Goal: Task Accomplishment & Management: Complete application form

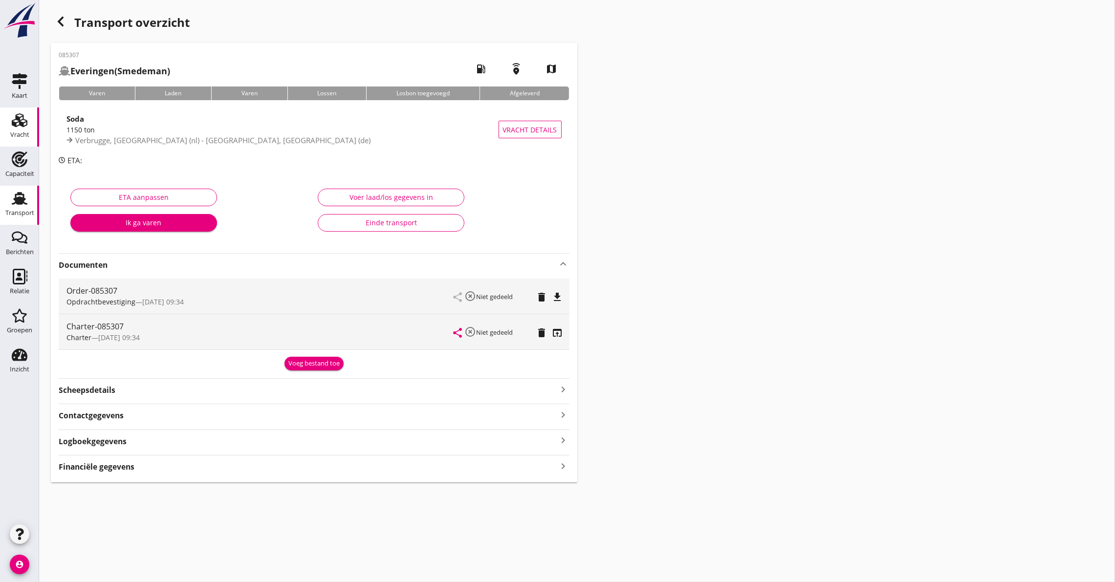
click at [11, 134] on div "Vracht" at bounding box center [19, 135] width 19 height 6
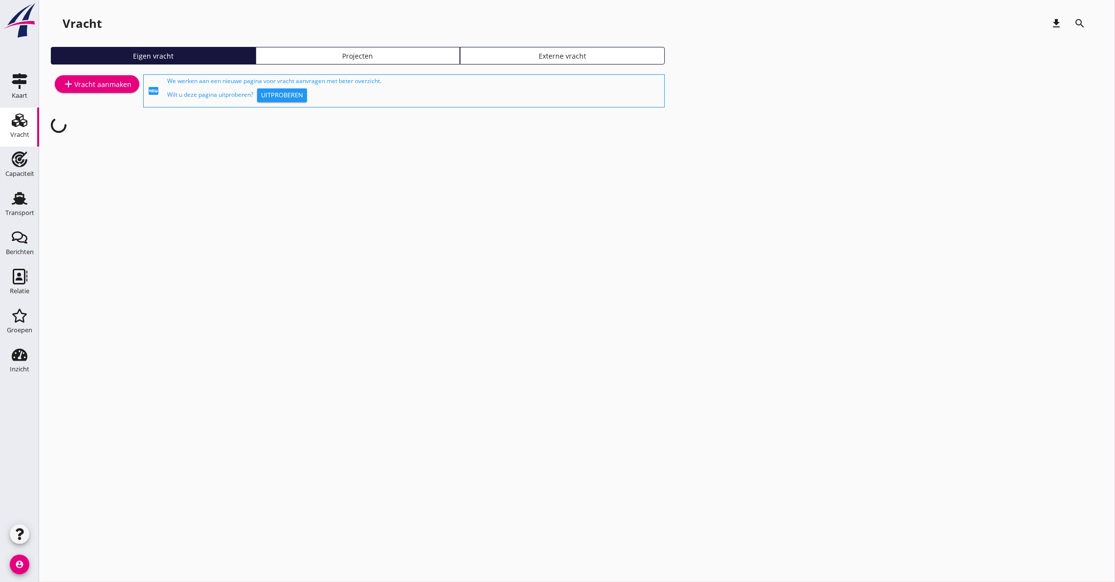
click at [86, 79] on div "add Vracht aanmaken" at bounding box center [97, 84] width 69 height 12
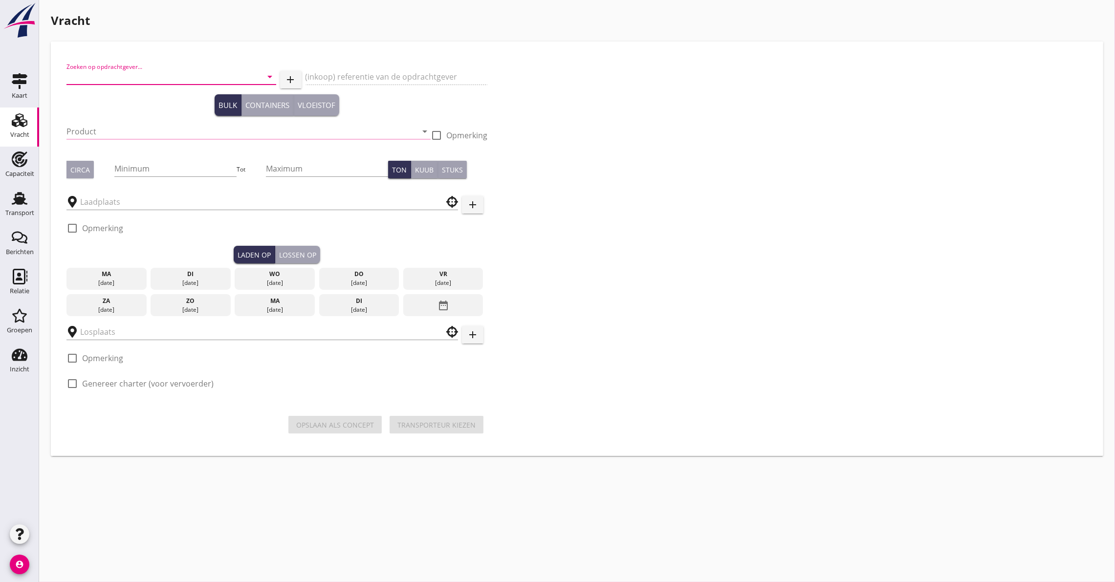
click at [95, 71] on input "Zoeken op opdrachtgever..." at bounding box center [157, 77] width 182 height 16
type input "hgk"
click at [92, 129] on input "Product" at bounding box center [241, 132] width 351 height 16
click at [104, 71] on input "hgk" at bounding box center [157, 77] width 182 height 16
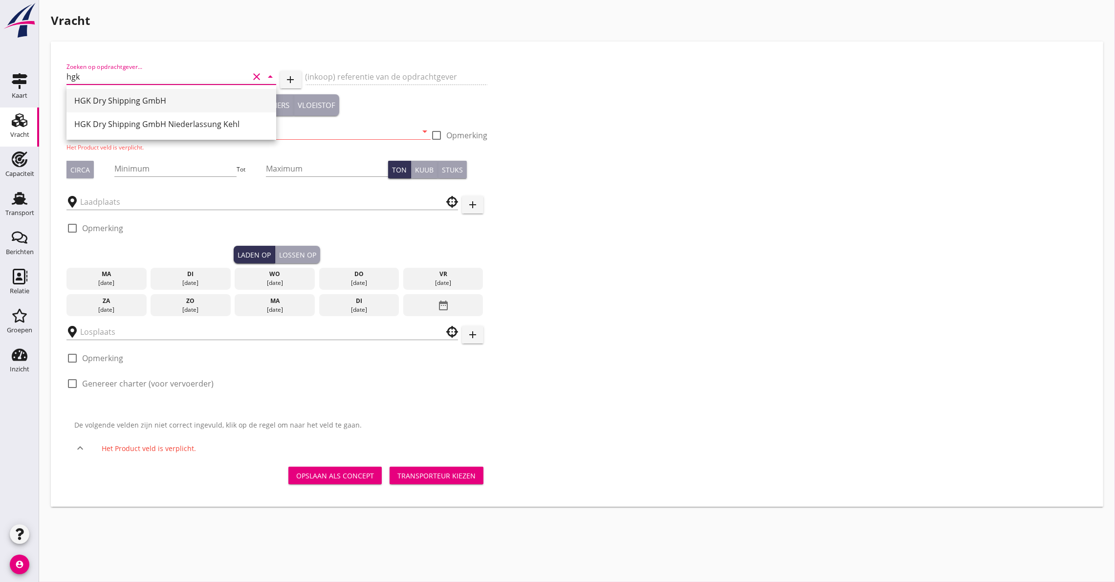
click at [113, 100] on div "HGK Dry Shipping GmbH" at bounding box center [171, 101] width 194 height 12
type input "HGK Dry Shipping GmbH"
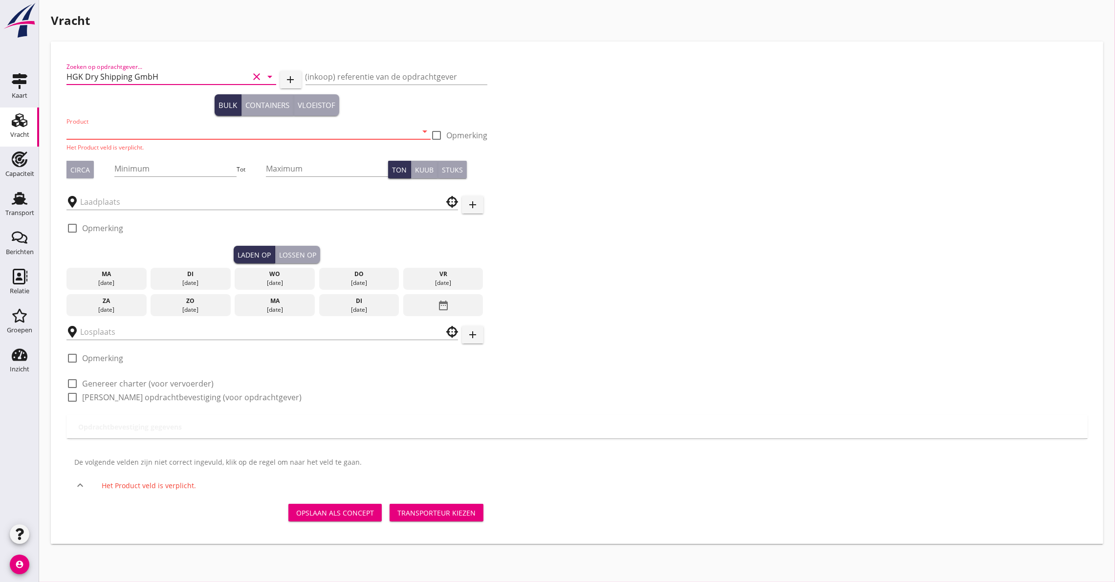
click at [84, 136] on input "Product" at bounding box center [241, 132] width 351 height 16
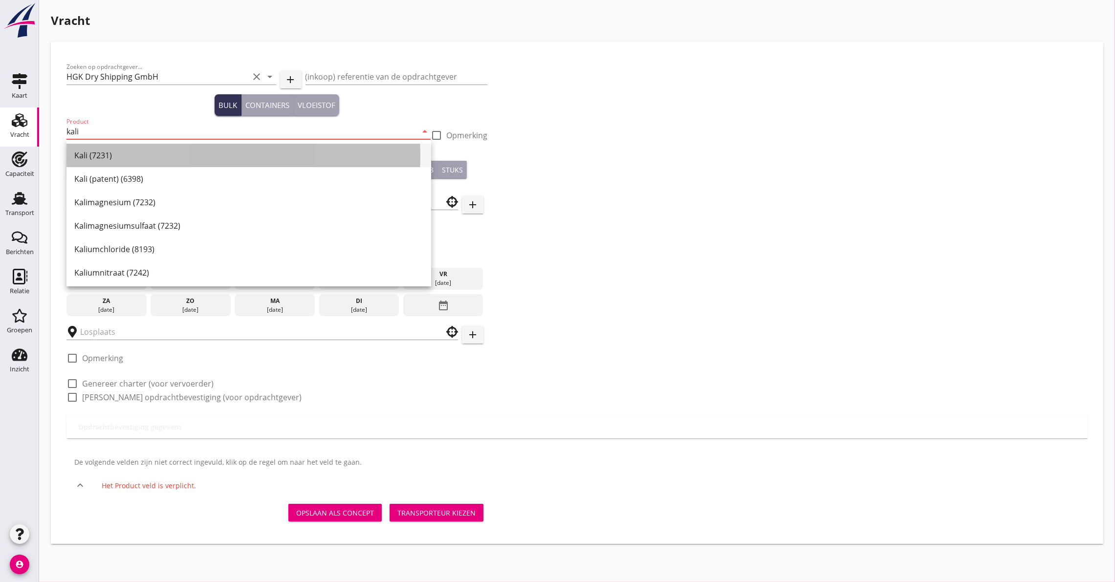
click at [93, 154] on div "Kali (7231)" at bounding box center [248, 156] width 349 height 12
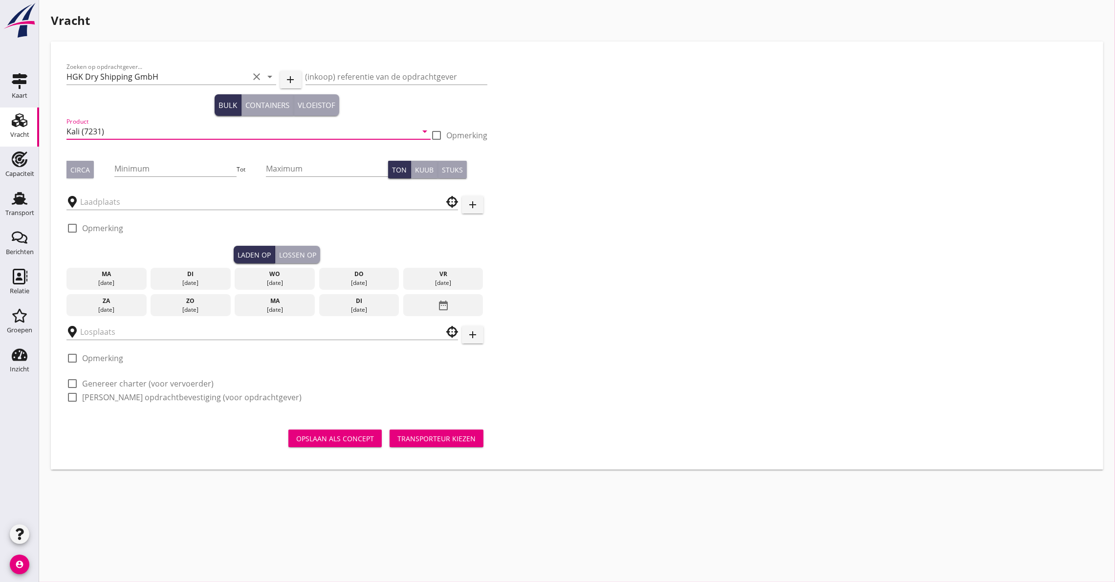
type input "Kali (7231)"
click at [89, 169] on button "Circa" at bounding box center [79, 170] width 27 height 18
click at [200, 163] on input "Minimum" at bounding box center [175, 169] width 122 height 16
type input "1100"
type button "per_ton"
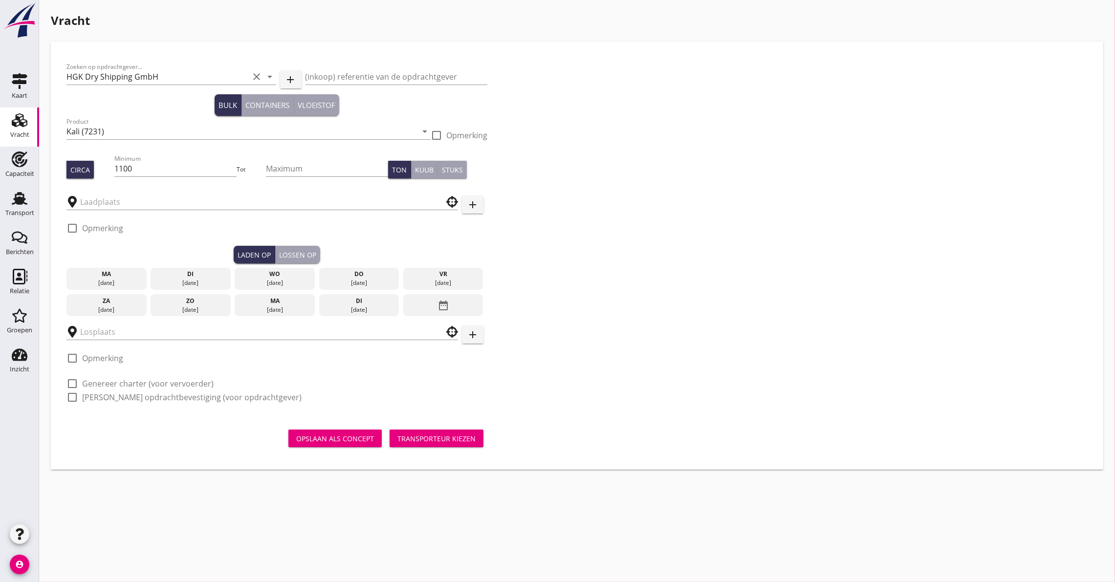
click at [368, 67] on div "(inkoop) referentie van de opdrachtgever" at bounding box center [397, 78] width 182 height 31
click at [354, 98] on div "Bulk Containers Vloeistof" at bounding box center [276, 105] width 421 height 22
click at [354, 80] on input "(inkoop) referentie van de opdrachtgever" at bounding box center [397, 77] width 182 height 16
type input "26-211173"
type button "bulk"
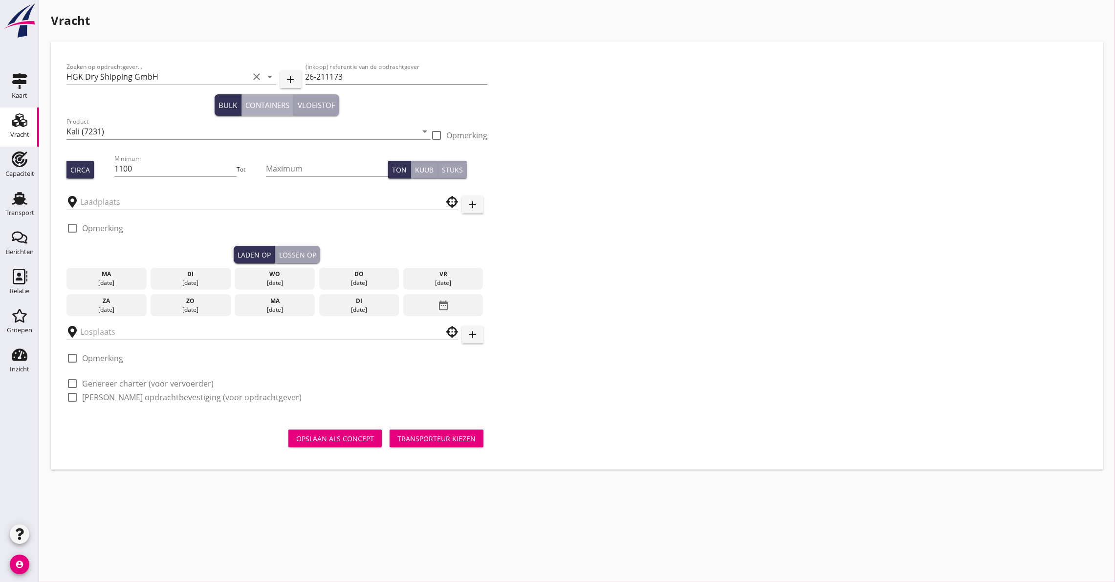
type button "containers"
type button "liquid"
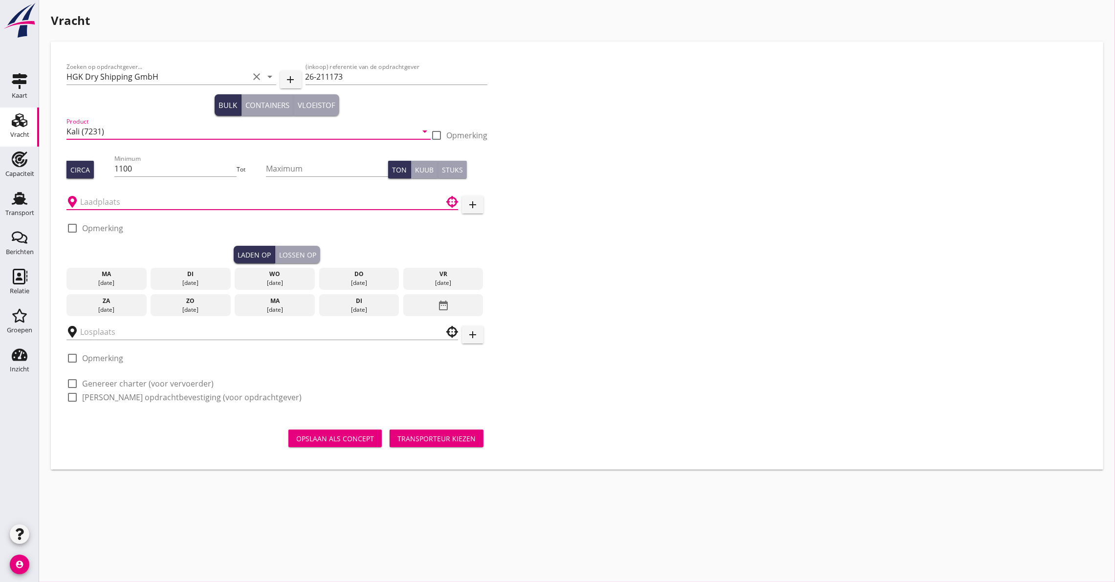
click at [94, 204] on input "text" at bounding box center [255, 202] width 351 height 16
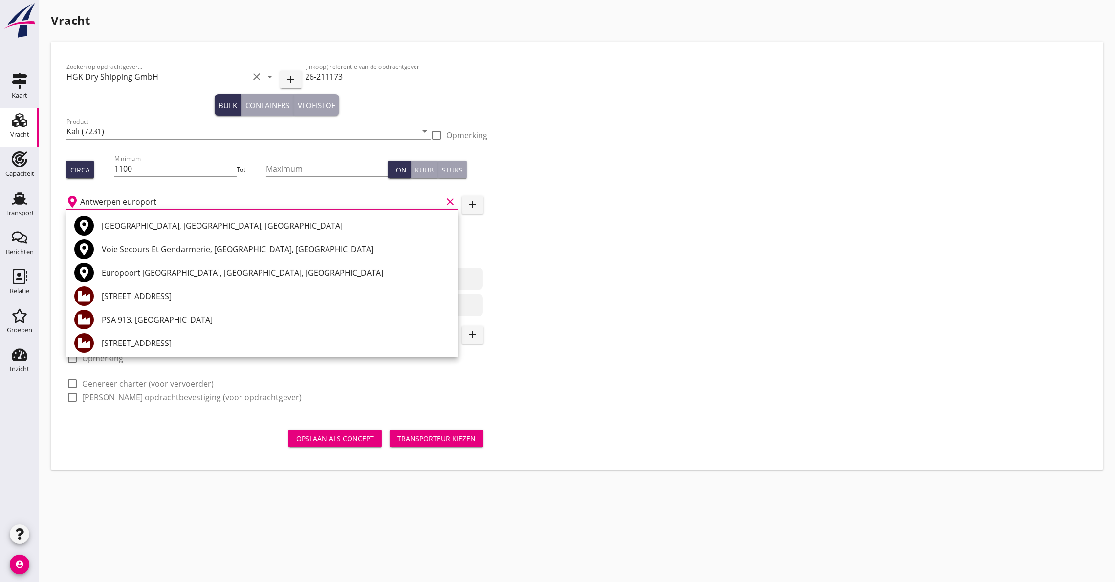
drag, startPoint x: 207, startPoint y: 197, endPoint x: -407, endPoint y: 121, distance: 618.7
click at [0, 121] on html "+31(NL) +32(BE) +33(FR) +49(DE) +36(HU) +41(CH) +48(PL) +352(LU) +43(AU) +420(C…" at bounding box center [557, 291] width 1115 height 582
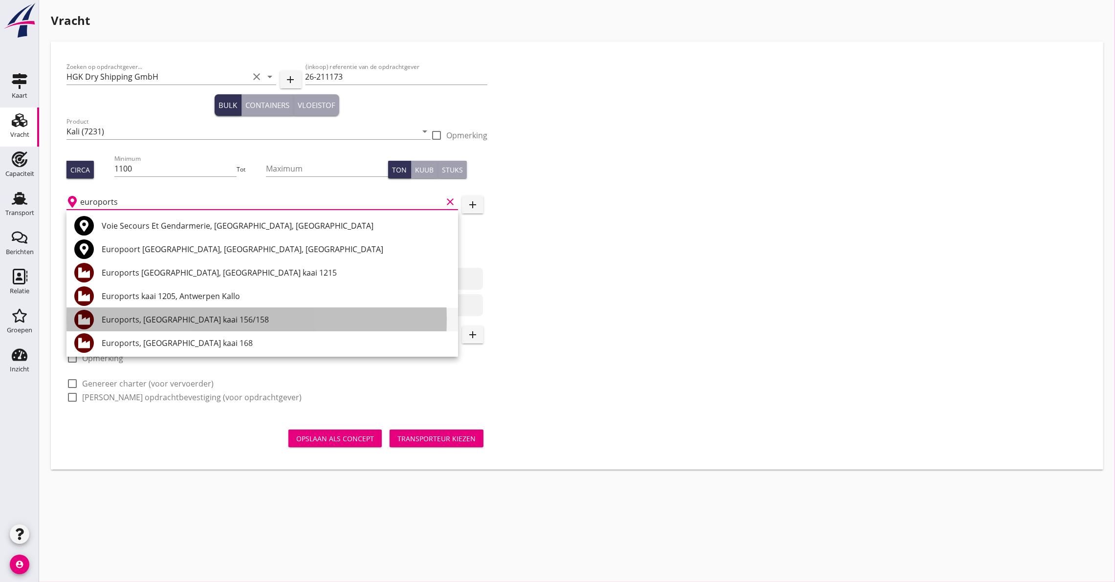
click at [180, 324] on div "Euroports, [GEOGRAPHIC_DATA] kaai 156/158" at bounding box center [276, 320] width 349 height 12
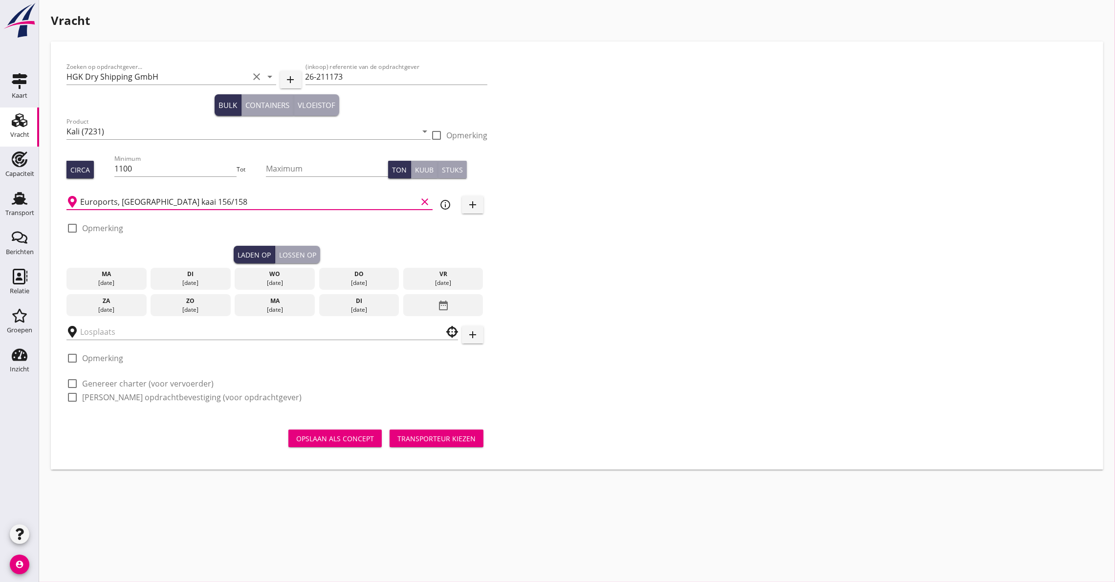
type input "Euroports, [GEOGRAPHIC_DATA] kaai 156/158"
click at [95, 233] on div "check_box_outline_blank Opmerking" at bounding box center [94, 228] width 57 height 12
click at [66, 225] on div at bounding box center [72, 228] width 17 height 17
checkbox input "true"
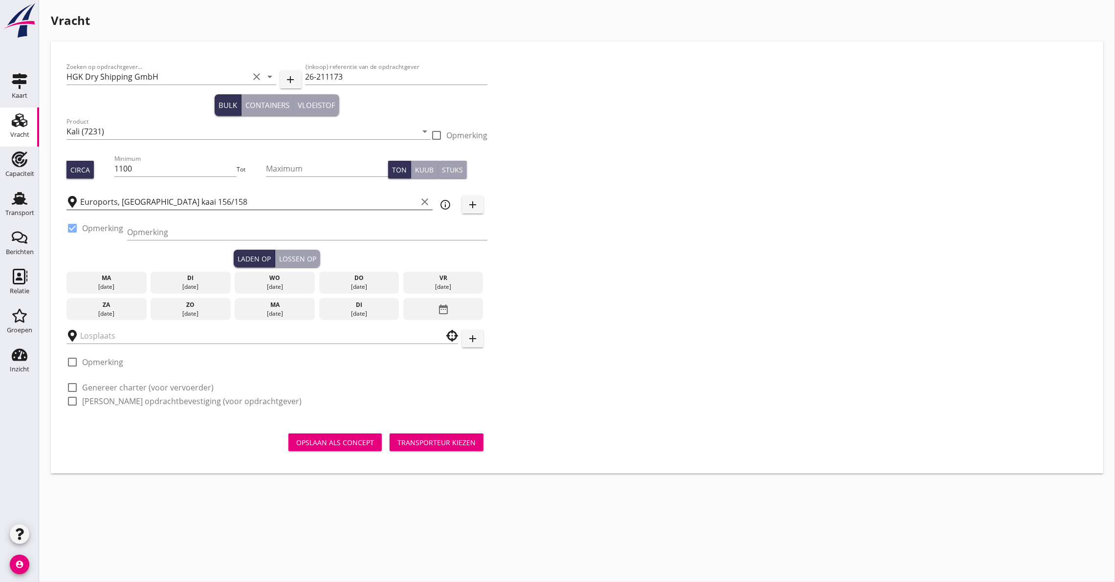
click at [430, 198] on icon "clear" at bounding box center [425, 202] width 12 height 12
click at [105, 199] on input "text" at bounding box center [255, 202] width 351 height 16
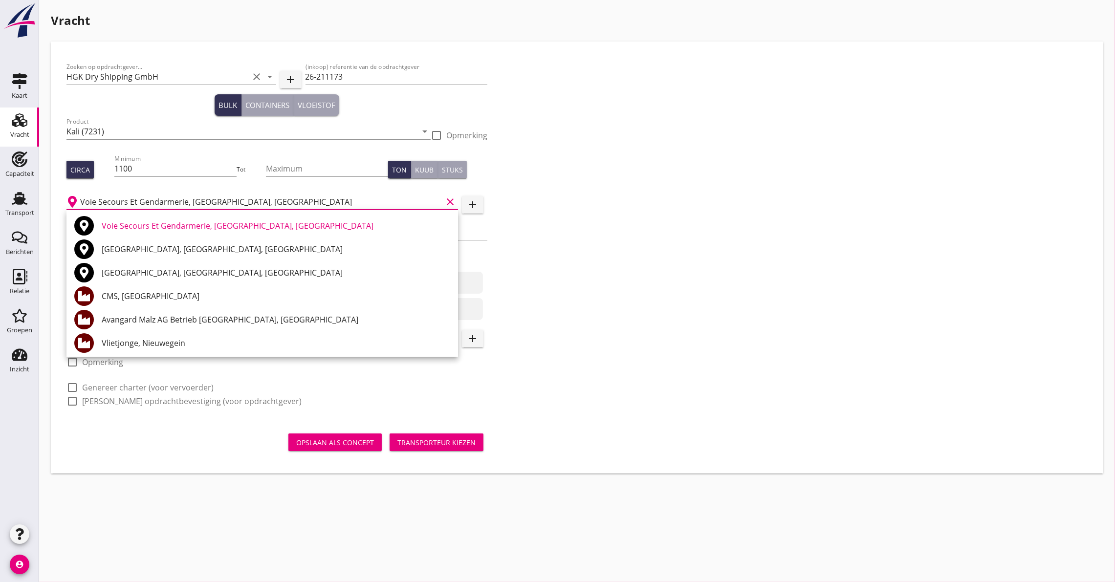
click at [313, 197] on input "Voie Secours Et Gendarmerie, [GEOGRAPHIC_DATA], [GEOGRAPHIC_DATA]" at bounding box center [261, 202] width 362 height 16
drag, startPoint x: 313, startPoint y: 197, endPoint x: -55, endPoint y: 190, distance: 368.2
click at [0, 190] on html "+31(NL) +32(BE) +33(FR) +49(DE) +36(HU) +41(CH) +48(PL) +352(LU) +43(AU) +420(C…" at bounding box center [557, 291] width 1115 height 582
click at [221, 324] on div "Euroports, [GEOGRAPHIC_DATA] kaai 156/158" at bounding box center [276, 320] width 349 height 12
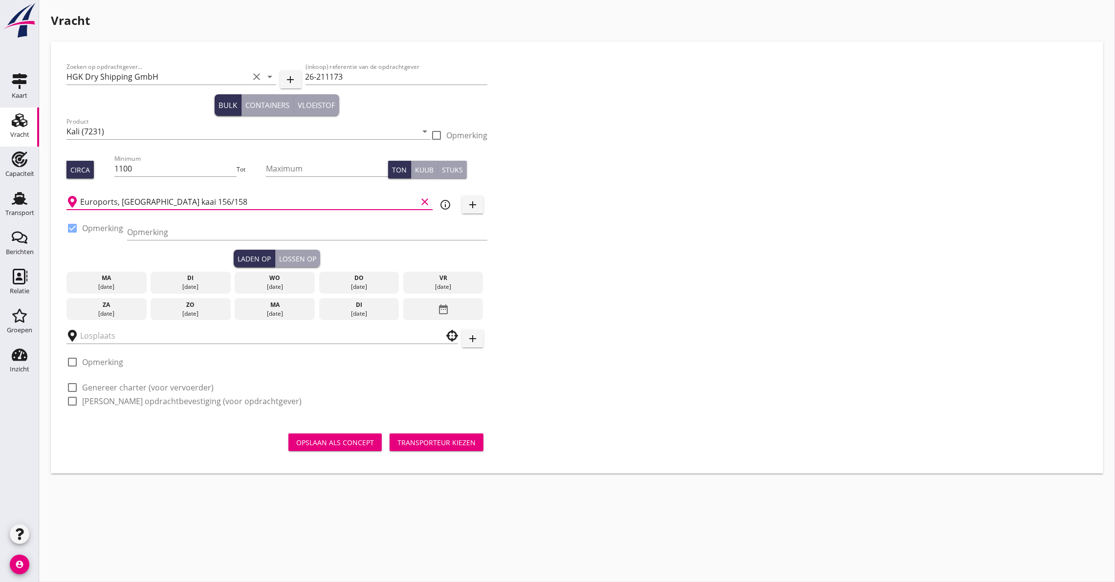
type input "Euroports, [GEOGRAPHIC_DATA] kaai 156/158"
click at [445, 275] on div "vr" at bounding box center [443, 278] width 75 height 9
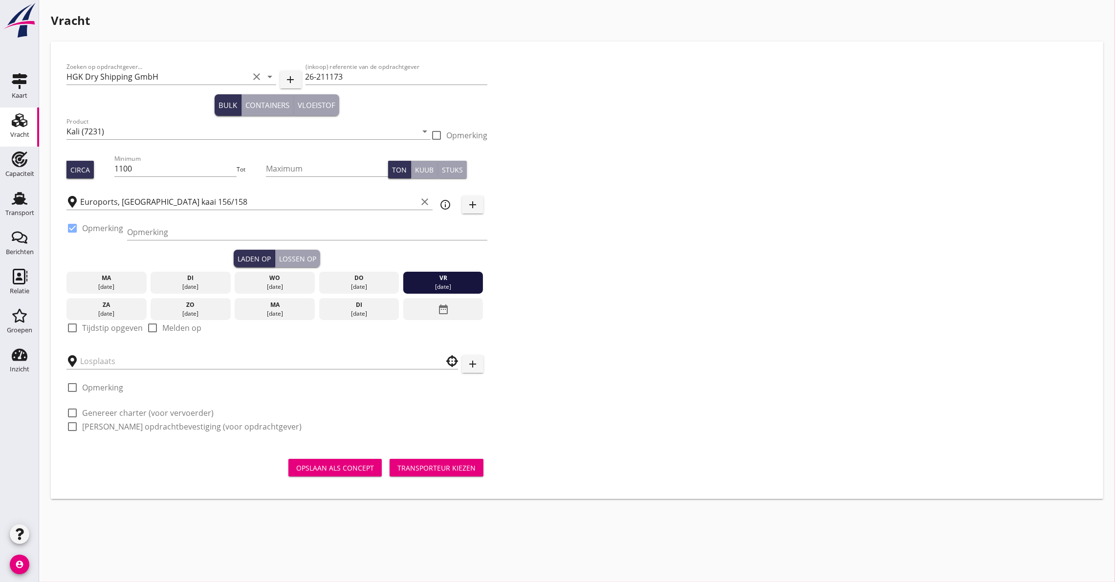
click at [66, 324] on div at bounding box center [72, 328] width 17 height 17
checkbox input "true"
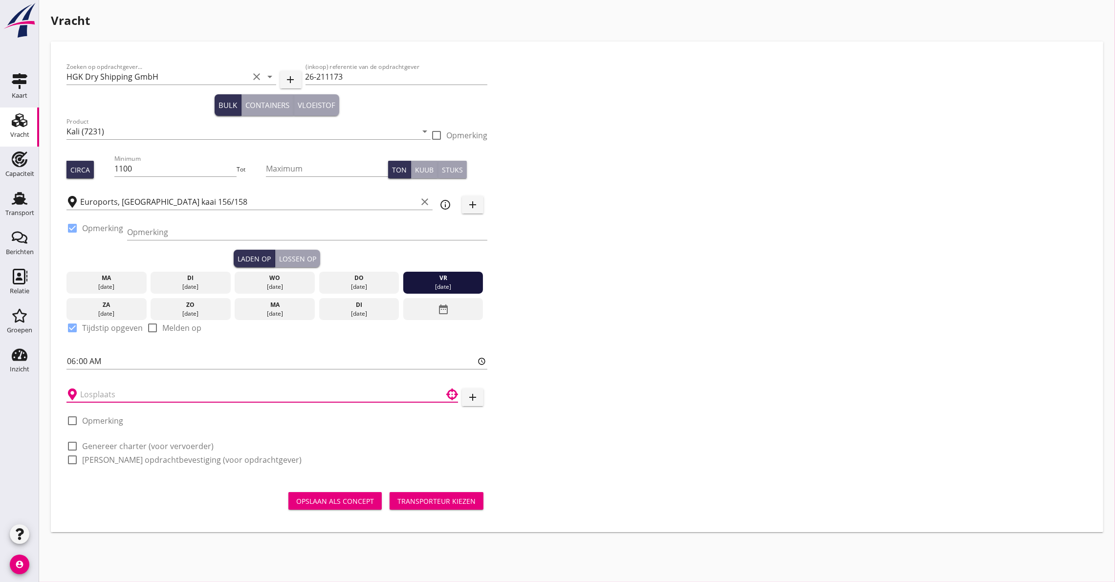
click at [89, 393] on input "text" at bounding box center [255, 395] width 351 height 16
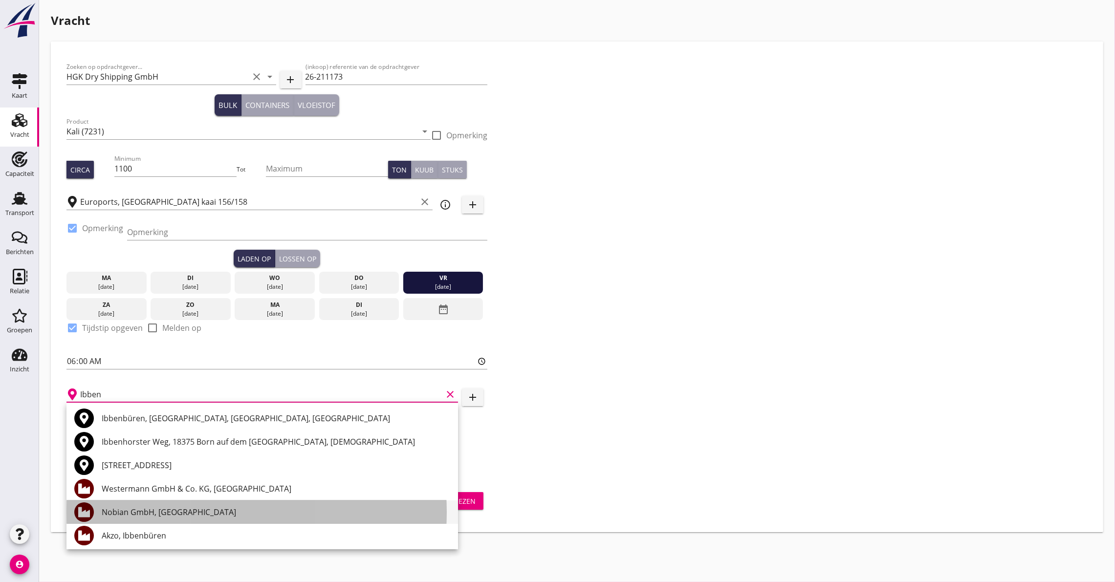
click at [189, 515] on div "Nobian GmbH, [GEOGRAPHIC_DATA]" at bounding box center [276, 513] width 349 height 12
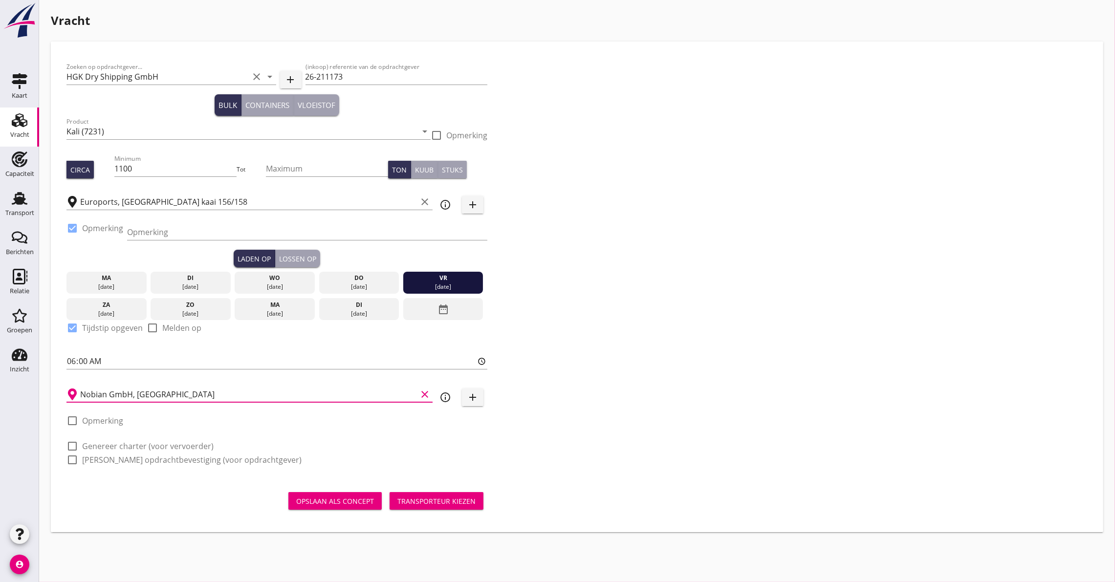
type input "Nobian GmbH, [GEOGRAPHIC_DATA]"
click at [449, 394] on icon "info_outline" at bounding box center [446, 398] width 12 height 12
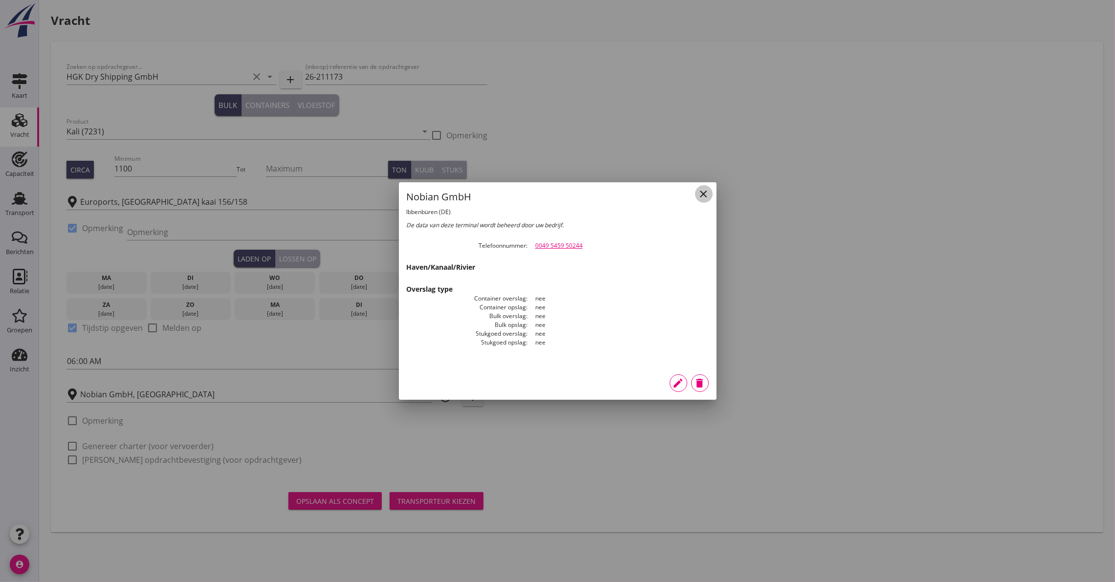
click at [709, 189] on icon "close" at bounding box center [704, 194] width 12 height 12
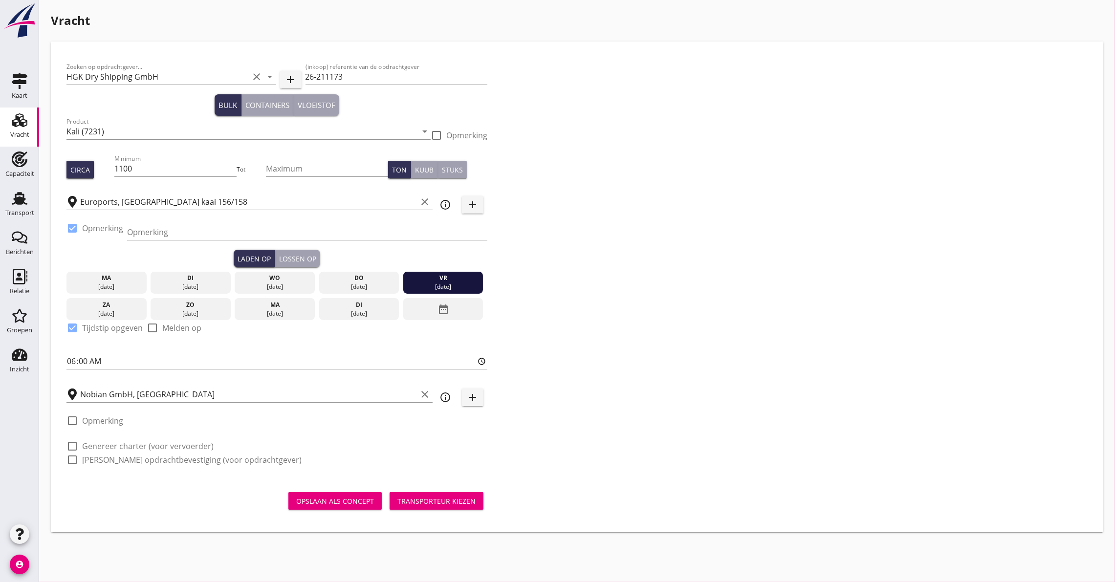
click at [130, 441] on div "check_box_outline_blank Genereer charter (voor vervoerder)" at bounding box center [139, 447] width 147 height 12
click at [115, 452] on div "check_box_outline_blank [PERSON_NAME] opdrachtbevestiging (voor opdrachtgever)" at bounding box center [276, 459] width 421 height 14
click at [77, 442] on div at bounding box center [72, 446] width 17 height 17
checkbox input "true"
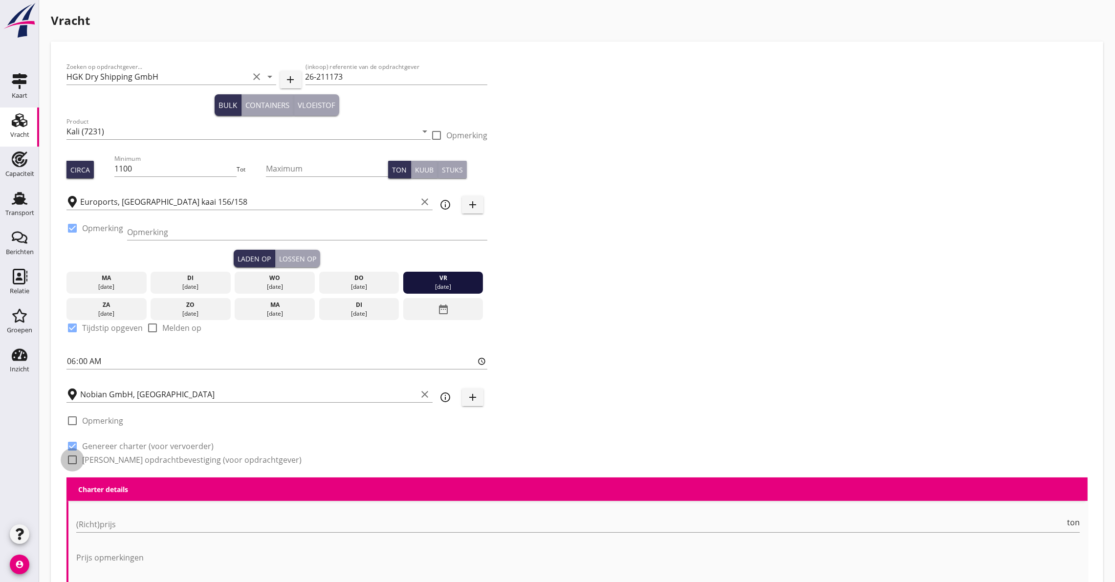
click at [71, 454] on div at bounding box center [72, 460] width 17 height 17
checkbox input "true"
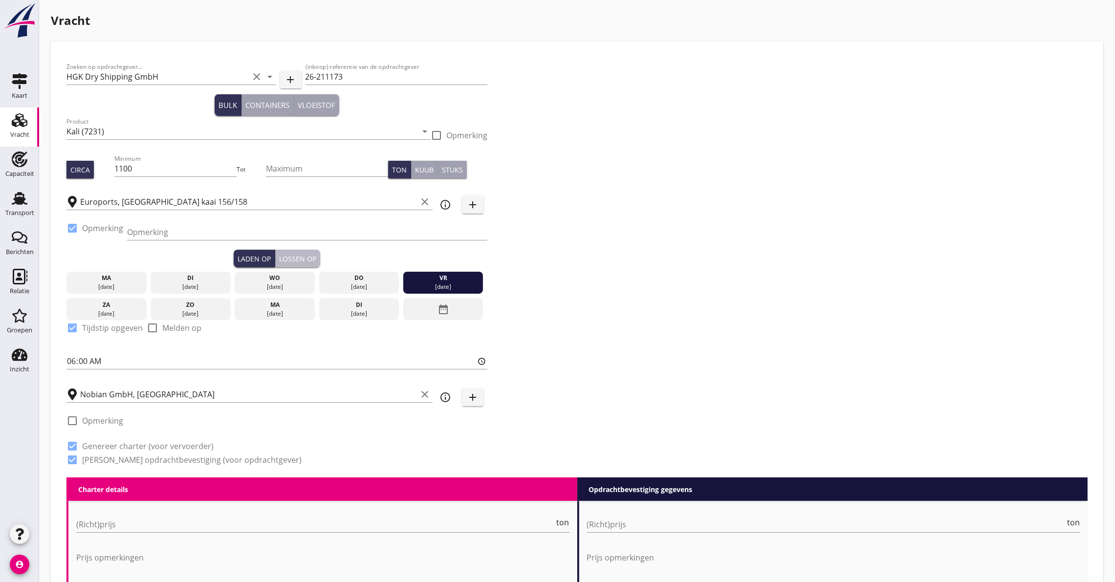
click at [300, 251] on button "Lossen op" at bounding box center [297, 259] width 45 height 18
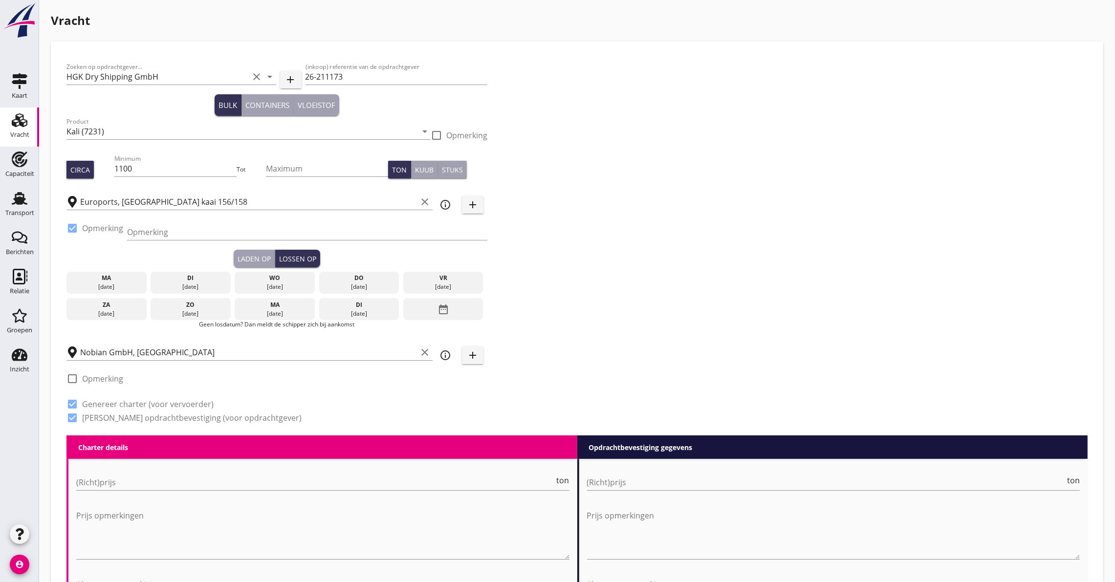
click at [448, 308] on icon "date_range" at bounding box center [444, 310] width 12 height 18
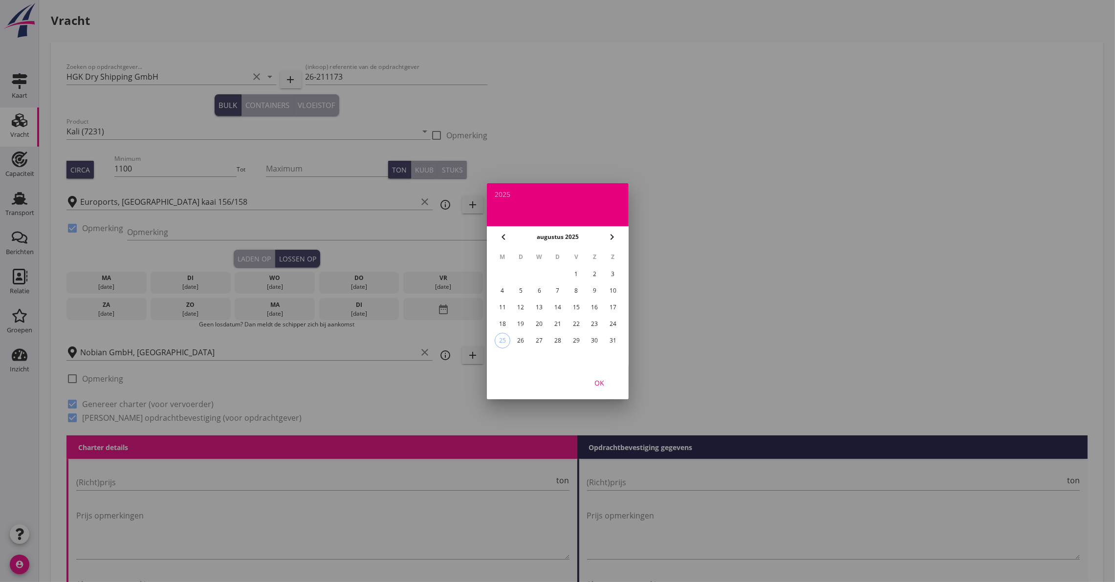
click at [622, 234] on div "chevron_left [DATE] chevron_right" at bounding box center [558, 237] width 142 height 22
click at [608, 241] on icon "chevron_right" at bounding box center [612, 237] width 12 height 12
click at [536, 273] on div "3" at bounding box center [539, 274] width 16 height 16
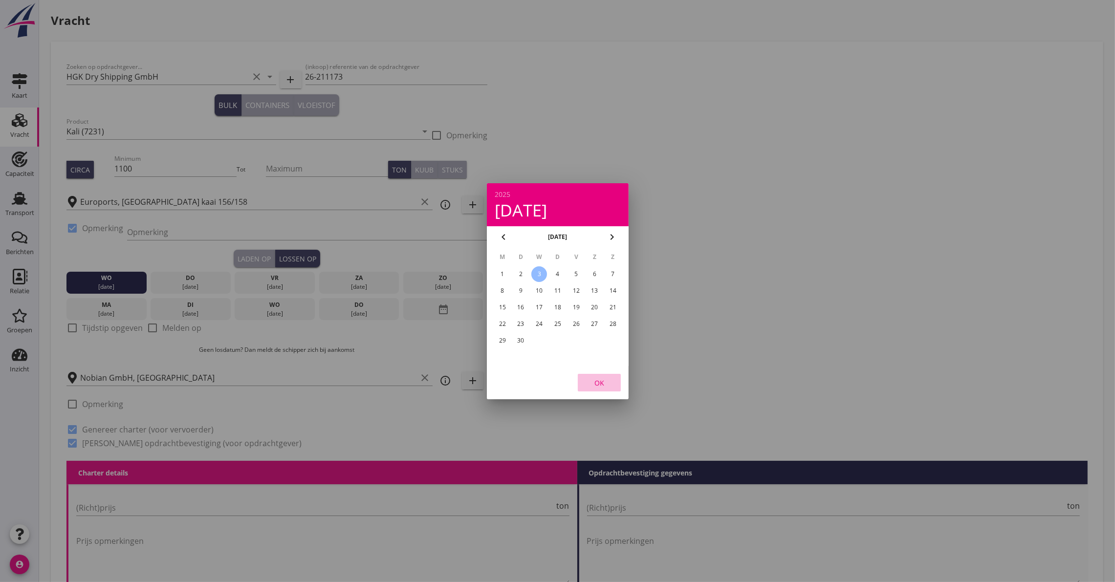
click at [597, 377] on div "OK" at bounding box center [599, 382] width 27 height 10
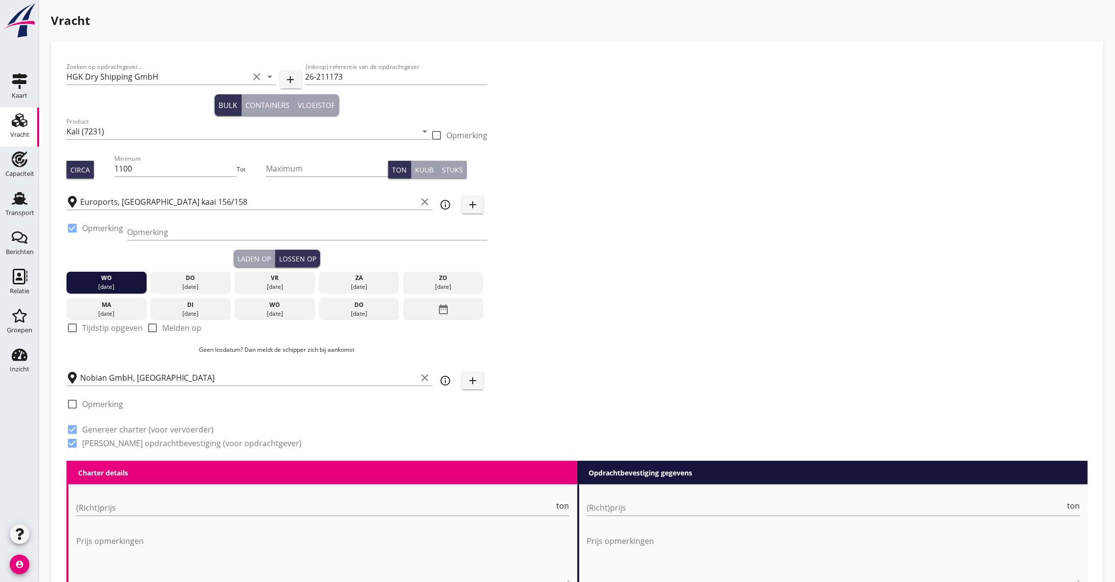
click at [94, 326] on label "Tijdstip opgeven" at bounding box center [112, 328] width 61 height 10
checkbox input "true"
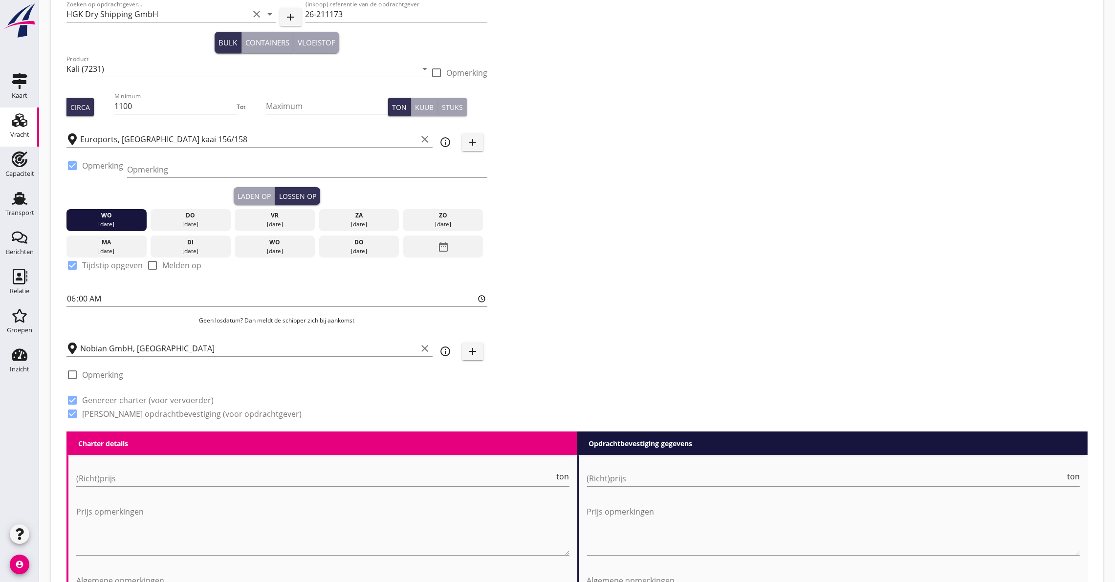
scroll to position [147, 0]
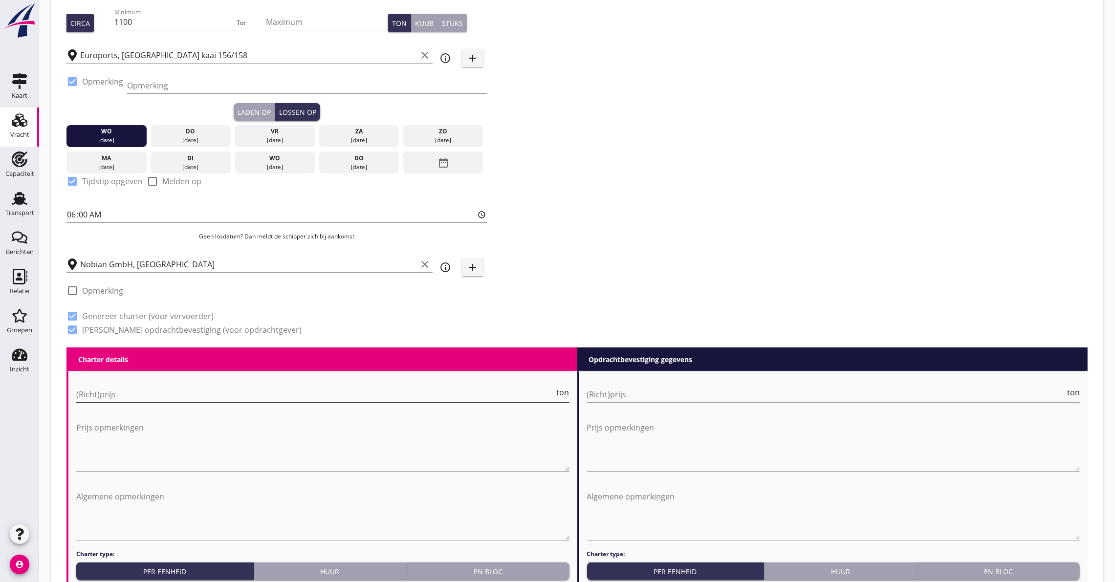
click at [134, 400] on input "(Richt)prijs" at bounding box center [315, 395] width 479 height 16
type input "10.90"
click at [628, 396] on input "(Richt)prijs" at bounding box center [826, 395] width 479 height 16
type input "10.25"
type button "per_unit"
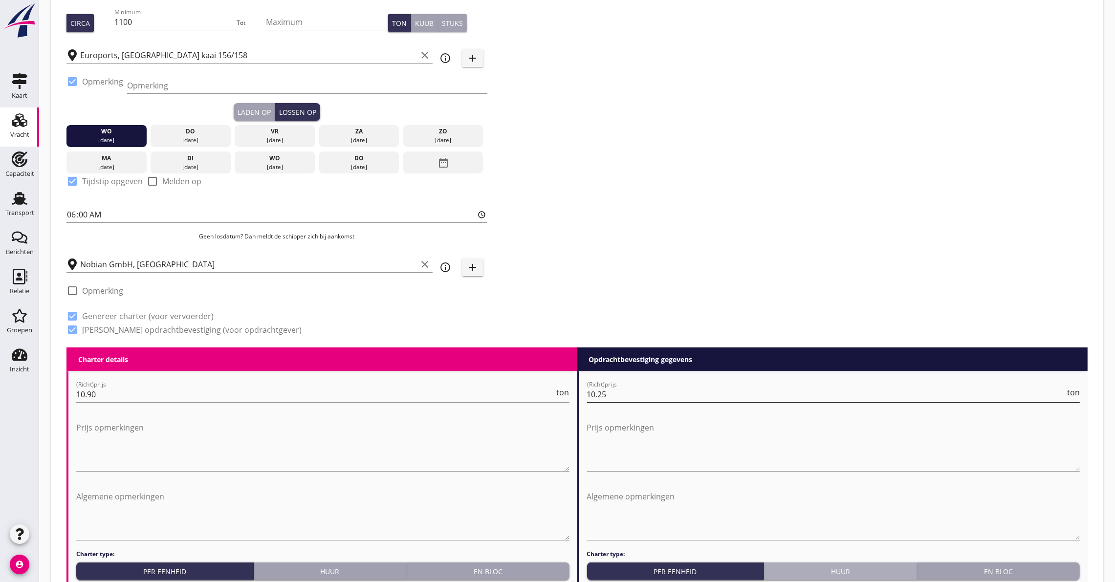
type button "rental"
type button "block"
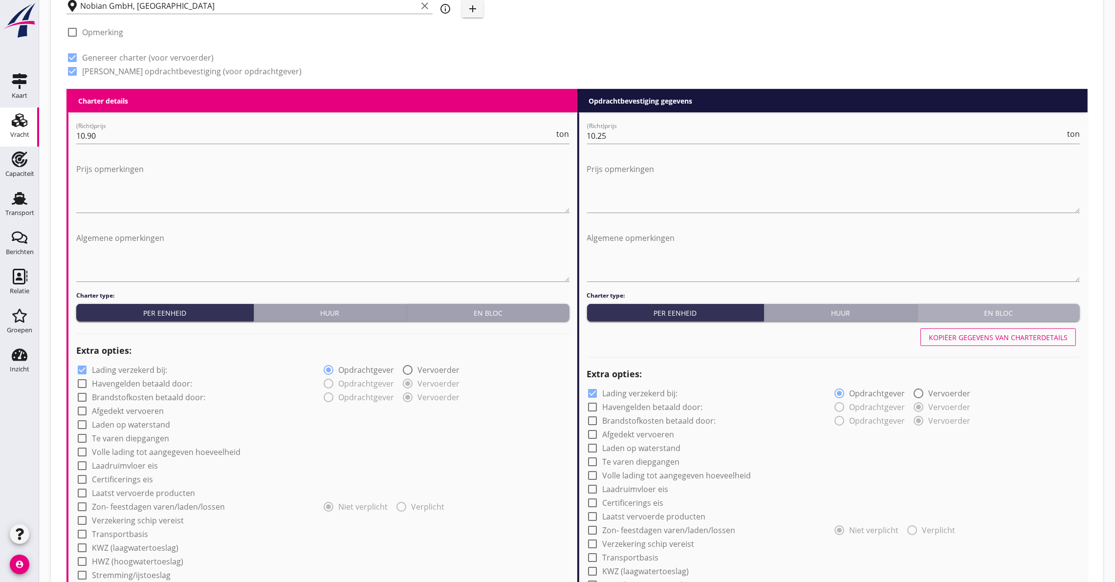
scroll to position [513, 0]
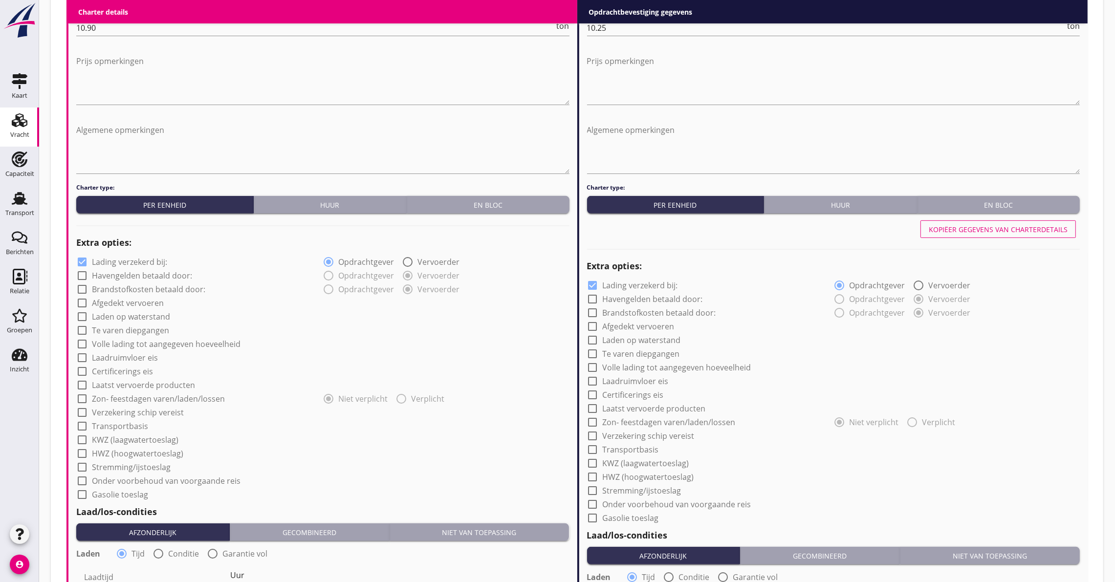
click at [93, 345] on label "Volle lading tot aangegeven hoeveelheid" at bounding box center [166, 344] width 149 height 10
checkbox input "true"
click at [89, 409] on div at bounding box center [82, 412] width 17 height 17
checkbox input "true"
click at [84, 424] on div at bounding box center [82, 426] width 17 height 17
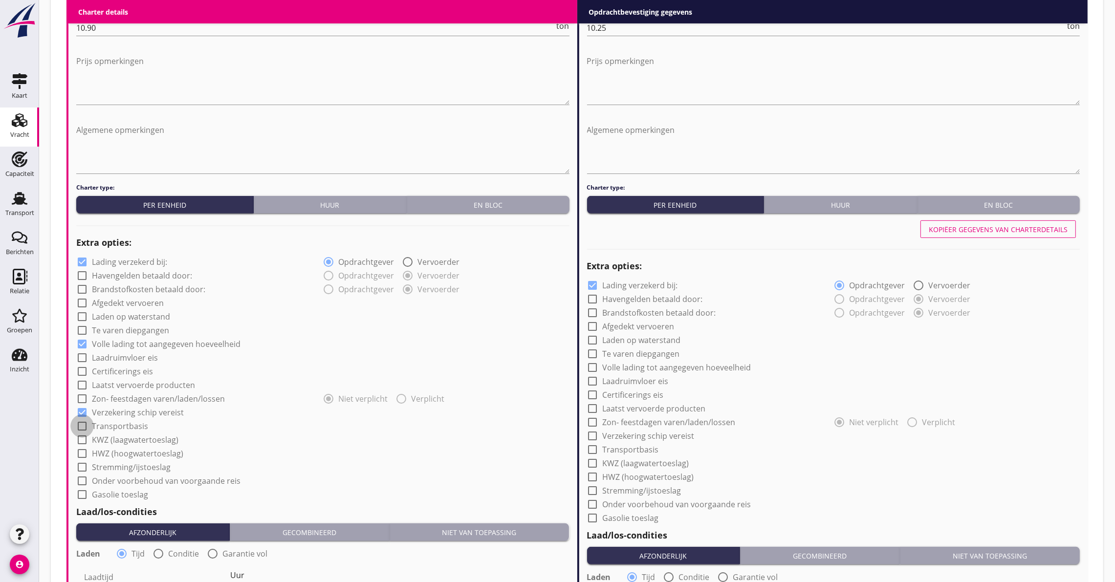
checkbox input "true"
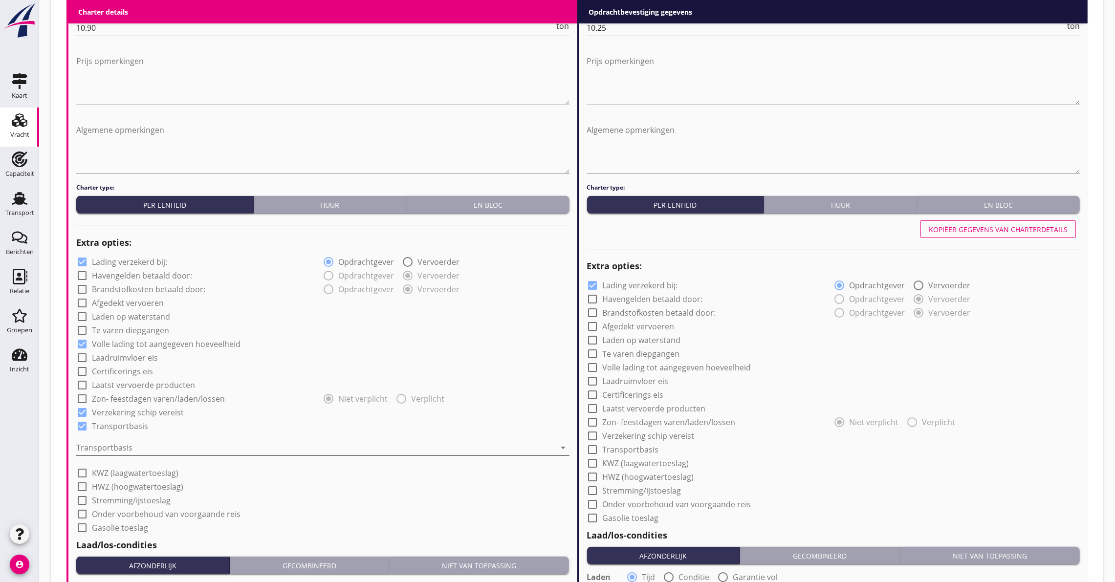
click at [87, 446] on div at bounding box center [316, 448] width 480 height 16
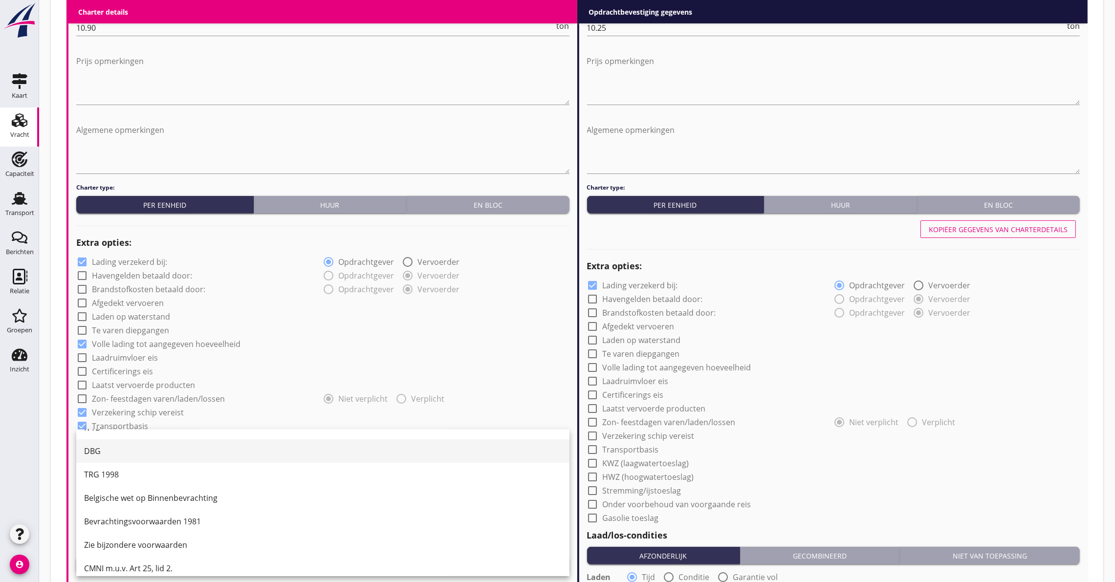
scroll to position [25, 0]
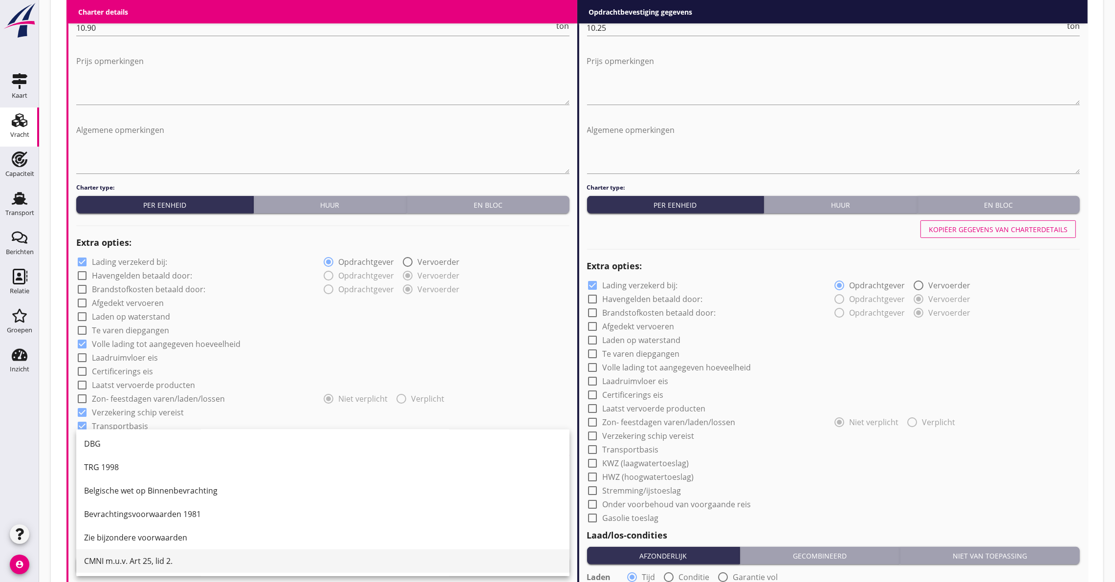
click at [107, 559] on div "CMNI m.u.v. Art 25, lid 2." at bounding box center [323, 561] width 478 height 12
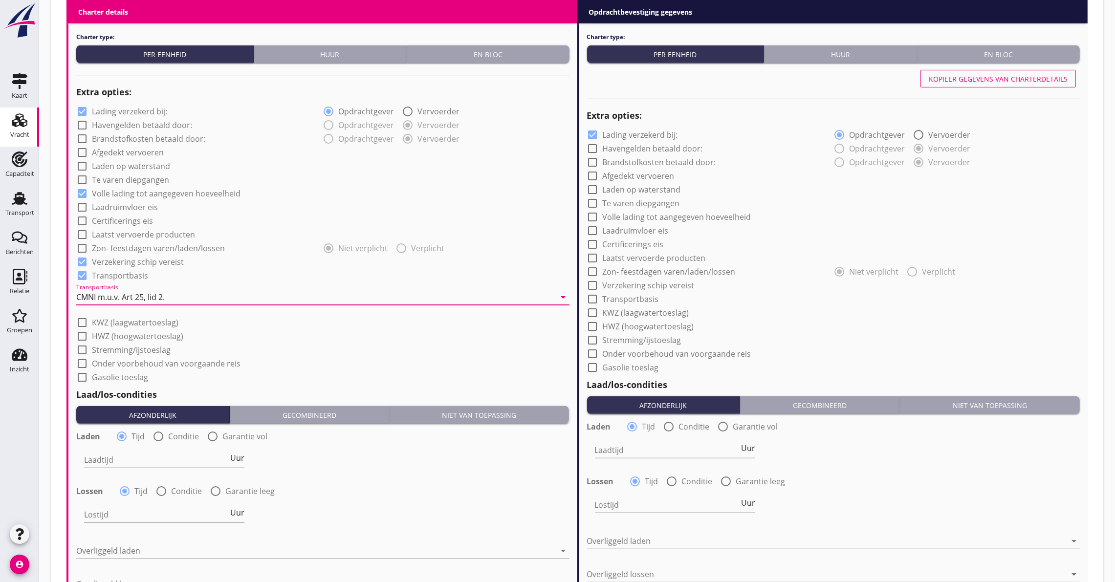
scroll to position [733, 0]
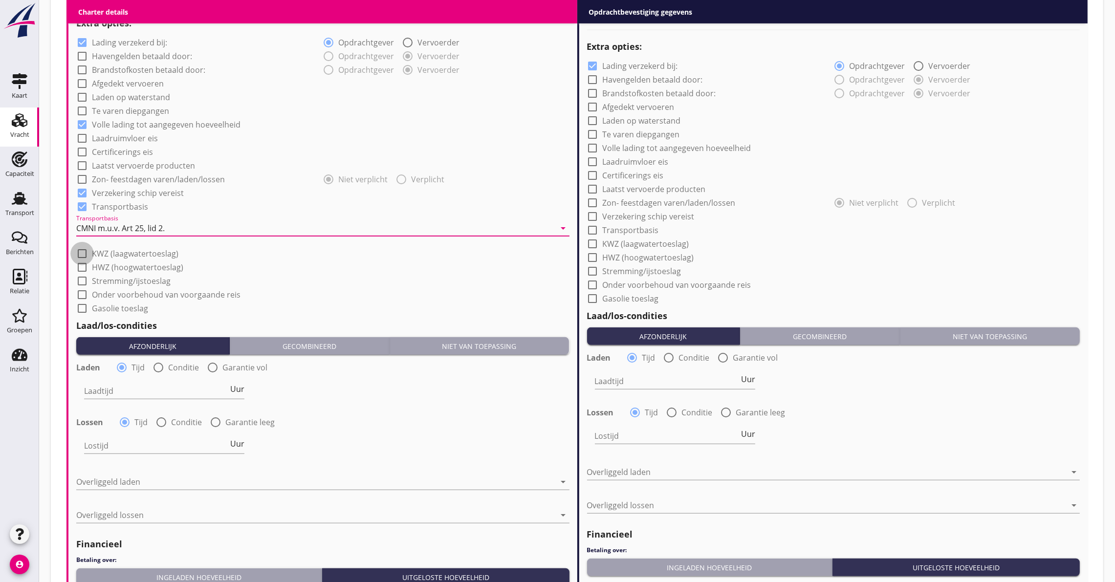
click at [87, 252] on div at bounding box center [82, 253] width 17 height 17
checkbox input "true"
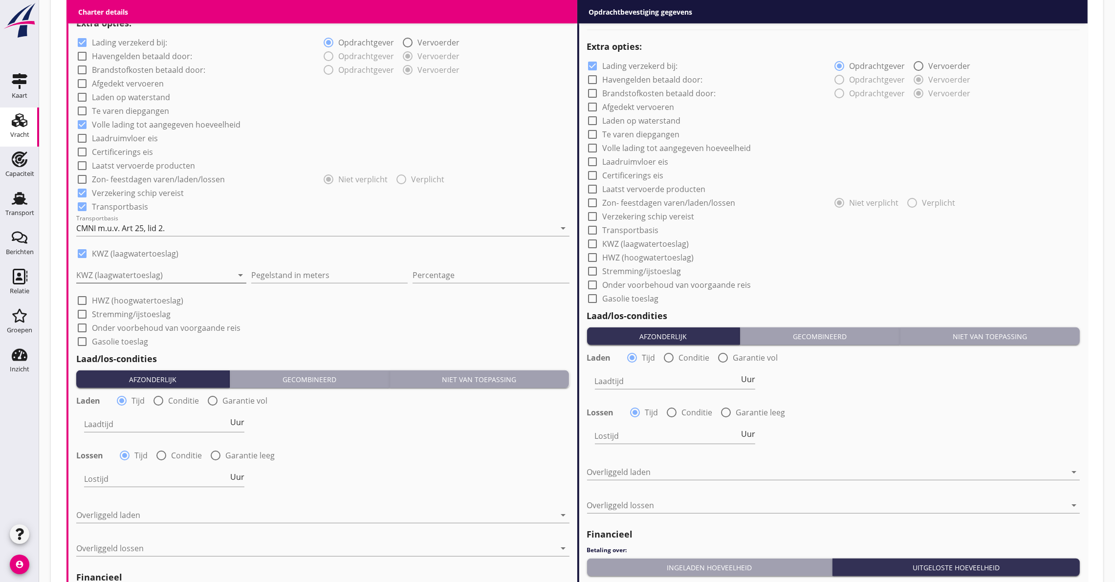
click at [106, 278] on div at bounding box center [154, 275] width 156 height 16
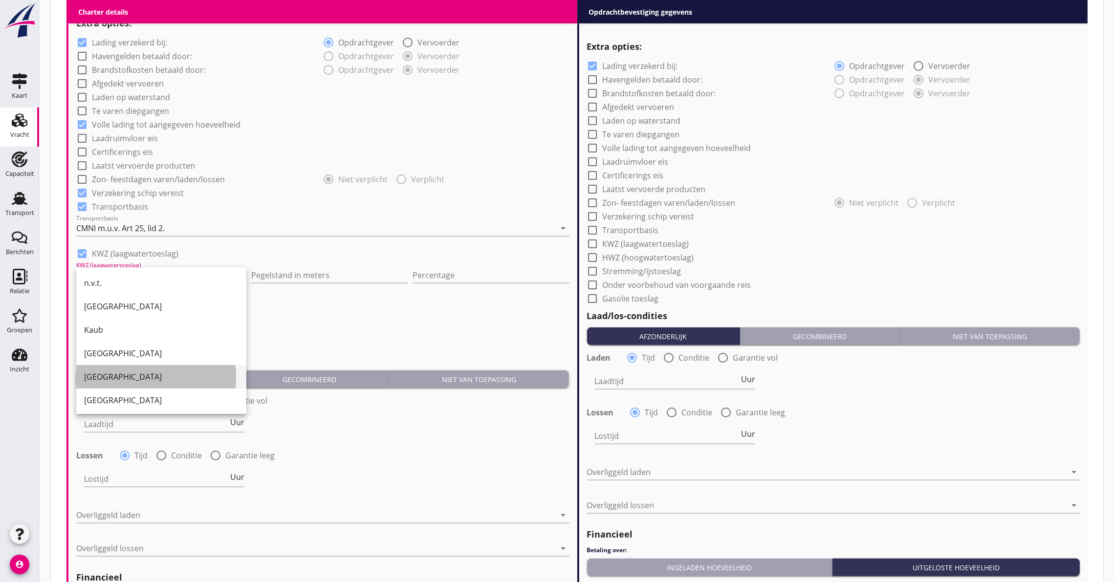
click at [95, 379] on div "[GEOGRAPHIC_DATA]" at bounding box center [161, 377] width 154 height 12
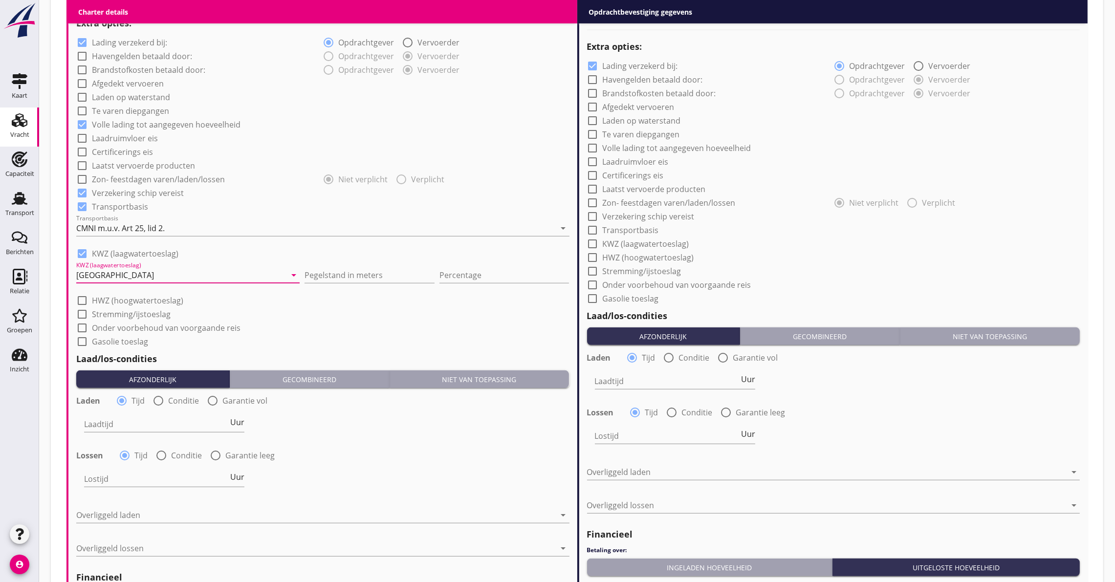
click at [305, 264] on div "Pegelstand in meters" at bounding box center [370, 277] width 130 height 31
click at [305, 267] on input "Pegelstand in meters" at bounding box center [370, 275] width 130 height 16
type input "2.50"
type input "10"
click at [130, 436] on div at bounding box center [164, 439] width 160 height 6
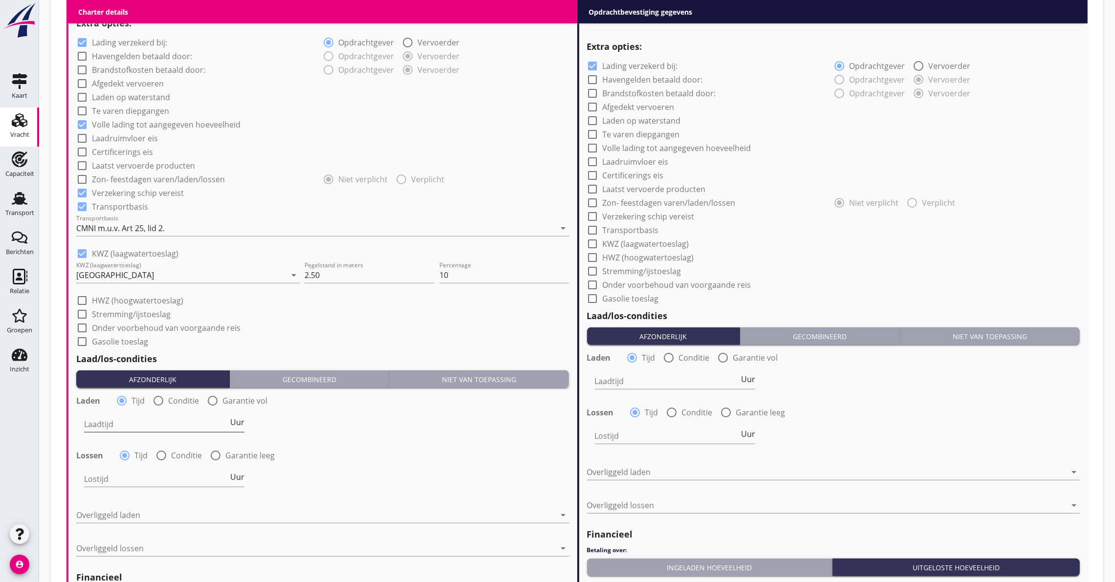
click at [130, 426] on input "Laadtijd" at bounding box center [156, 425] width 144 height 16
type input "36"
click at [269, 536] on div "Overliggeld lossen arrow_drop_down" at bounding box center [322, 550] width 493 height 31
click at [260, 512] on div at bounding box center [316, 515] width 480 height 16
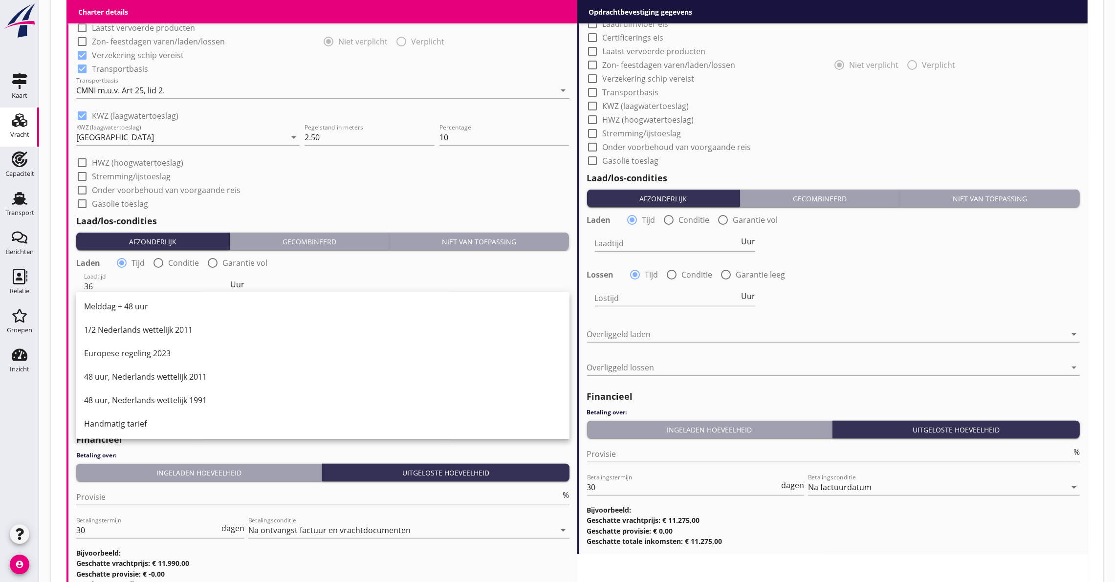
scroll to position [880, 0]
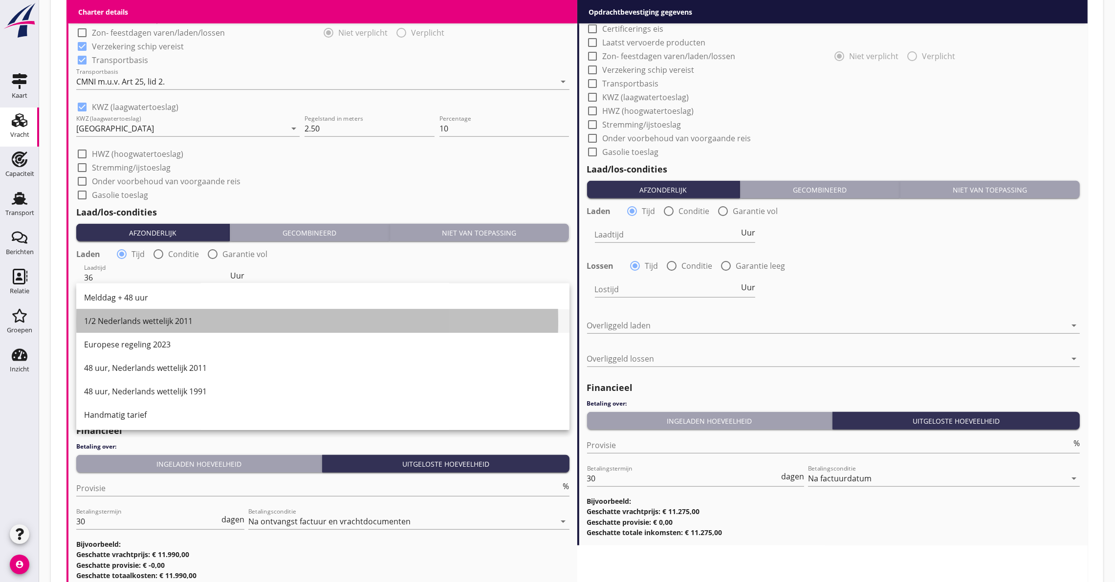
click at [161, 324] on div "1/2 Nederlands wettelijk 2011" at bounding box center [323, 321] width 478 height 12
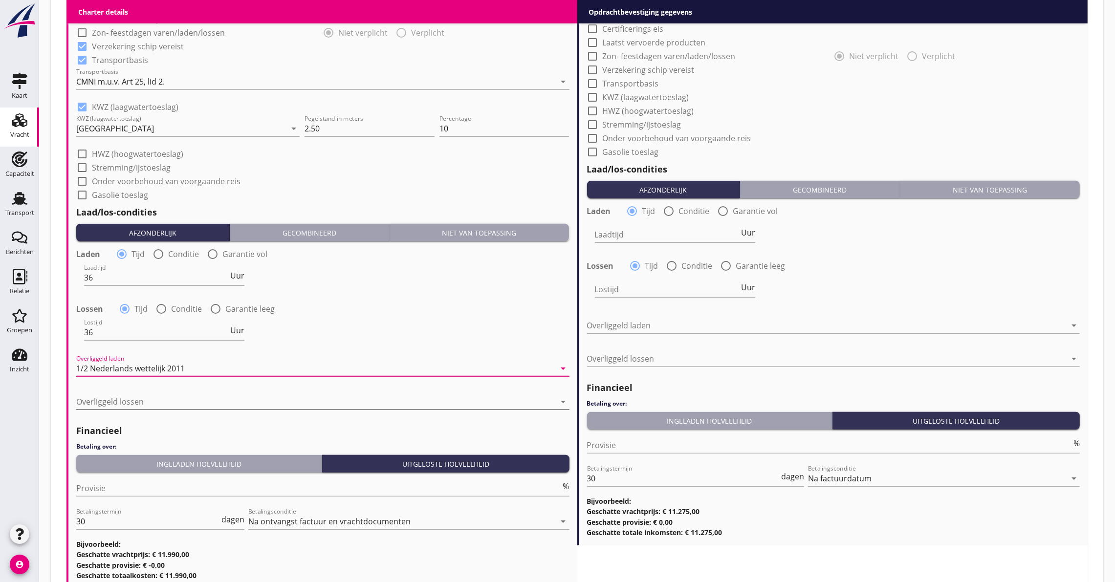
click at [160, 400] on div at bounding box center [316, 402] width 480 height 16
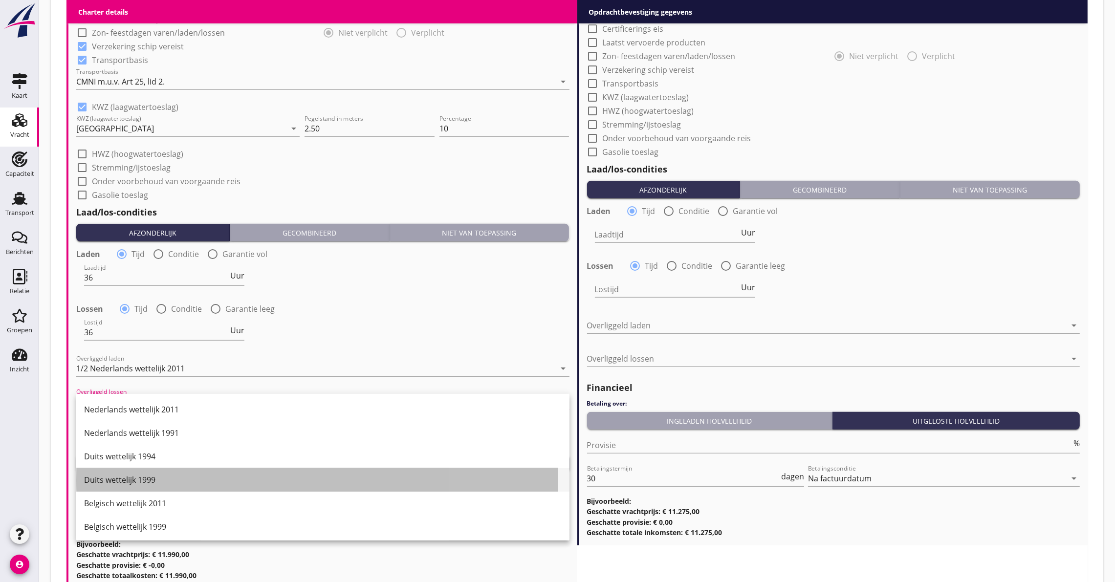
click at [149, 481] on div "Duits wettelijk 1999" at bounding box center [323, 480] width 478 height 12
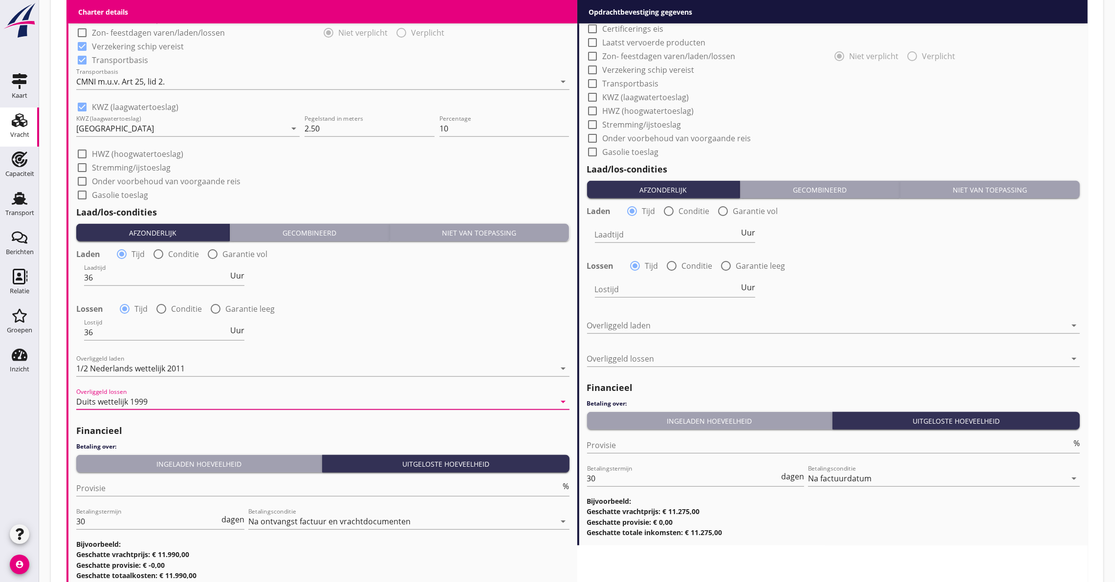
click at [148, 467] on div "Ingeladen hoeveelheid" at bounding box center [199, 464] width 238 height 10
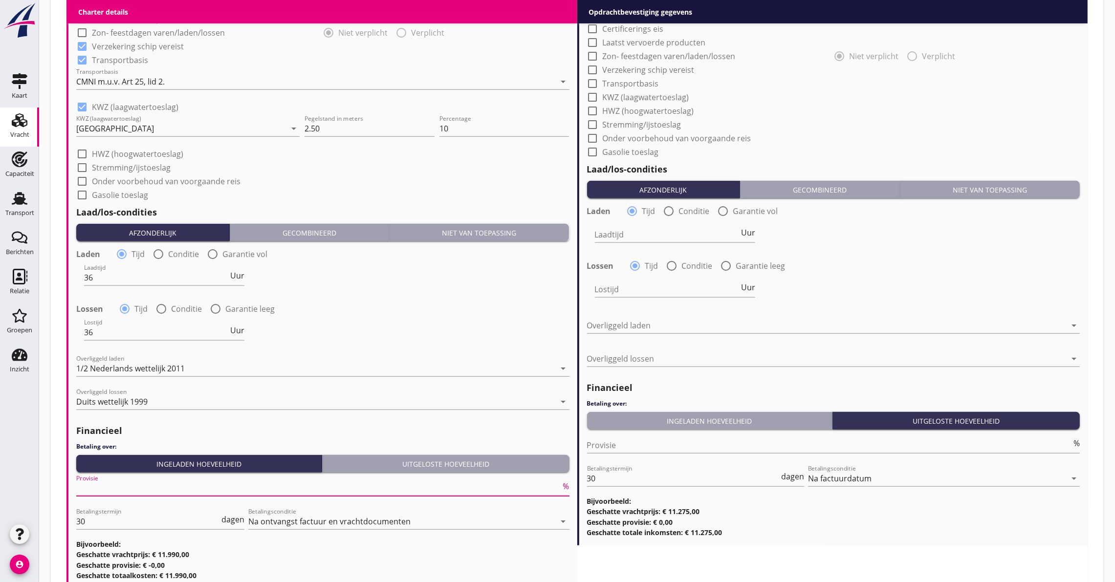
click at [145, 486] on input "Provisie" at bounding box center [318, 489] width 485 height 16
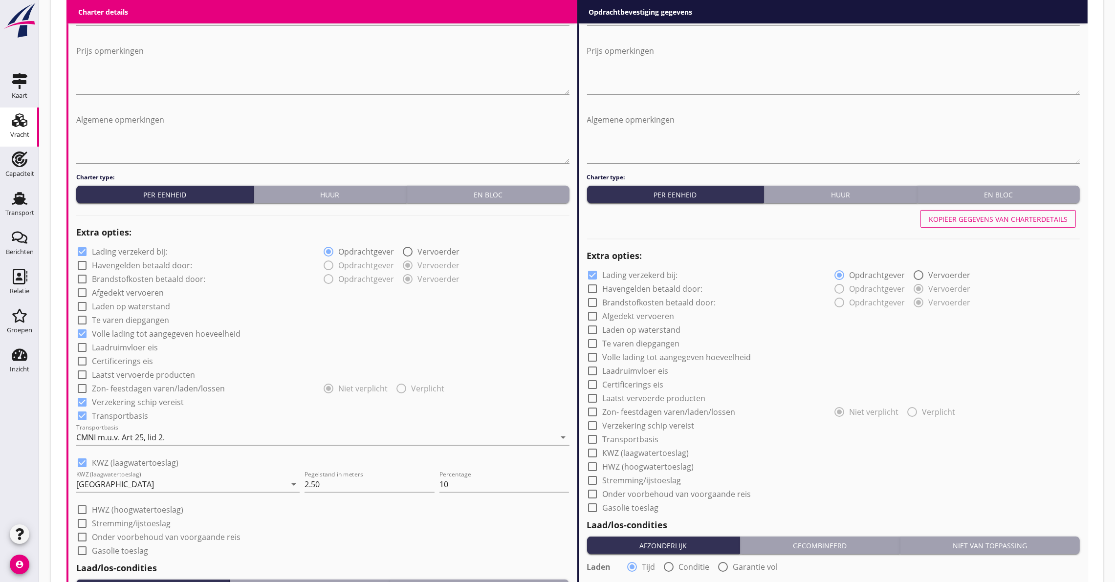
scroll to position [511, 0]
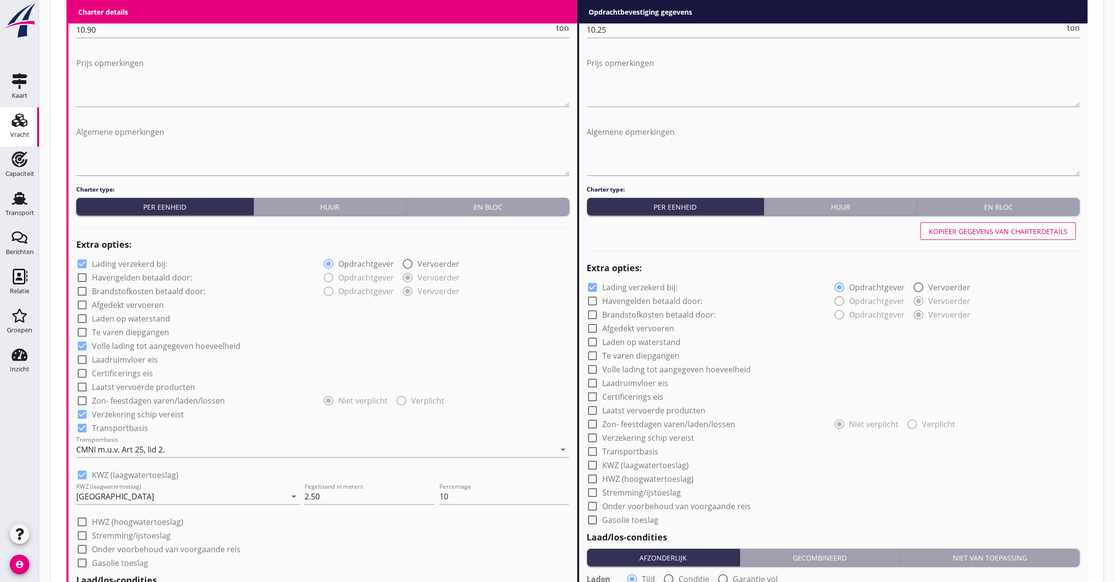
click at [962, 236] on button "Kopiëer gegevens van charterdetails" at bounding box center [998, 231] width 155 height 18
checkbox input "true"
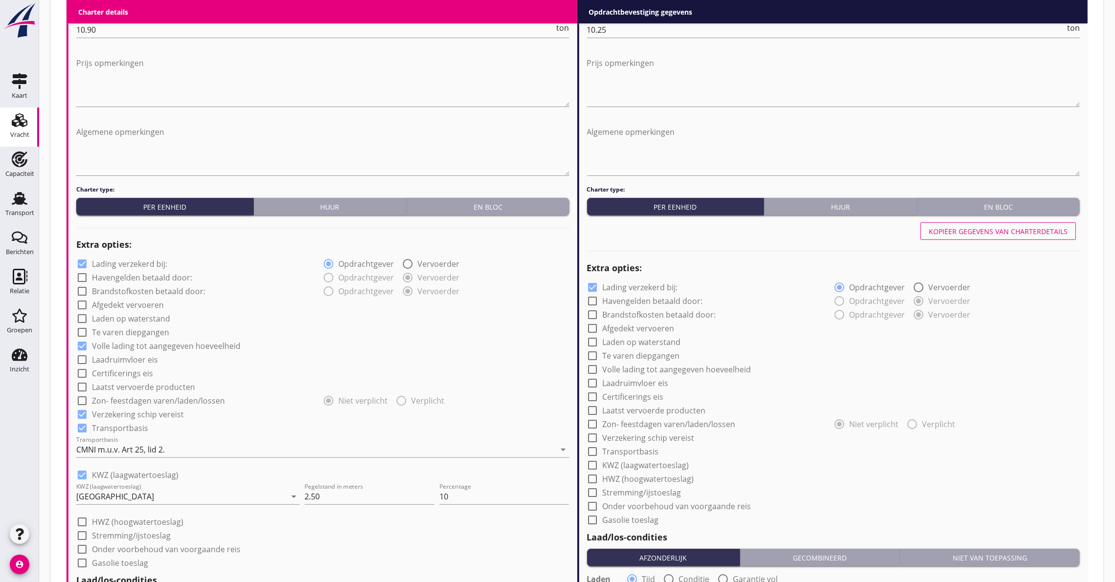
type input "36"
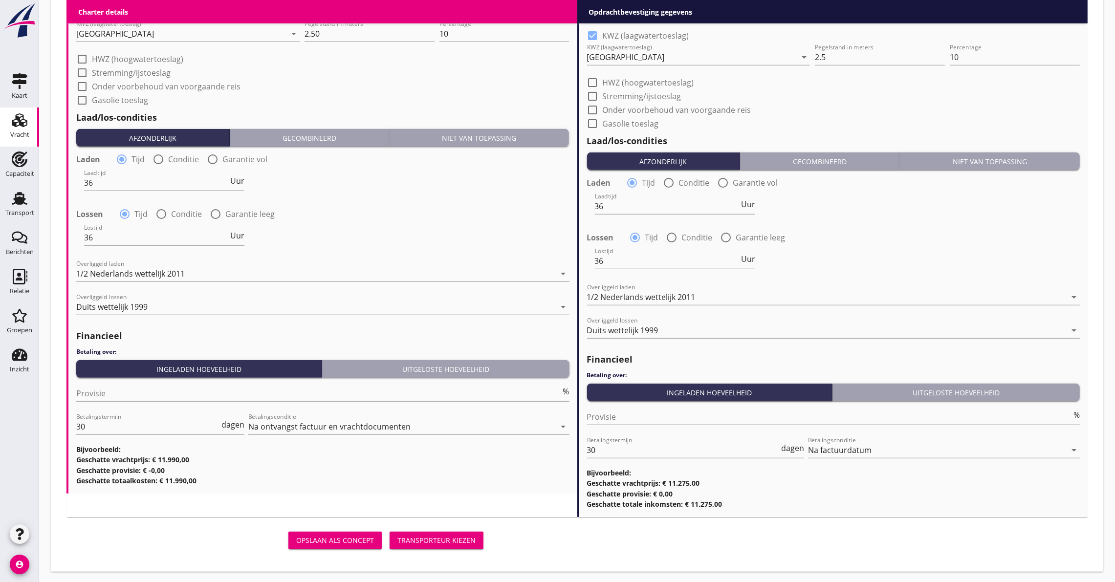
scroll to position [975, 0]
click at [427, 531] on button "Transporteur kiezen" at bounding box center [437, 540] width 94 height 18
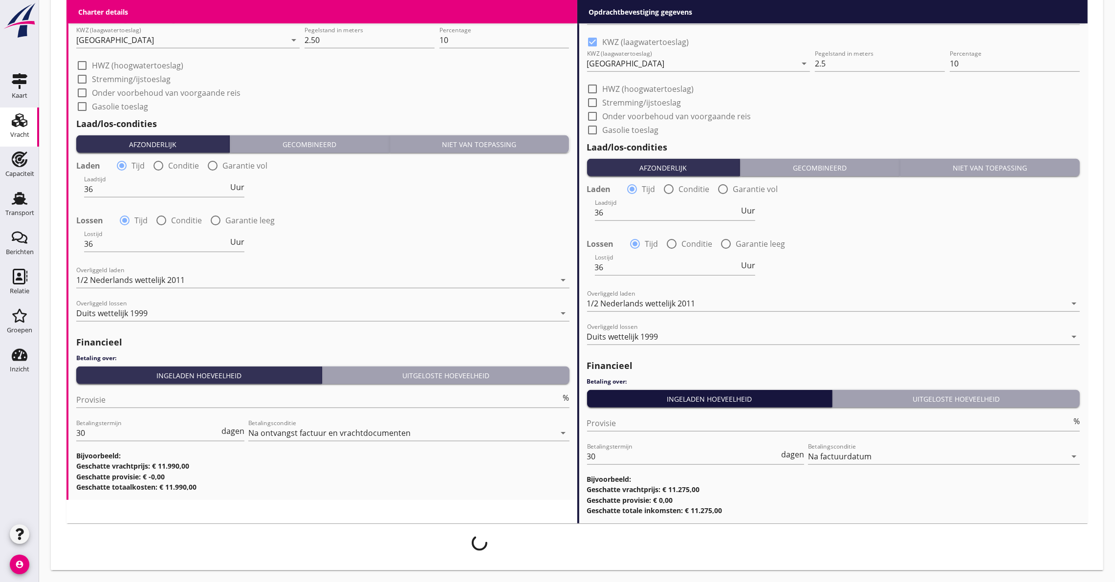
scroll to position [967, 0]
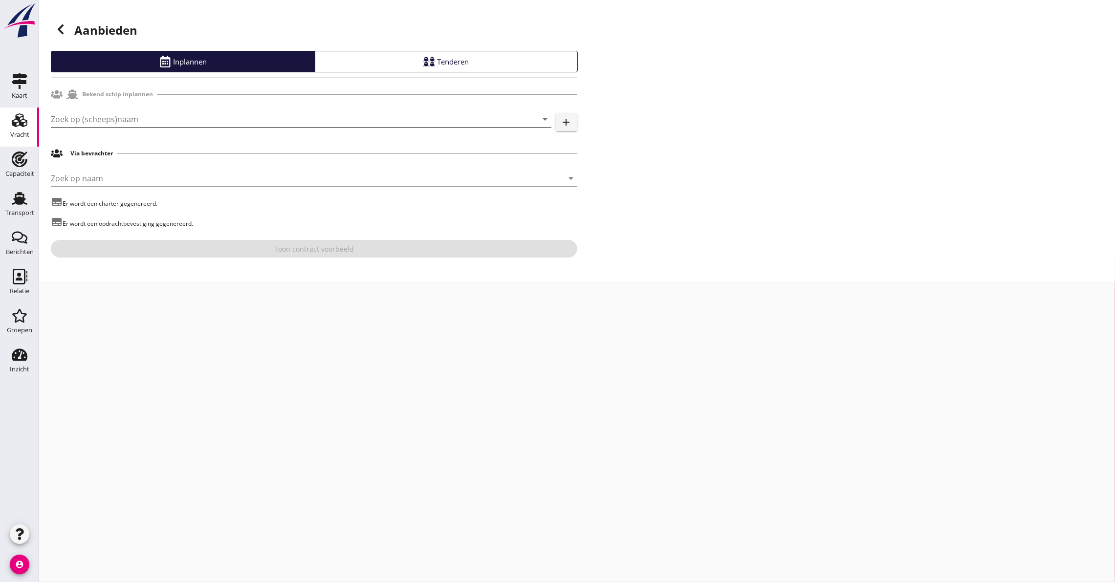
click at [119, 111] on input "Zoek op (scheeps)naam" at bounding box center [287, 119] width 473 height 16
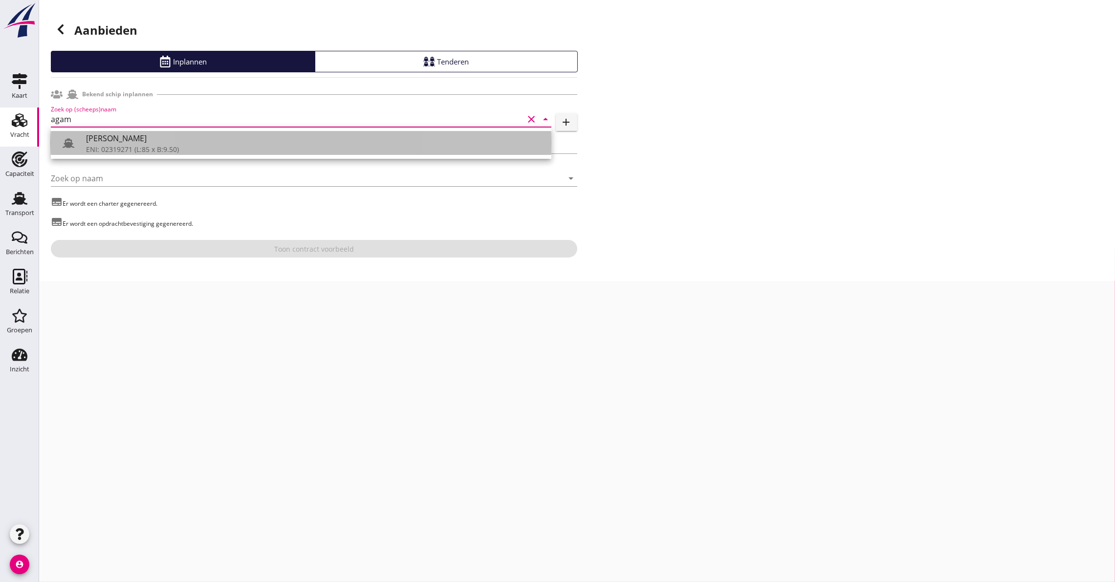
click at [95, 149] on div "ENI: 02319271 (L:85 x B:9.50)" at bounding box center [315, 149] width 458 height 10
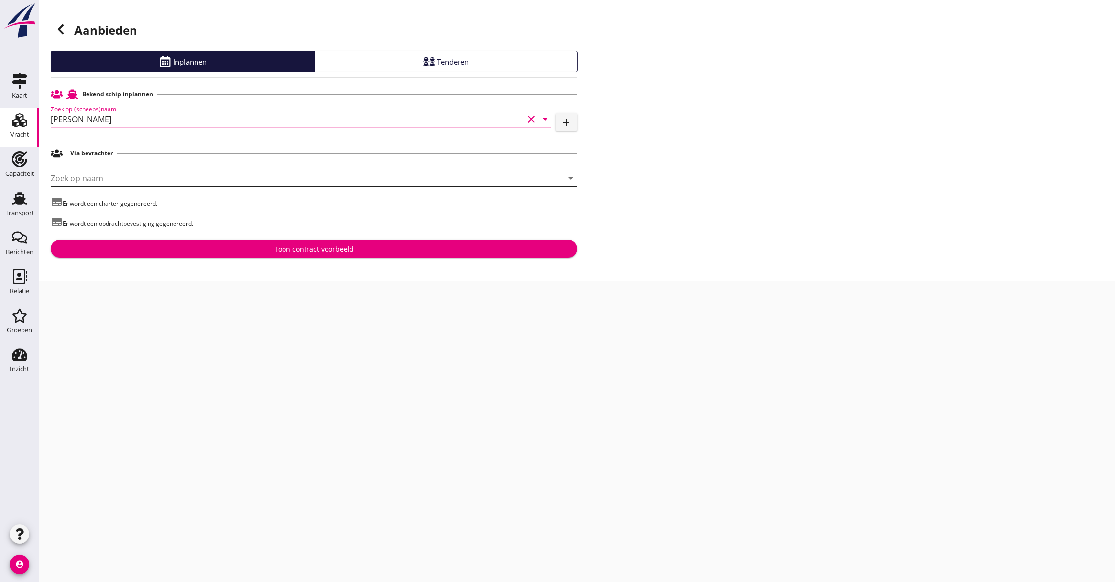
type input "[PERSON_NAME]"
click at [87, 176] on input "Zoek op naam" at bounding box center [300, 179] width 499 height 16
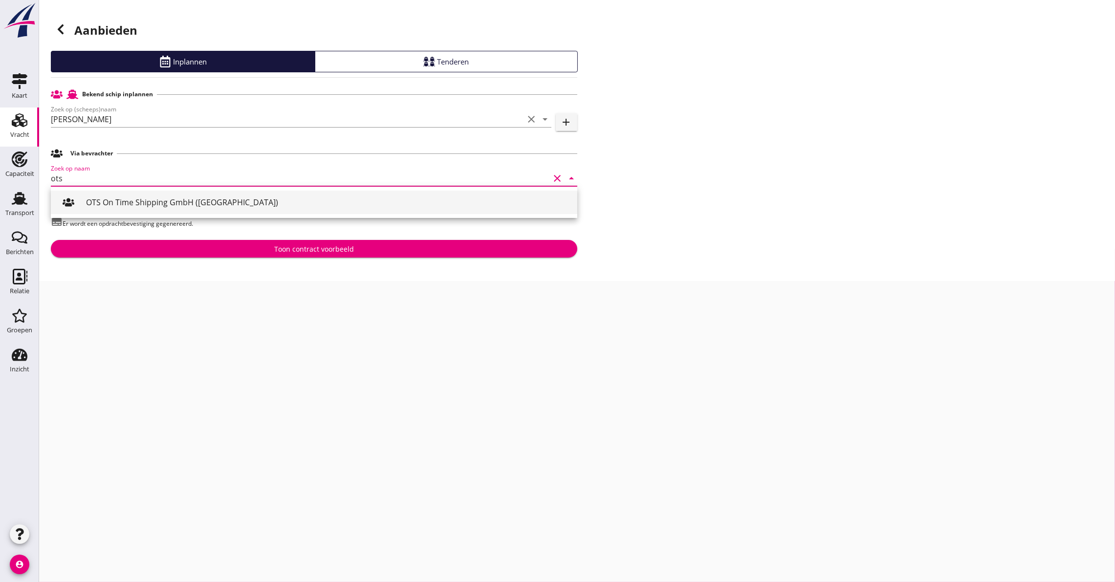
click at [116, 208] on div "OTS On Time Shipping GmbH ([GEOGRAPHIC_DATA])" at bounding box center [328, 202] width 484 height 23
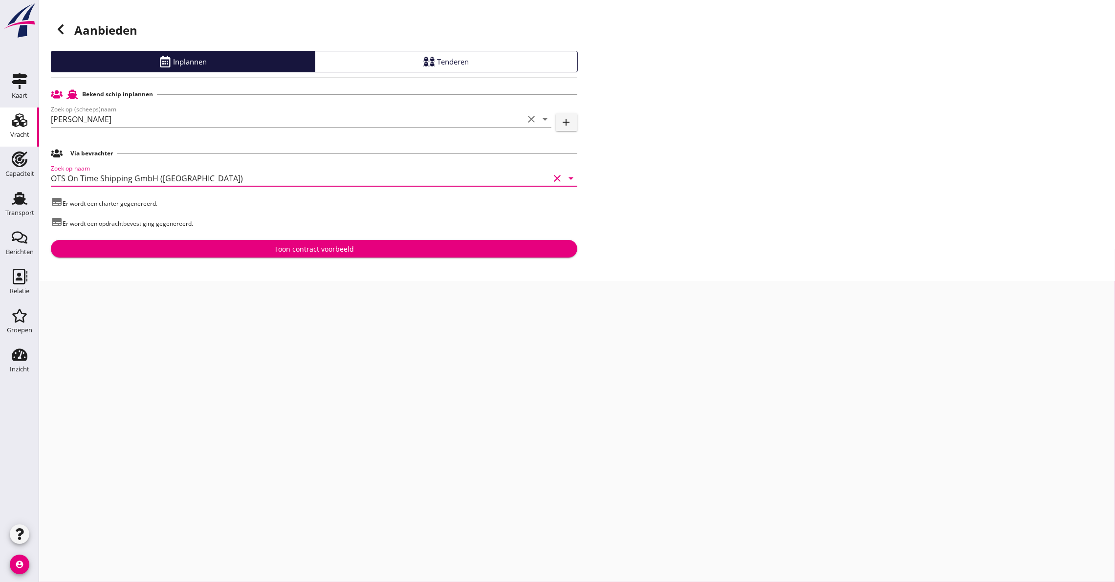
type input "OTS On Time Shipping GmbH ([GEOGRAPHIC_DATA])"
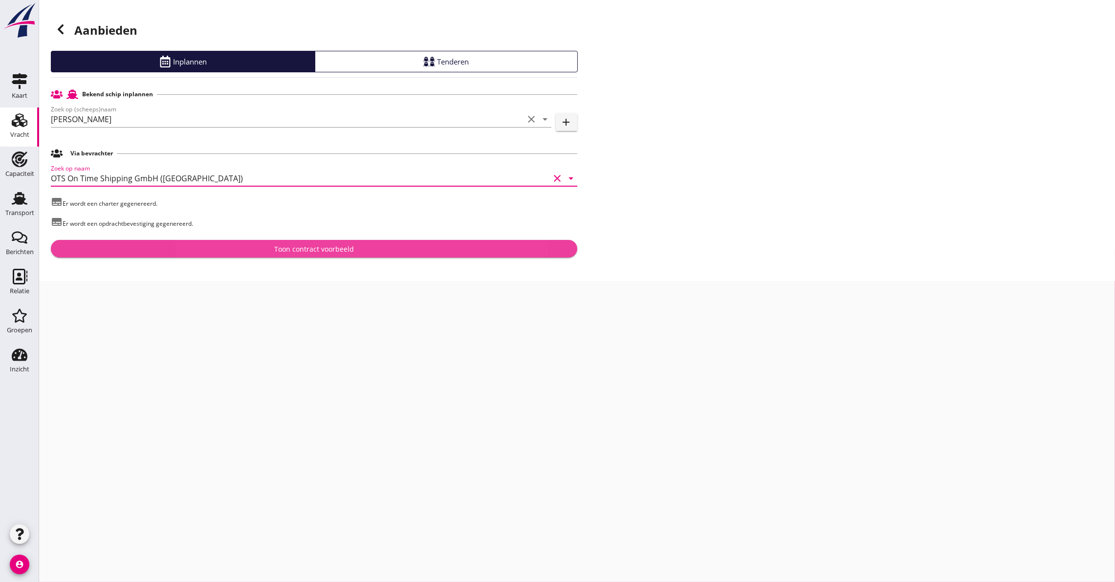
click at [198, 249] on div "Toon contract voorbeeld" at bounding box center [314, 249] width 511 height 10
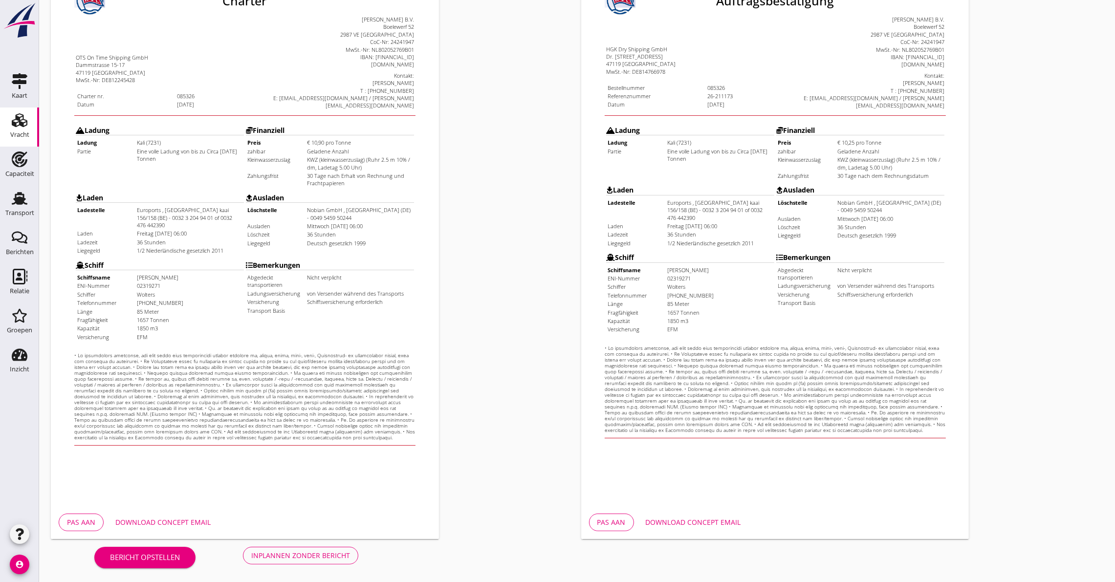
scroll to position [141, 0]
click at [171, 519] on div "Download concept email" at bounding box center [162, 522] width 95 height 10
click at [277, 555] on div "Inplannen zonder bericht" at bounding box center [300, 555] width 99 height 10
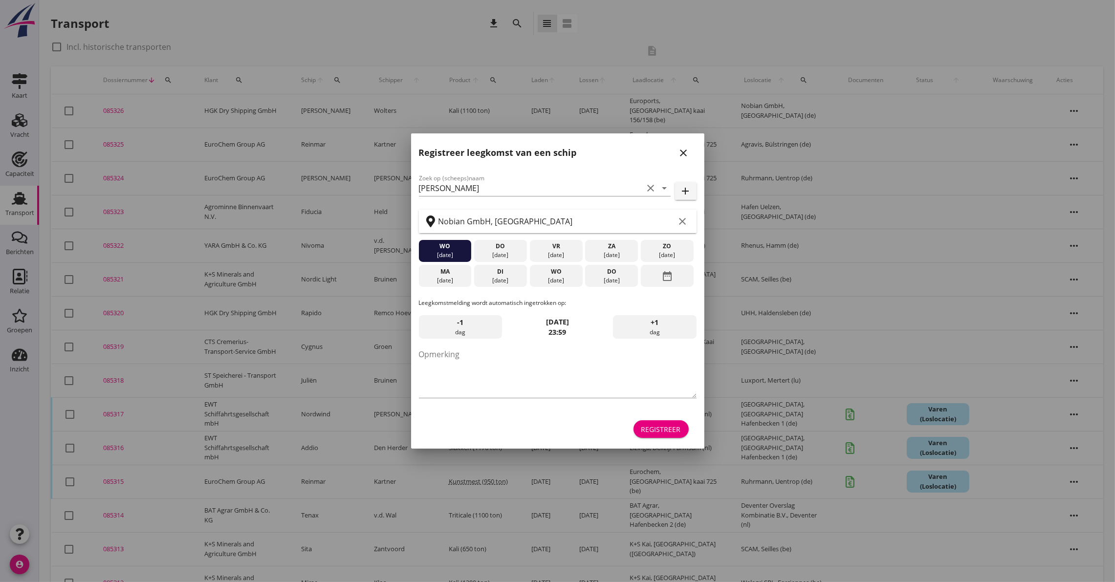
click at [662, 428] on div "Registreer" at bounding box center [661, 429] width 40 height 10
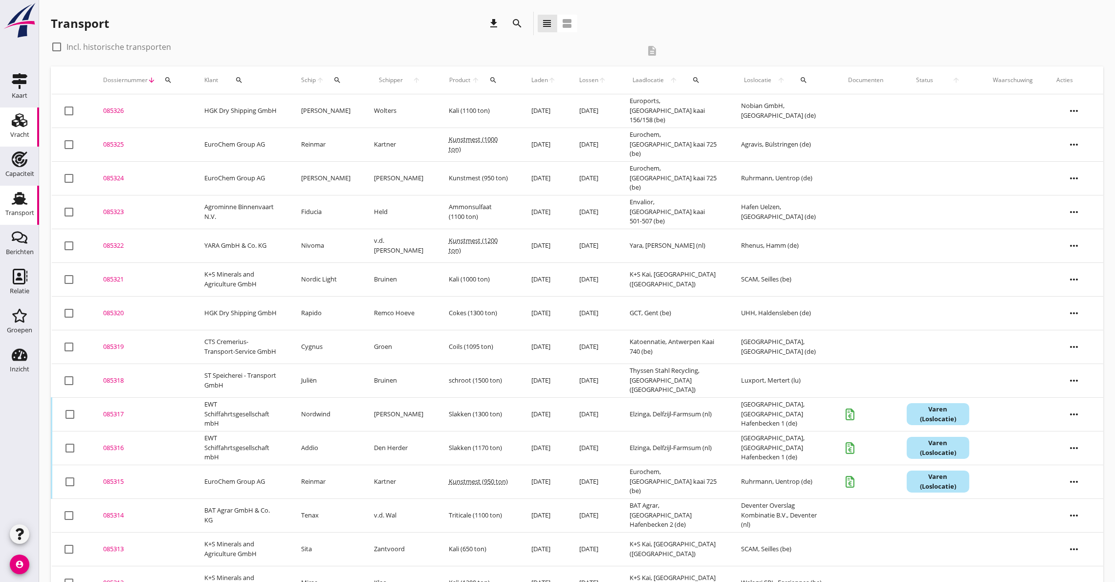
click at [26, 126] on icon "Vracht" at bounding box center [20, 120] width 16 height 16
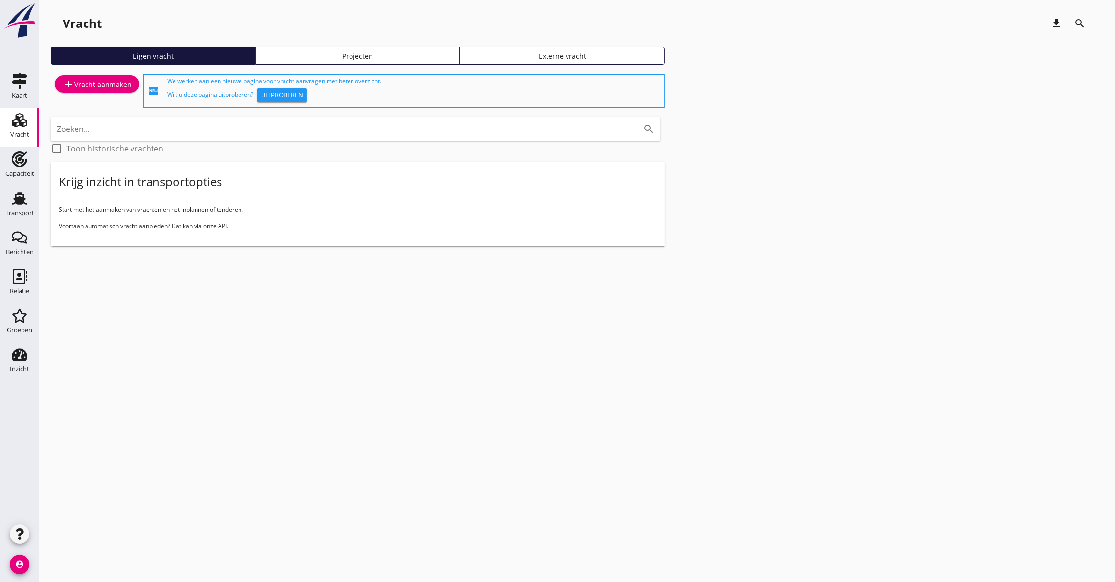
click at [24, 132] on div "Vracht" at bounding box center [19, 135] width 19 height 6
click at [360, 51] on div "Projecten" at bounding box center [358, 56] width 196 height 10
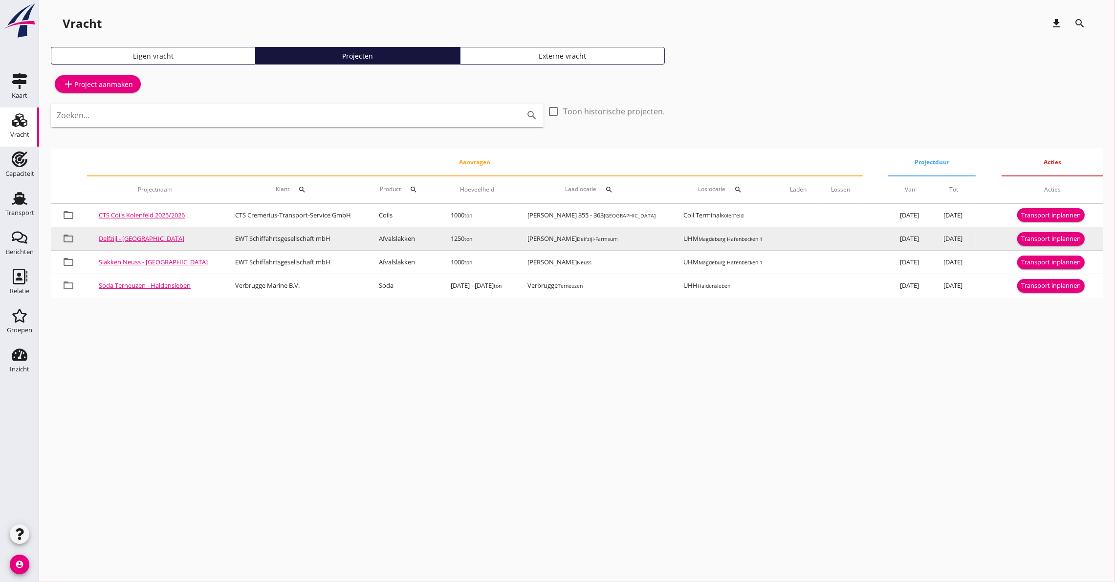
click at [1050, 234] on div "Transport inplannen" at bounding box center [1051, 239] width 60 height 10
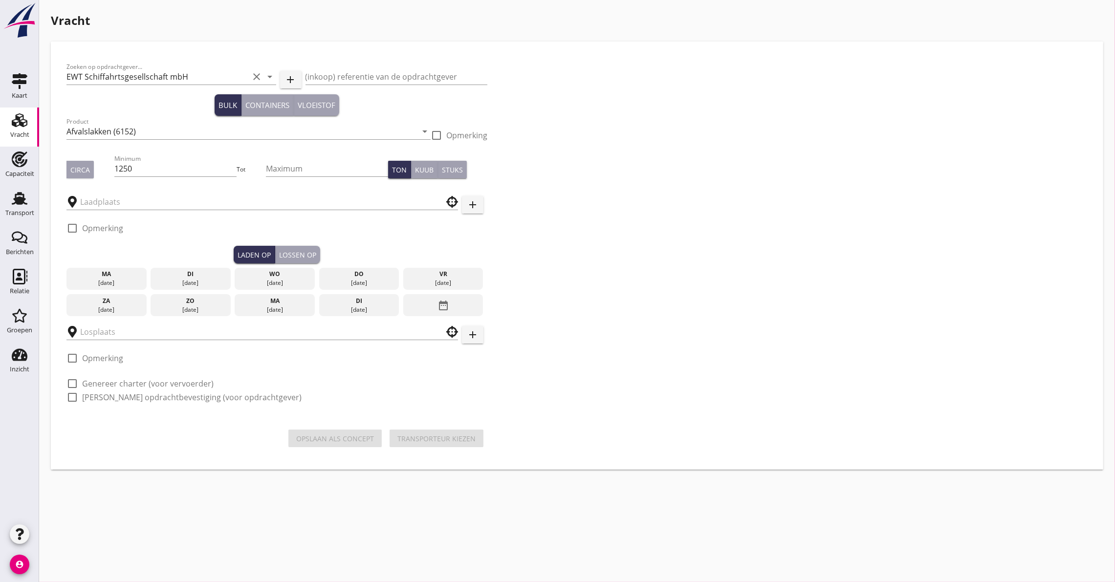
type input "[PERSON_NAME]"
type input "UHM"
checkbox input "true"
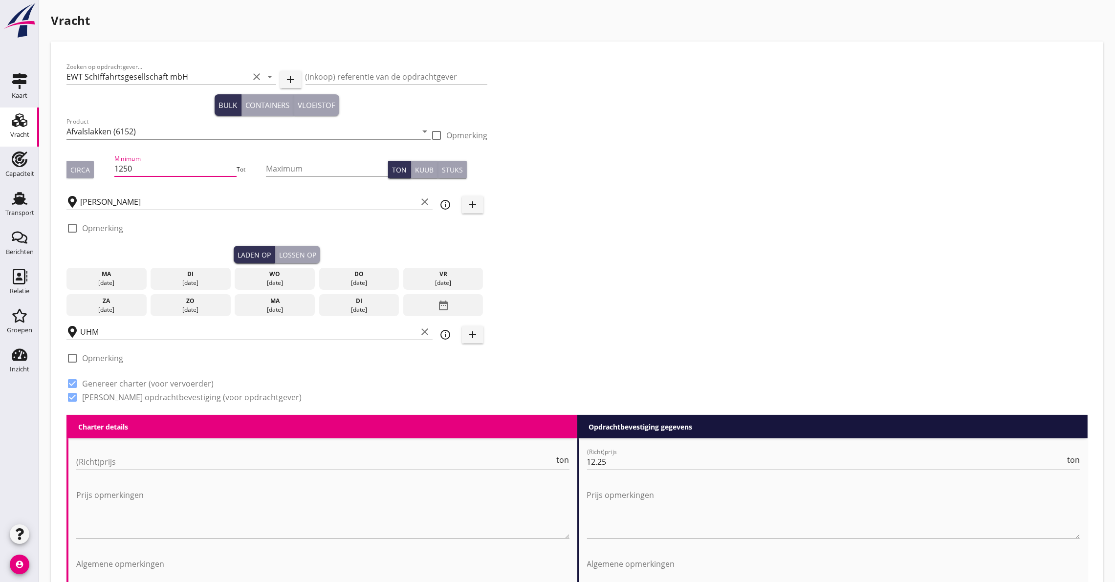
drag, startPoint x: 142, startPoint y: 168, endPoint x: -72, endPoint y: 154, distance: 214.2
type input "950"
click at [442, 277] on div "vr" at bounding box center [443, 274] width 75 height 9
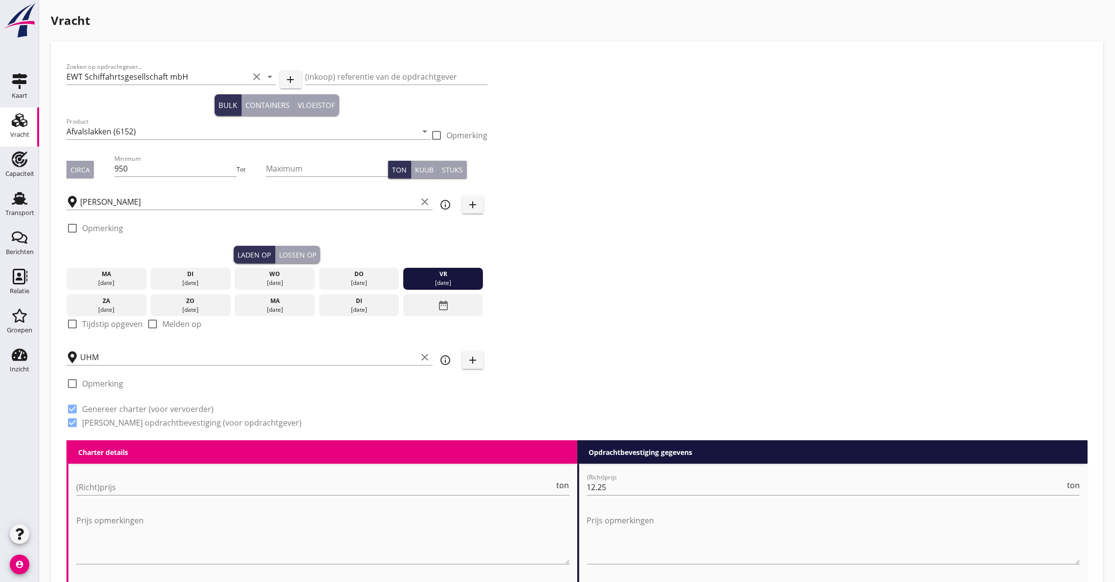
click at [307, 259] on div "Lossen op" at bounding box center [297, 255] width 37 height 10
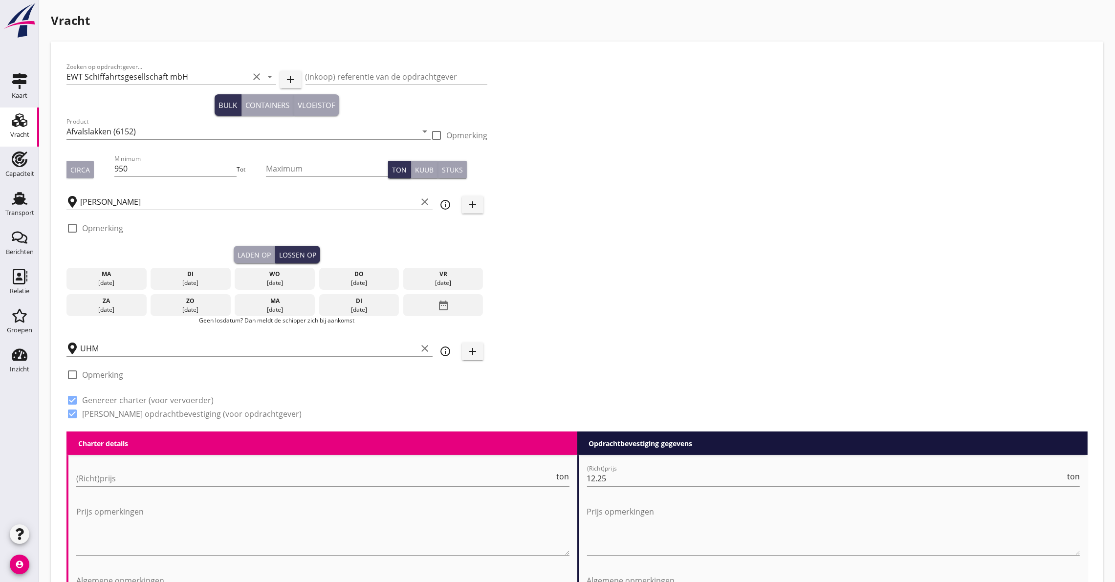
click at [451, 303] on div "date_range" at bounding box center [443, 305] width 80 height 22
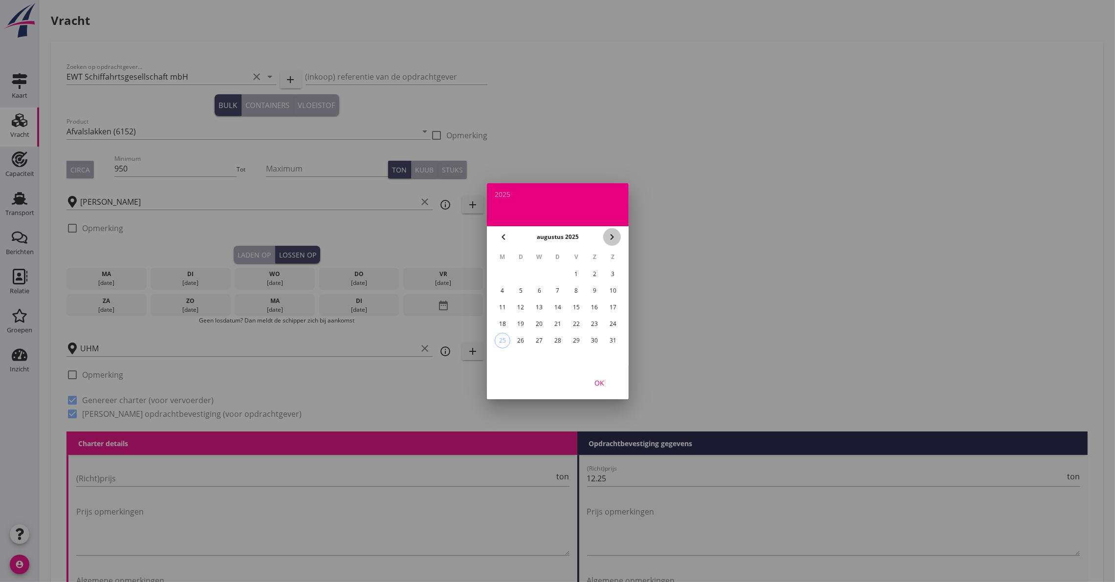
click at [615, 234] on icon "chevron_right" at bounding box center [612, 237] width 12 height 12
click at [575, 269] on div "5" at bounding box center [576, 274] width 16 height 16
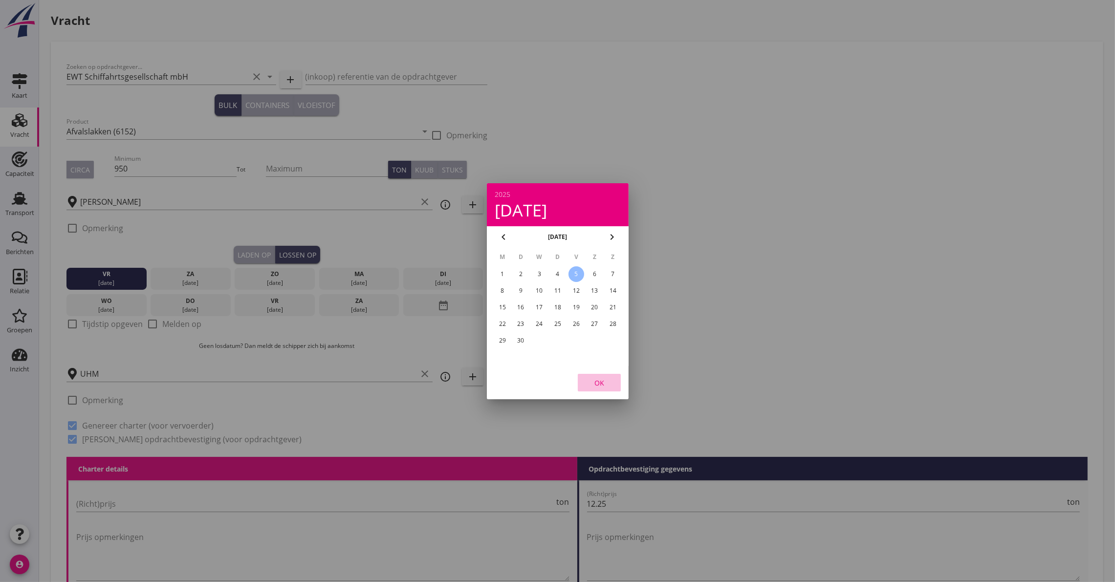
click at [582, 382] on button "OK" at bounding box center [599, 383] width 43 height 18
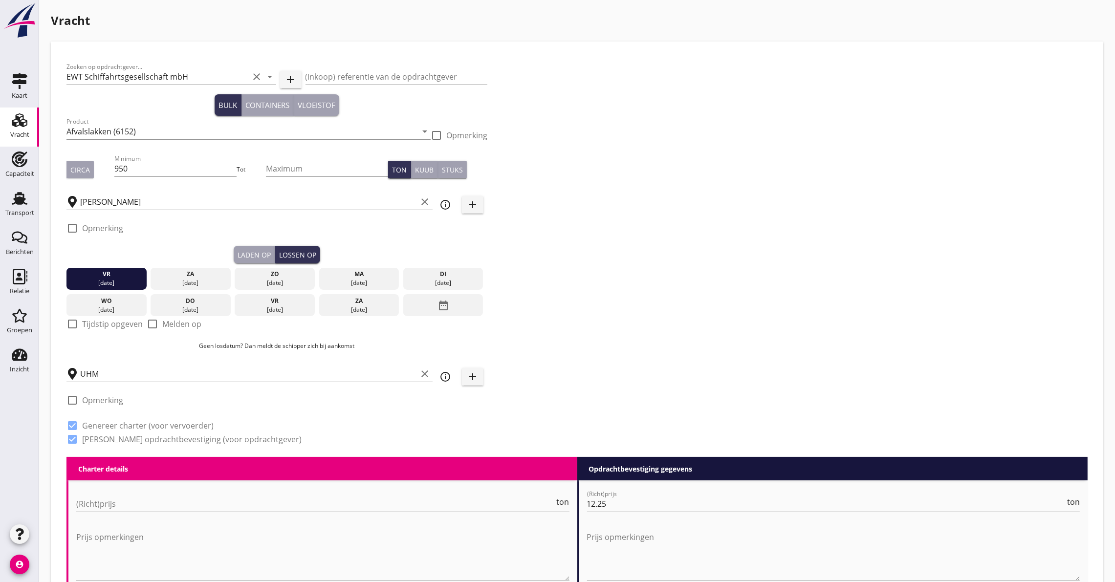
click at [71, 328] on div at bounding box center [72, 324] width 17 height 17
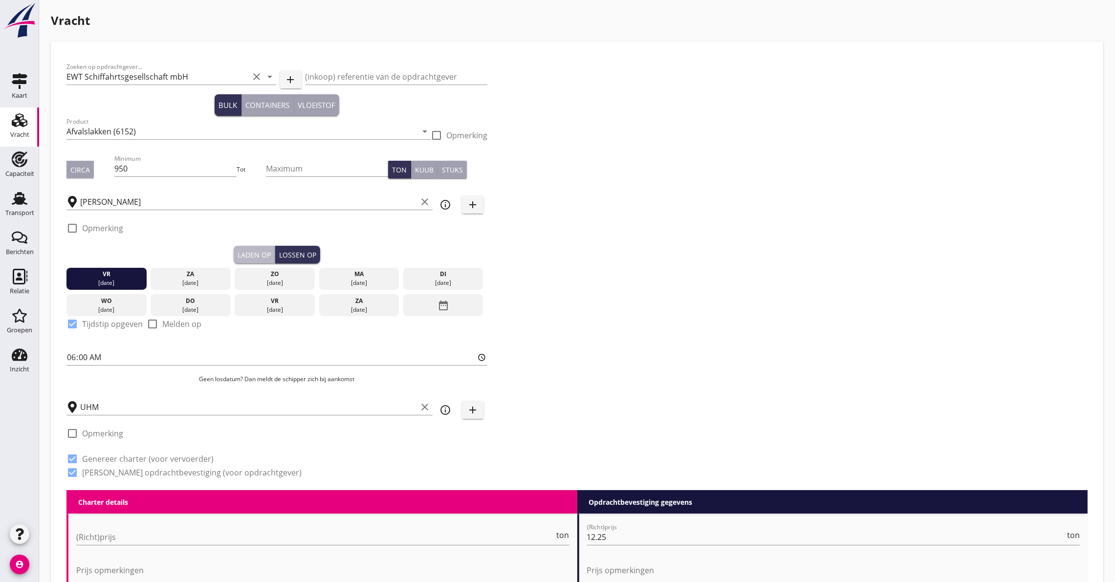
click at [242, 257] on div "Laden op" at bounding box center [254, 255] width 33 height 10
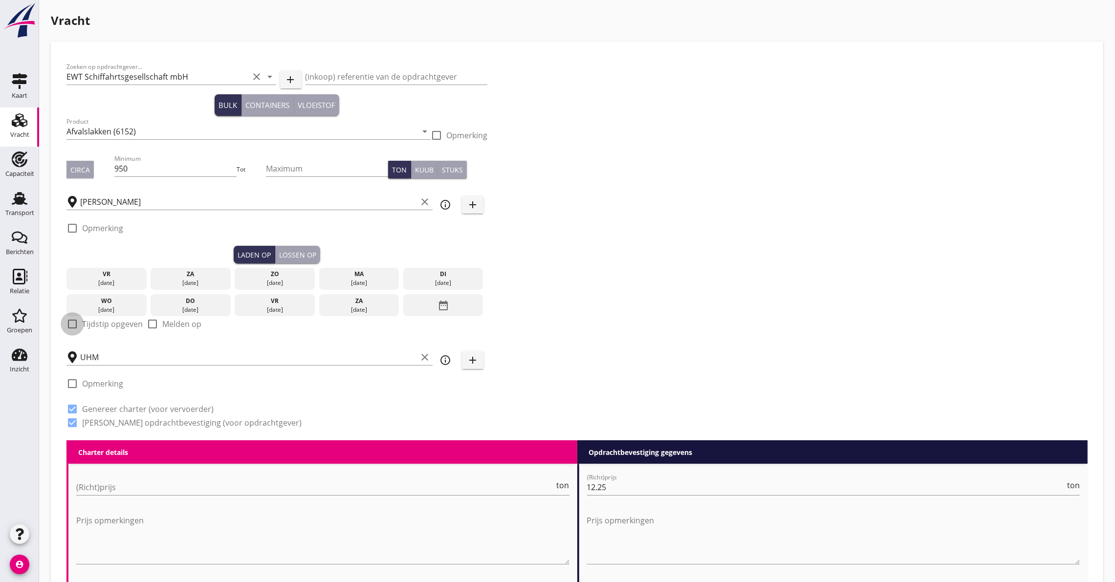
click at [64, 322] on div at bounding box center [72, 324] width 17 height 17
checkbox input "true"
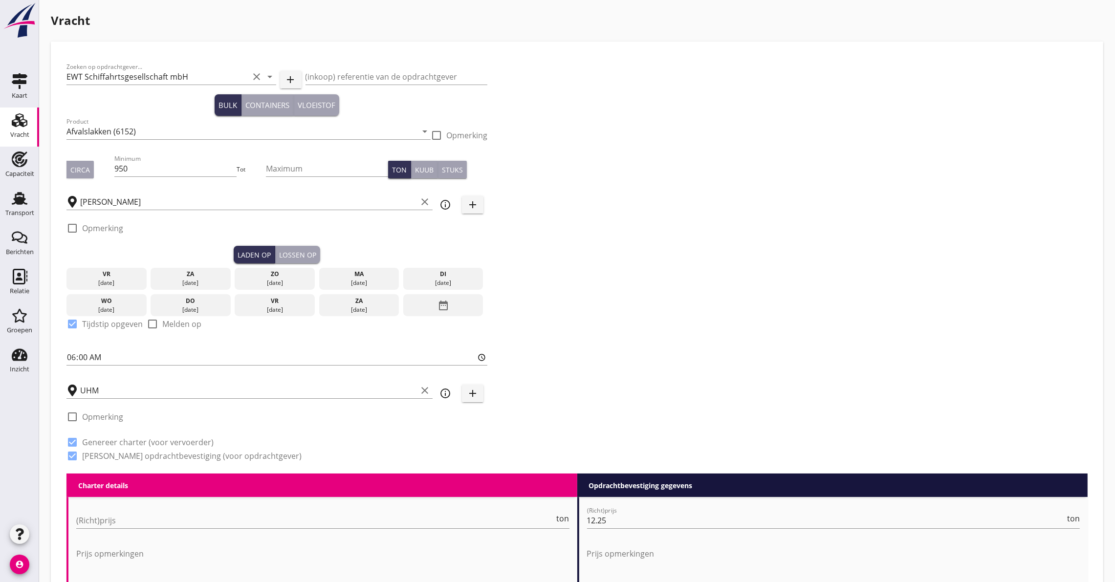
scroll to position [147, 0]
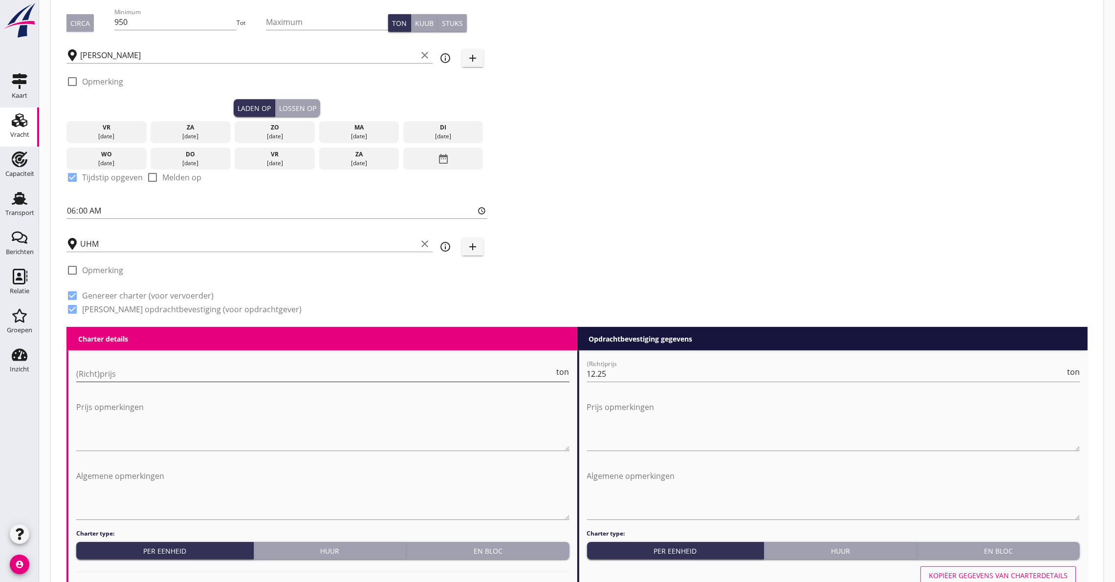
click at [119, 374] on input "(Richt)prijs" at bounding box center [315, 374] width 479 height 16
type input "14.50"
drag, startPoint x: 623, startPoint y: 368, endPoint x: 535, endPoint y: 371, distance: 88.0
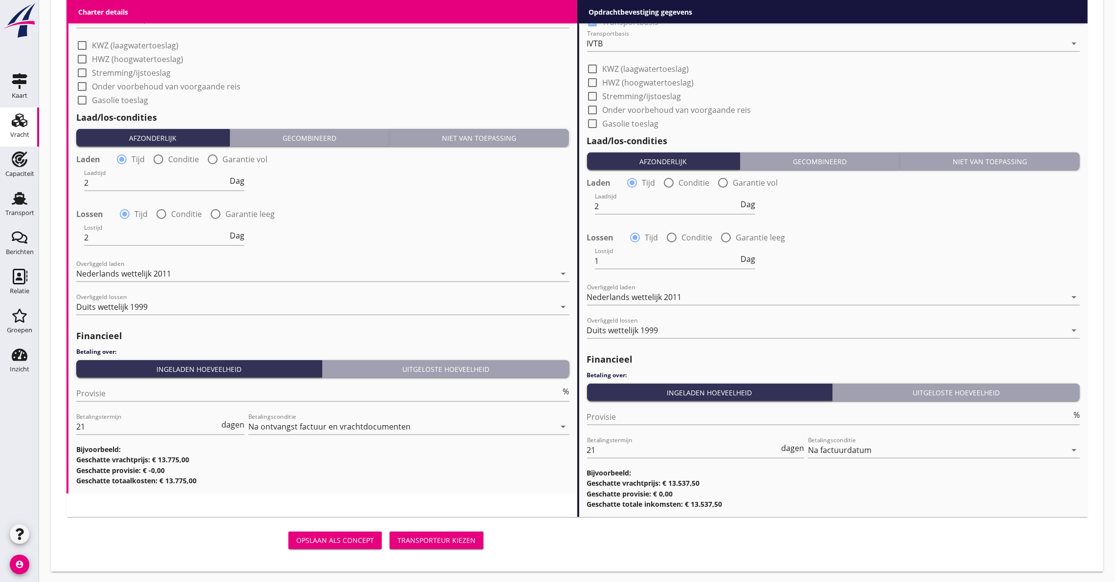
scroll to position [1031, 0]
type input "14.25"
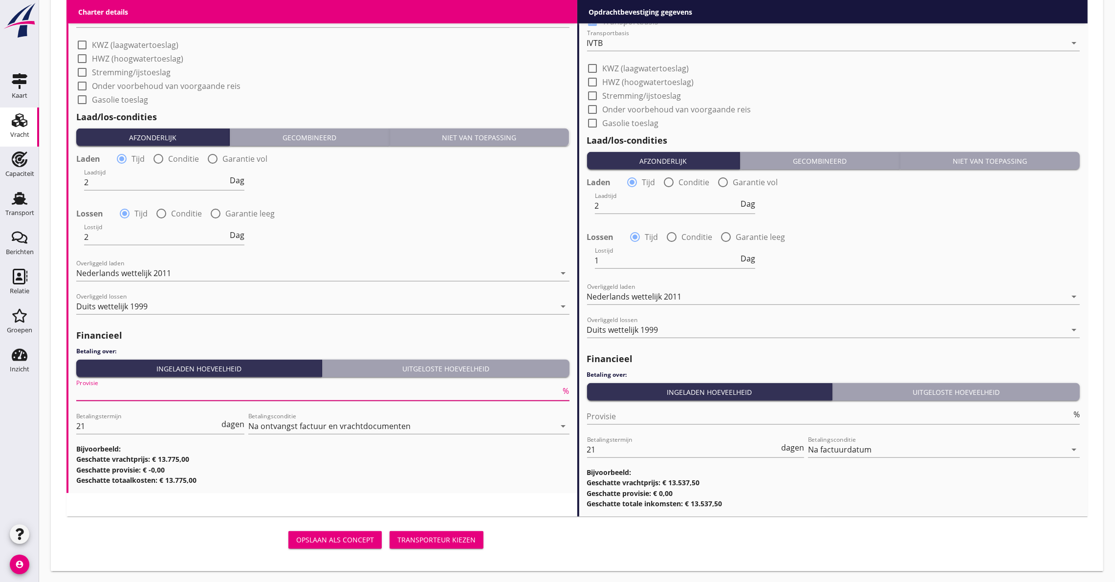
click at [132, 392] on input "Provisie" at bounding box center [318, 393] width 485 height 16
type input "5"
click at [428, 538] on div "Transporteur kiezen" at bounding box center [436, 540] width 78 height 10
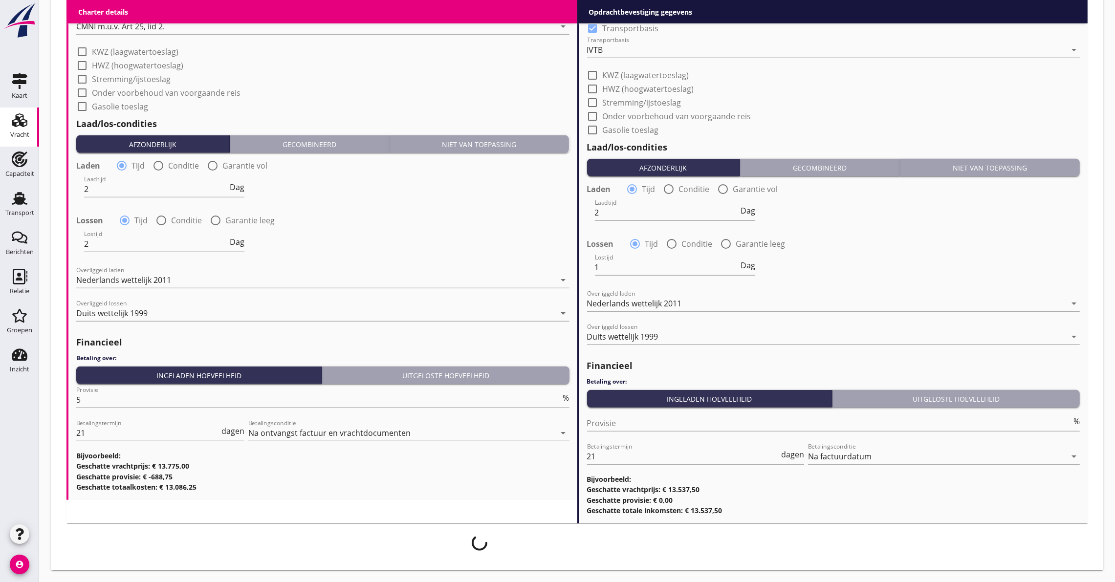
scroll to position [1023, 0]
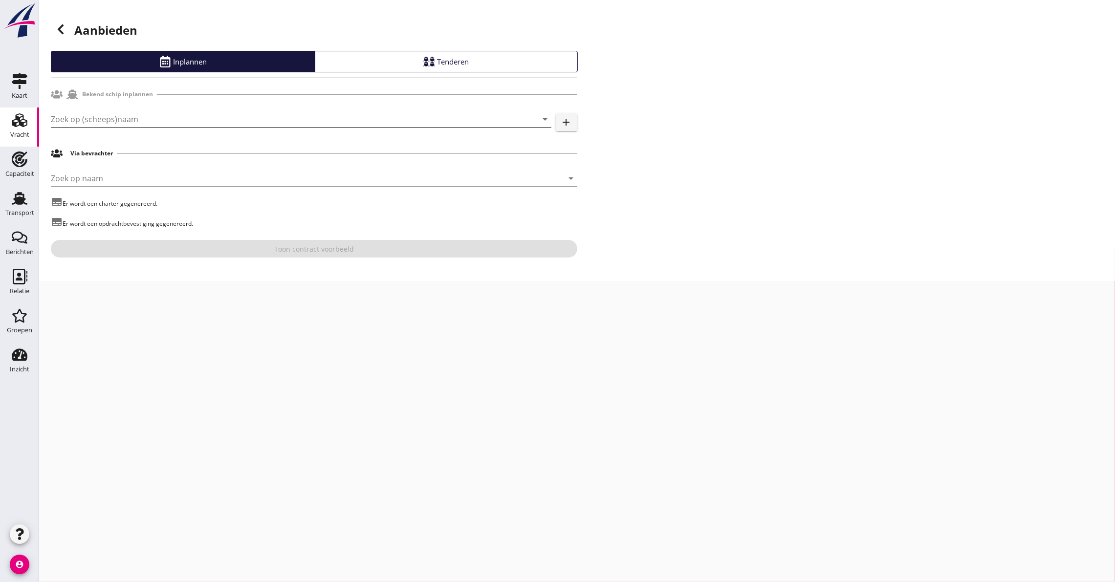
click at [127, 111] on input "Zoek op (scheeps)naam" at bounding box center [287, 119] width 473 height 16
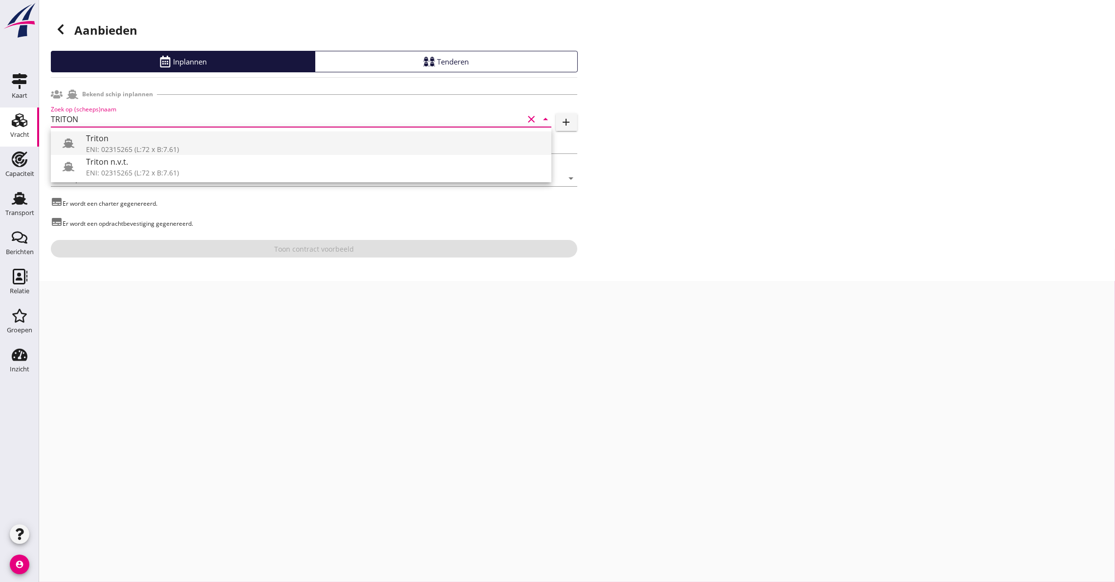
click at [133, 135] on div "Triton" at bounding box center [315, 138] width 458 height 12
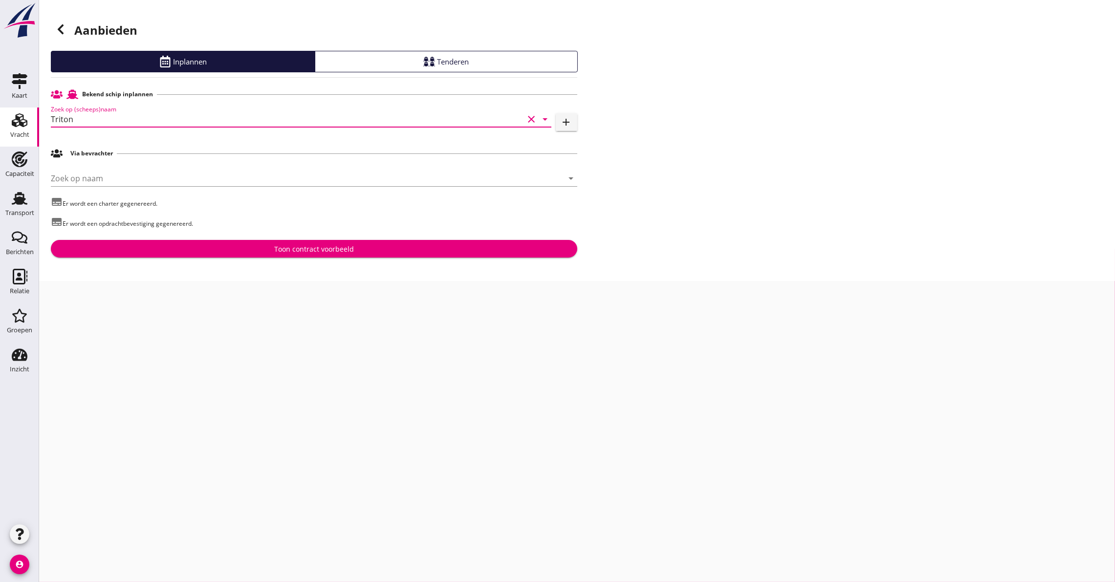
type input "Triton"
click at [187, 245] on div "Toon contract voorbeeld" at bounding box center [314, 249] width 511 height 10
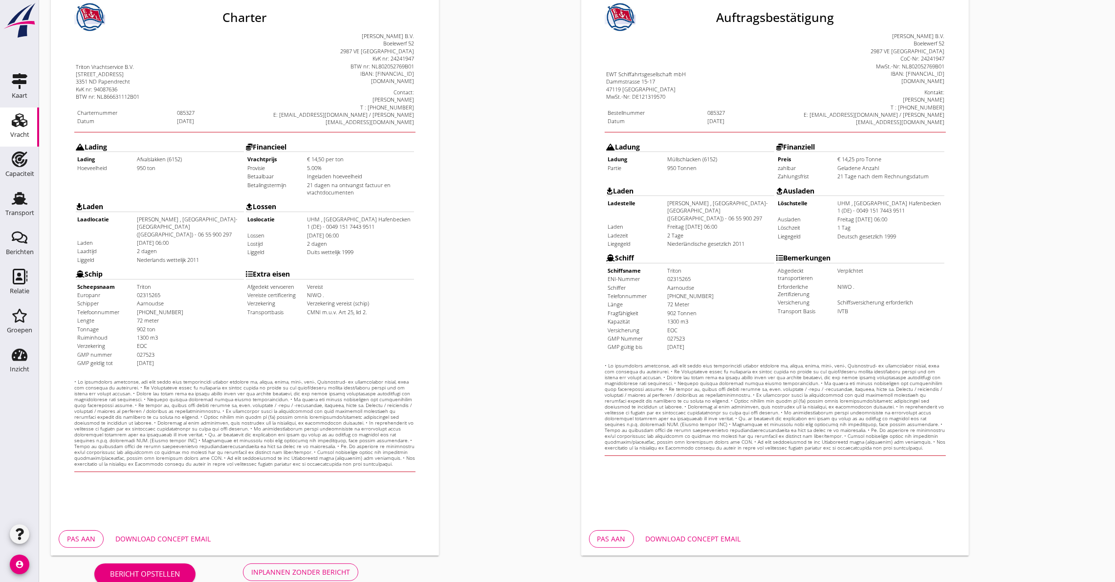
scroll to position [141, 0]
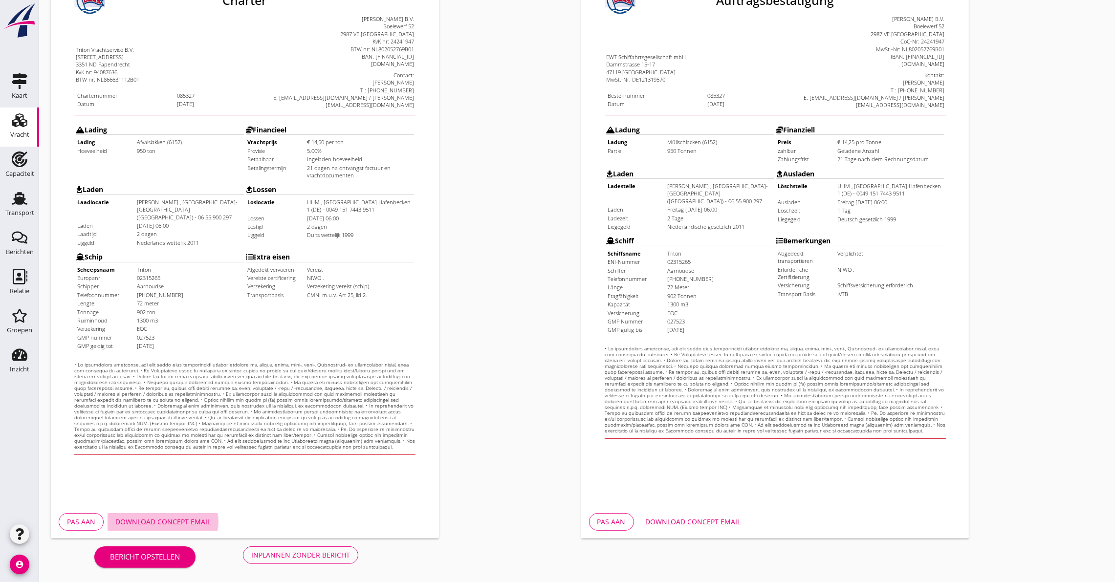
click at [141, 523] on div "Download concept email" at bounding box center [162, 522] width 95 height 10
click at [154, 513] on button "Download concept email" at bounding box center [163, 522] width 111 height 18
click at [275, 554] on div "Inplannen zonder bericht" at bounding box center [300, 555] width 99 height 10
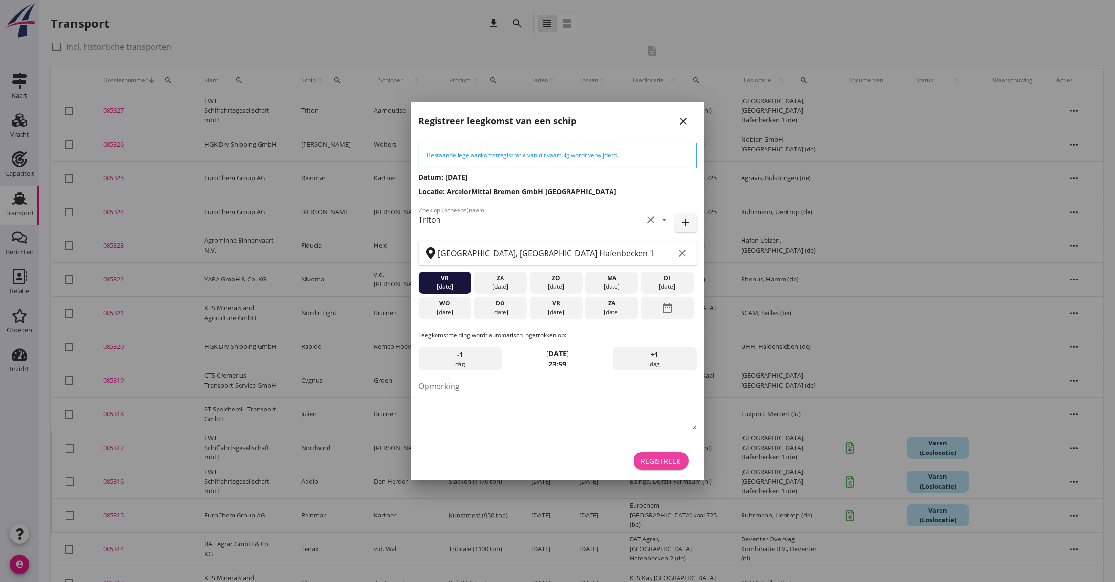
click at [658, 465] on div "Registreer" at bounding box center [661, 461] width 40 height 10
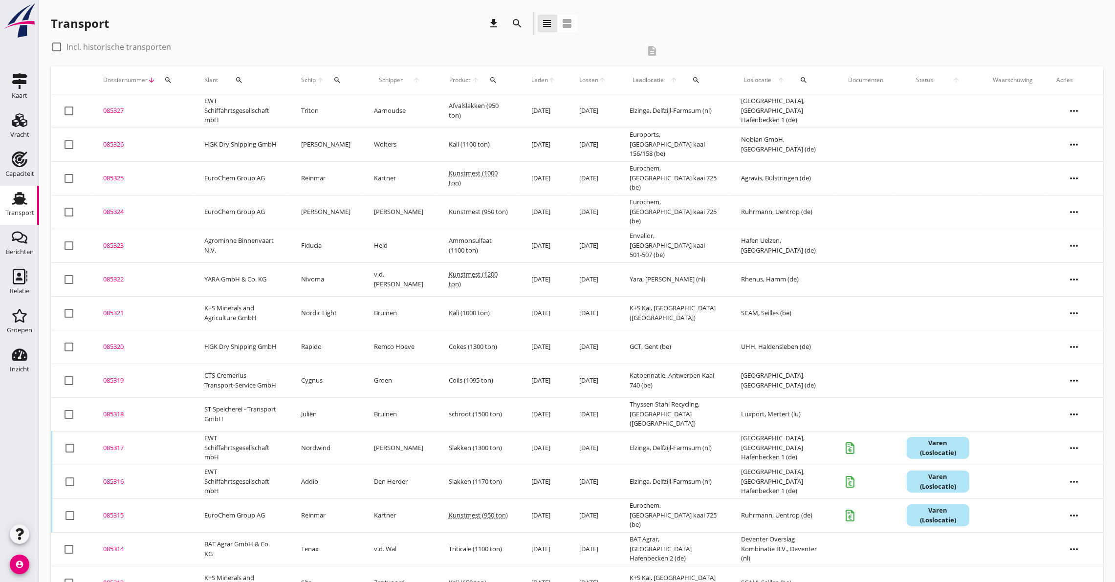
click at [118, 140] on div "085326" at bounding box center [142, 145] width 78 height 10
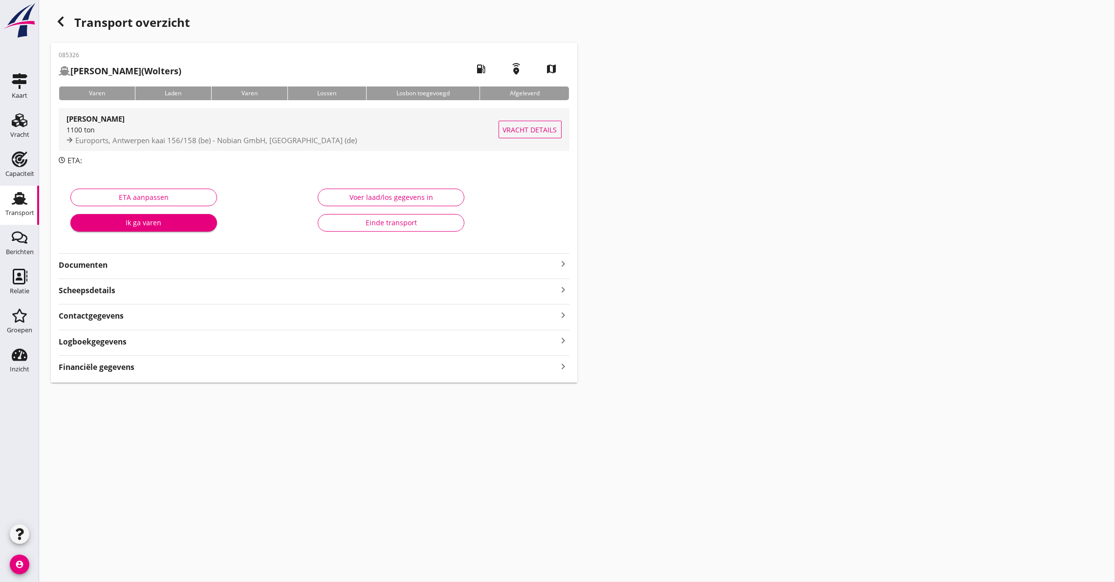
click at [142, 121] on div "[PERSON_NAME]" at bounding box center [282, 119] width 432 height 12
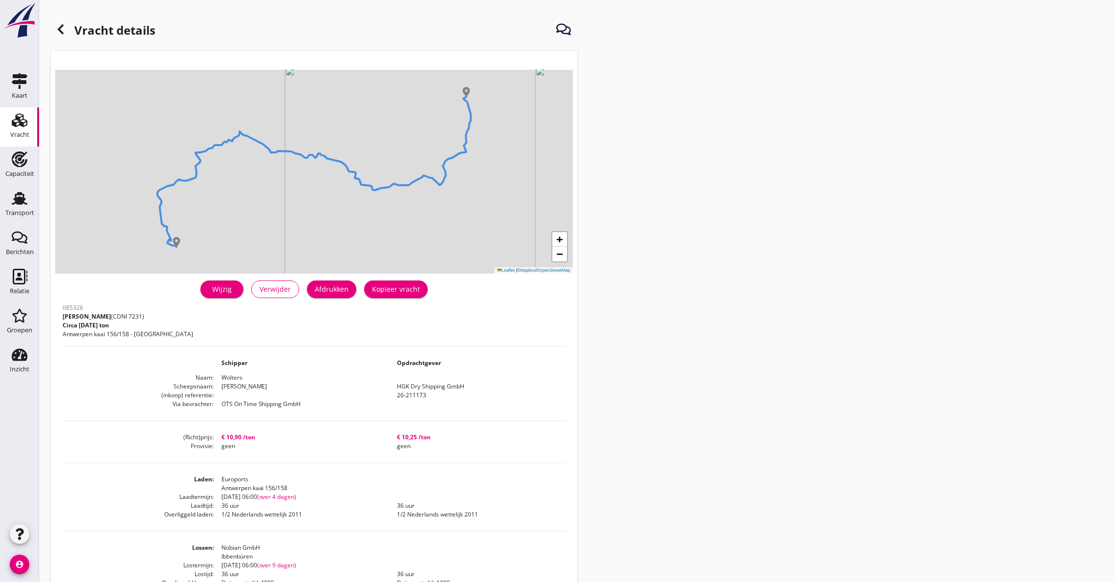
click at [217, 274] on div "+ − Leaflet | © Mapbox © OpenStreetMap warning Het transport heeft al een afges…" at bounding box center [314, 394] width 527 height 687
click at [220, 285] on div "Wijzig" at bounding box center [221, 289] width 27 height 10
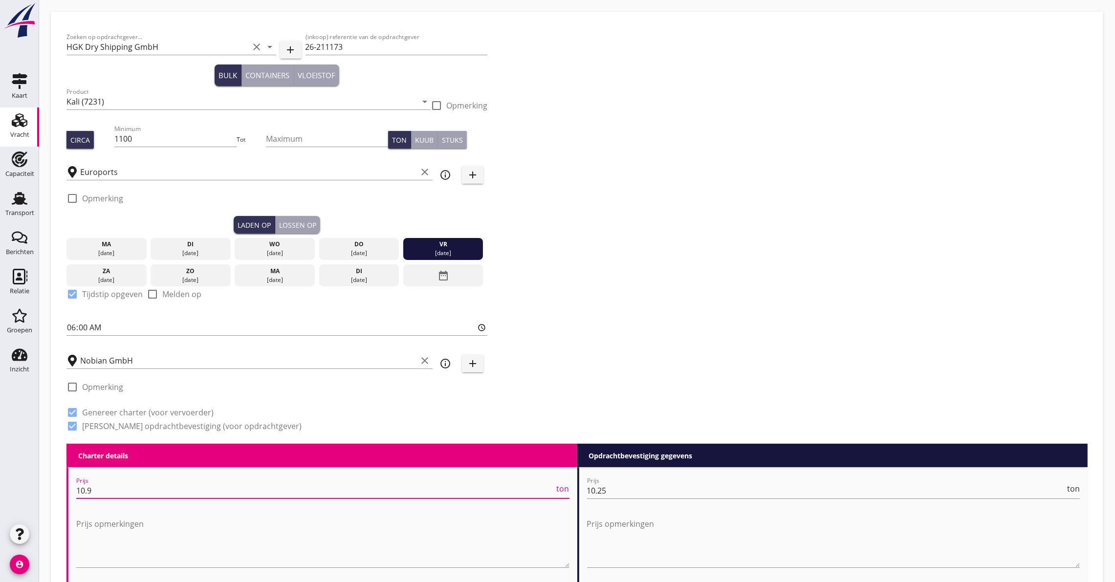
click at [116, 484] on input "10.9" at bounding box center [315, 491] width 479 height 16
type input "10.95"
click at [251, 396] on div "check_box_outline_blank Opmerking" at bounding box center [276, 389] width 421 height 29
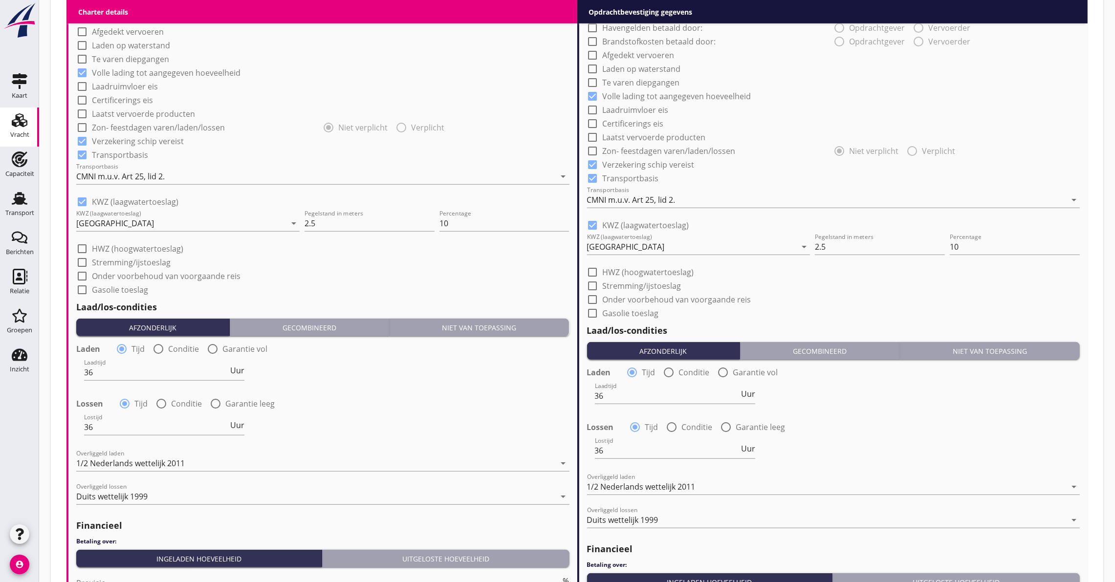
scroll to position [806, 0]
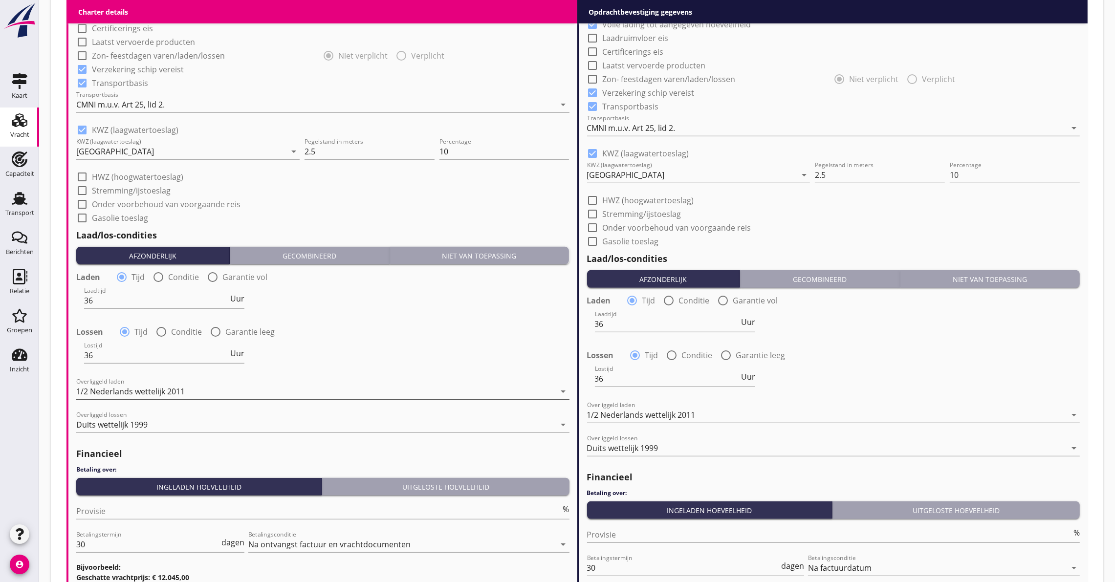
click at [292, 391] on div "1/2 Nederlands wettelijk 2011" at bounding box center [316, 392] width 480 height 16
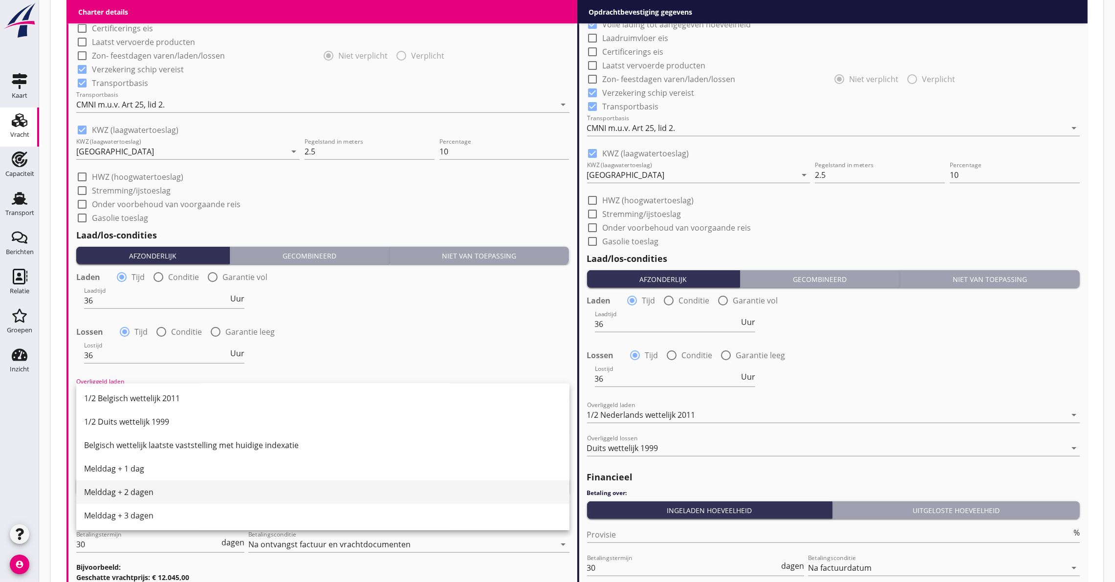
scroll to position [257, 0]
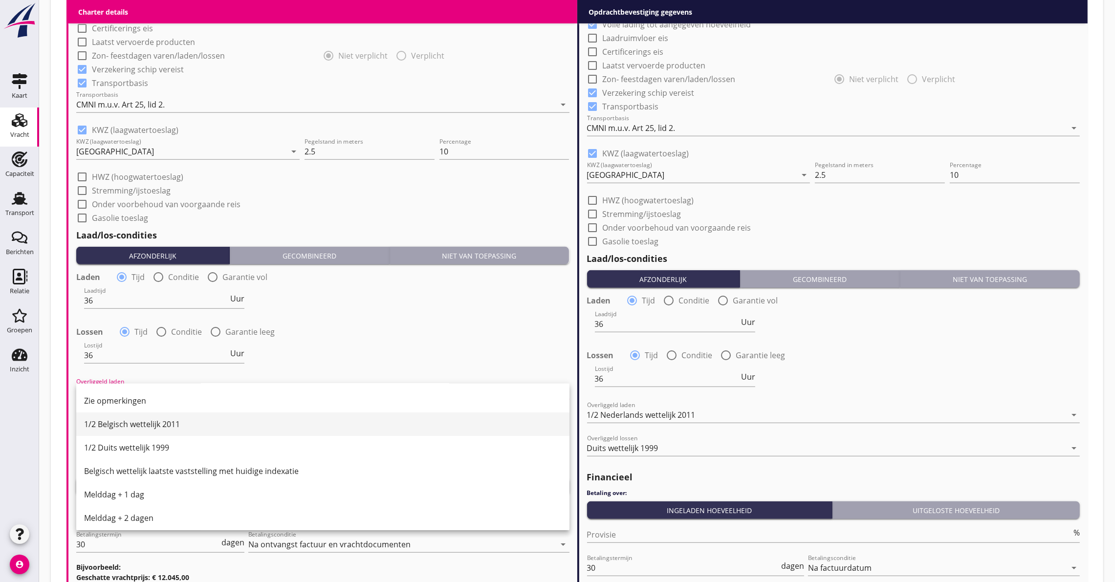
click at [198, 419] on div "1/2 Belgisch wettelijk 2011" at bounding box center [323, 425] width 478 height 12
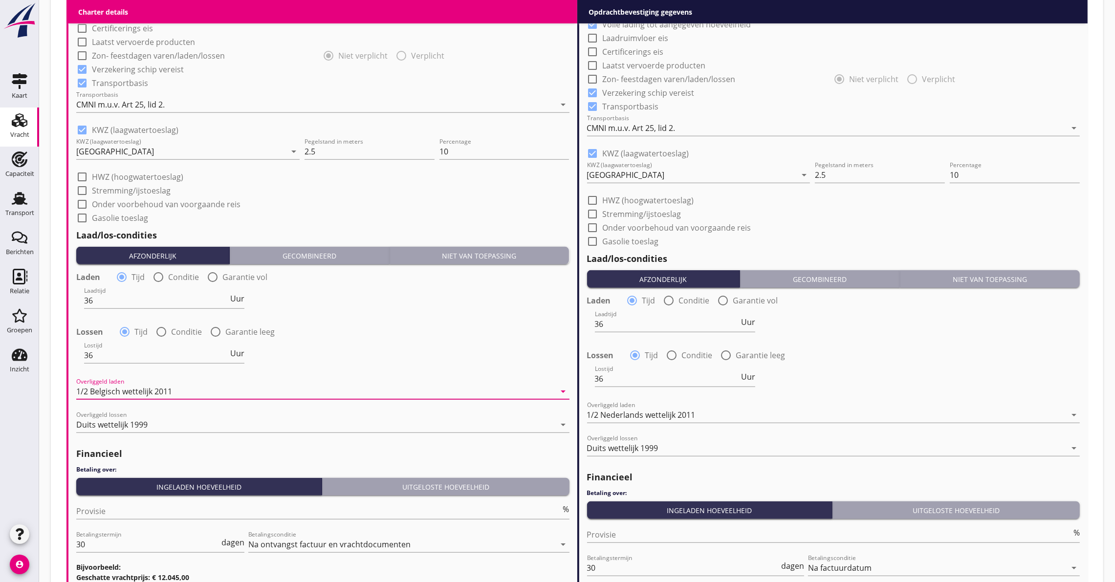
scroll to position [925, 0]
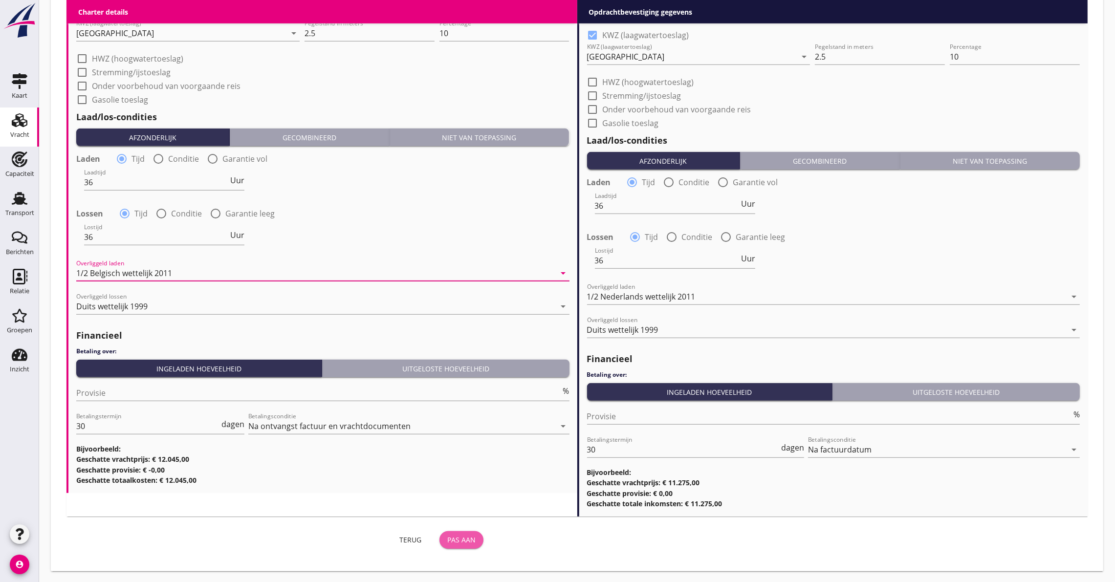
drag, startPoint x: 459, startPoint y: 536, endPoint x: 567, endPoint y: 463, distance: 130.6
click at [460, 536] on div "Pas aan" at bounding box center [461, 540] width 28 height 10
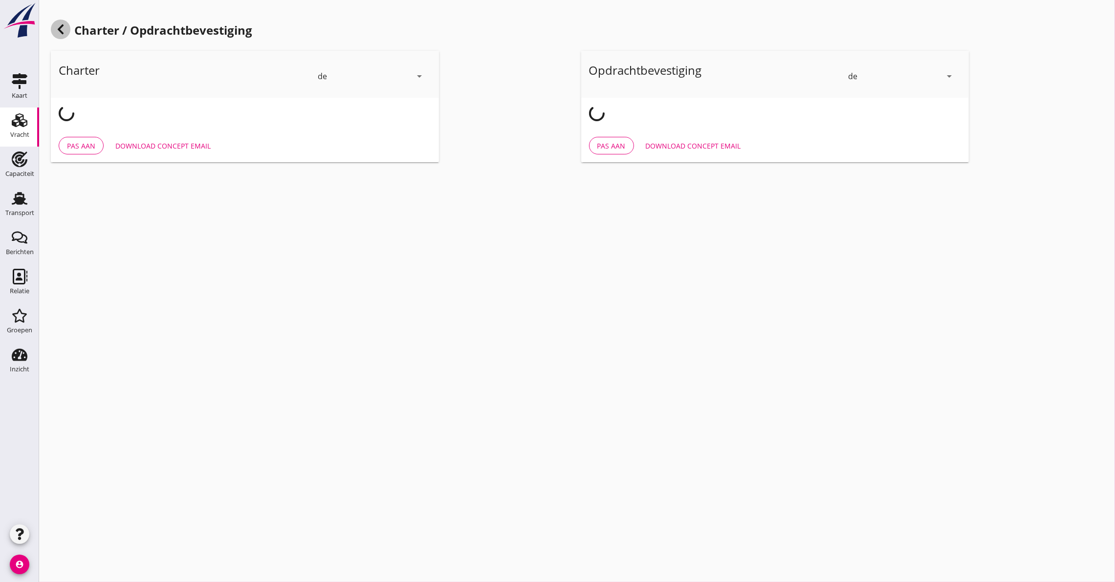
click at [64, 22] on div at bounding box center [61, 30] width 20 height 20
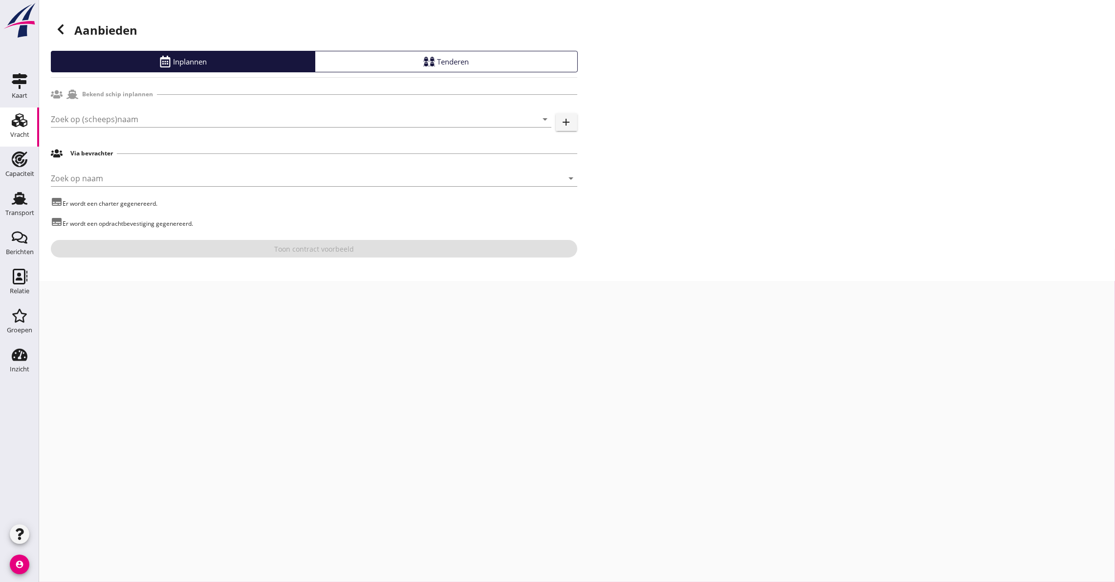
click at [67, 19] on header "Aanbieden" at bounding box center [314, 31] width 527 height 39
click at [121, 117] on input "Zoek op (scheeps)naam" at bounding box center [287, 119] width 473 height 16
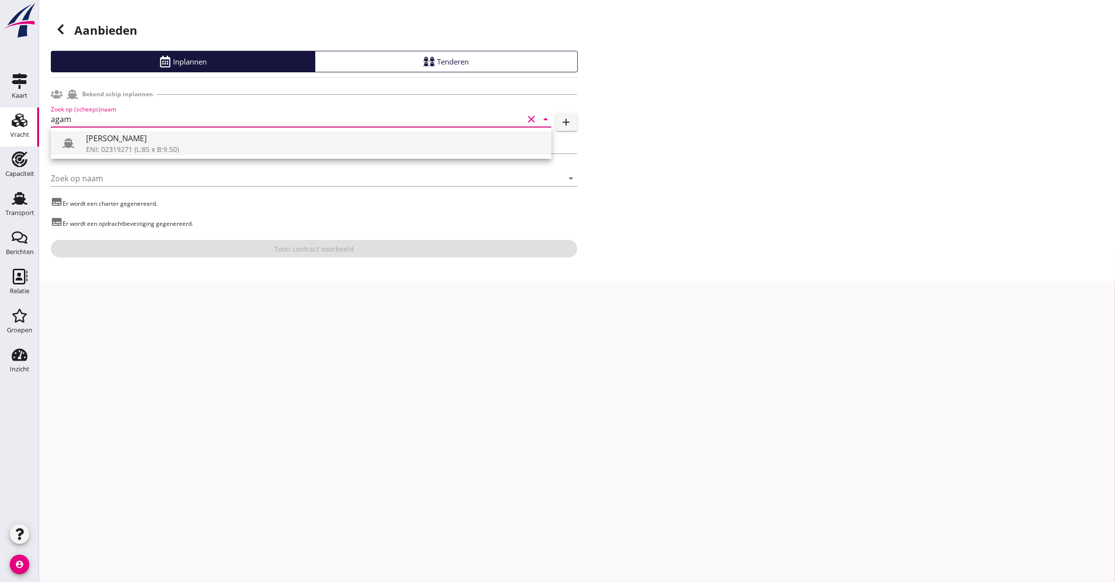
click at [129, 151] on div "ENI: 02319271 (L:85 x B:9.50)" at bounding box center [315, 149] width 458 height 10
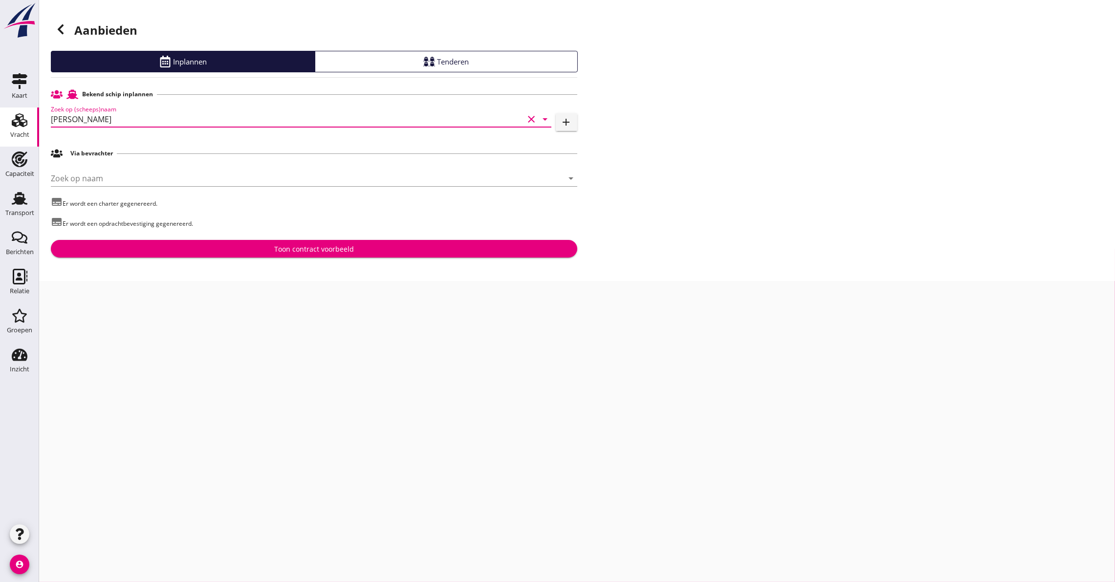
type input "[PERSON_NAME]"
click at [58, 25] on icon at bounding box center [61, 29] width 12 height 12
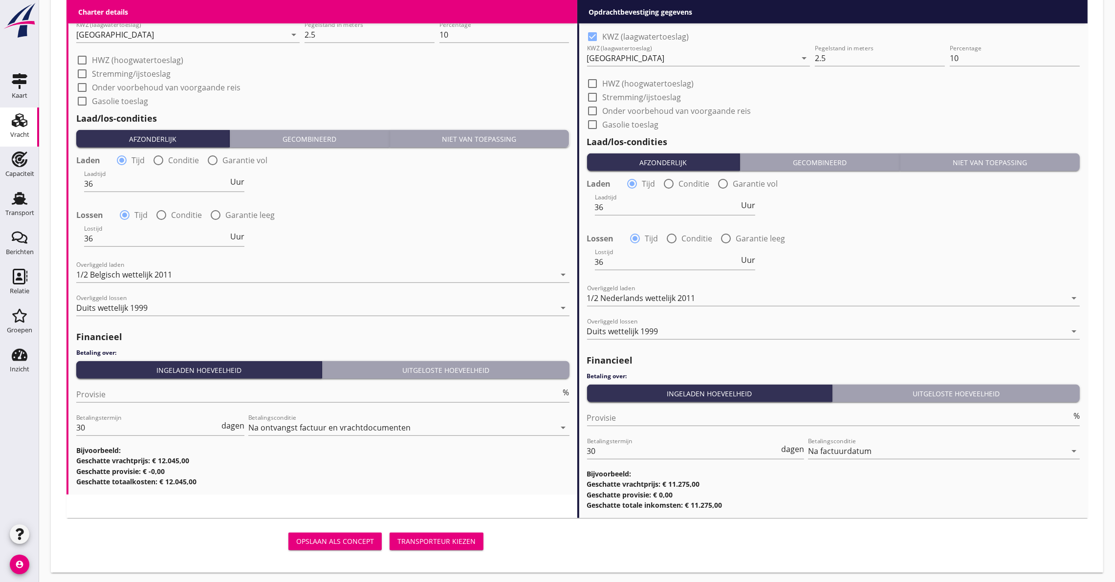
scroll to position [954, 0]
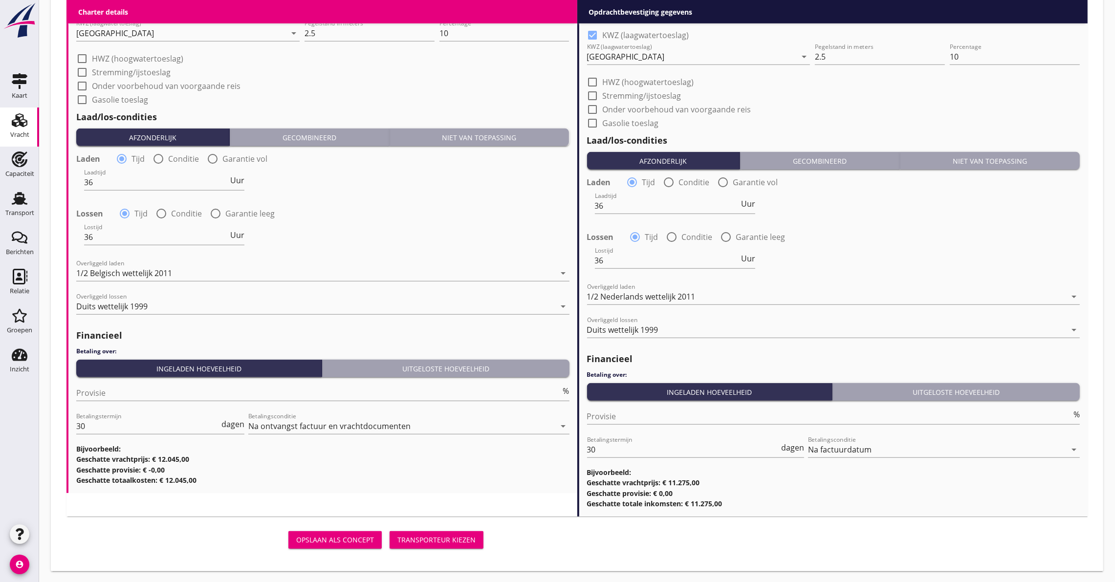
click at [426, 538] on div "Transporteur kiezen" at bounding box center [436, 540] width 78 height 10
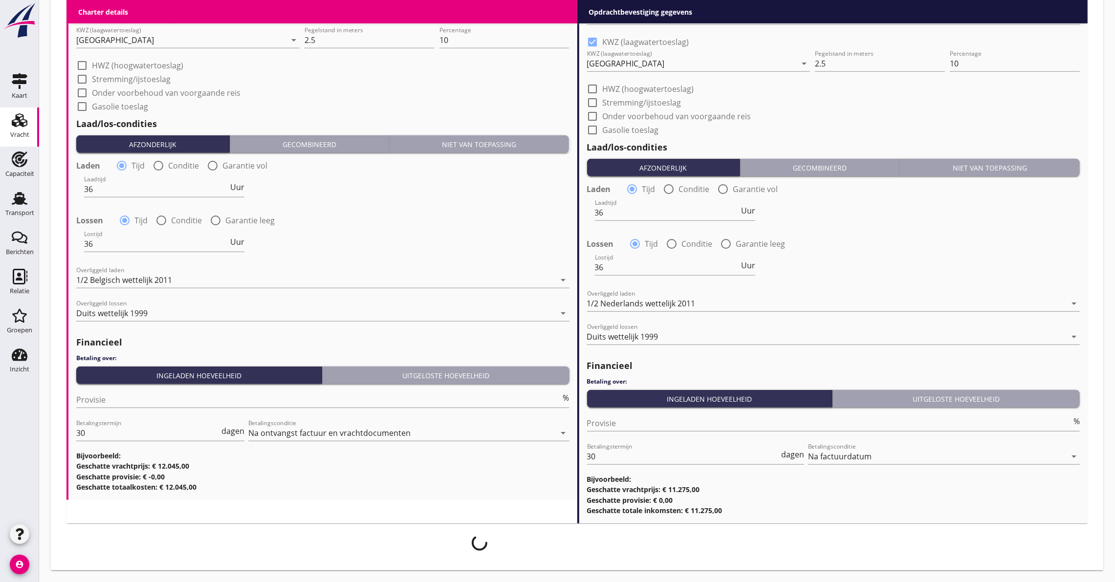
scroll to position [947, 0]
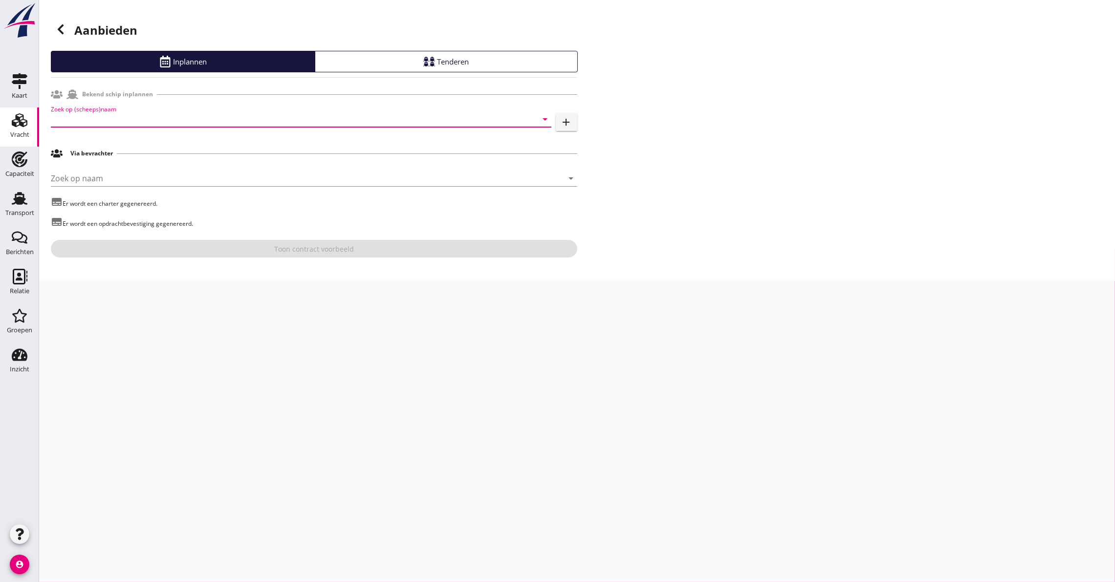
click at [83, 118] on input "Zoek op (scheeps)naam" at bounding box center [287, 119] width 473 height 16
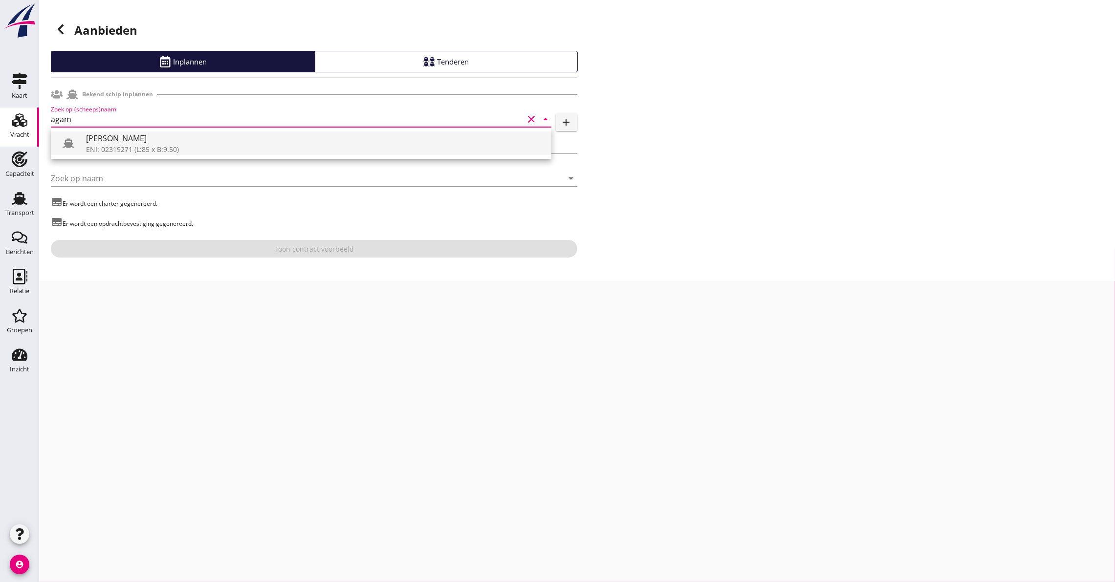
click at [110, 144] on div "ENI: 02319271 (L:85 x B:9.50)" at bounding box center [315, 149] width 458 height 10
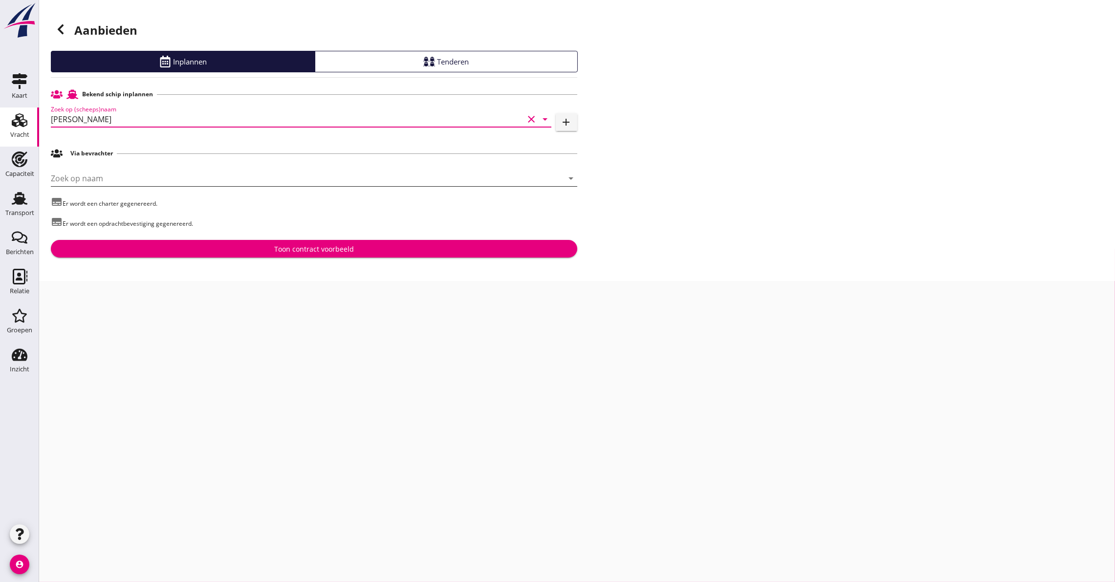
type input "[PERSON_NAME]"
click at [77, 175] on input "Zoek op naam" at bounding box center [300, 179] width 499 height 16
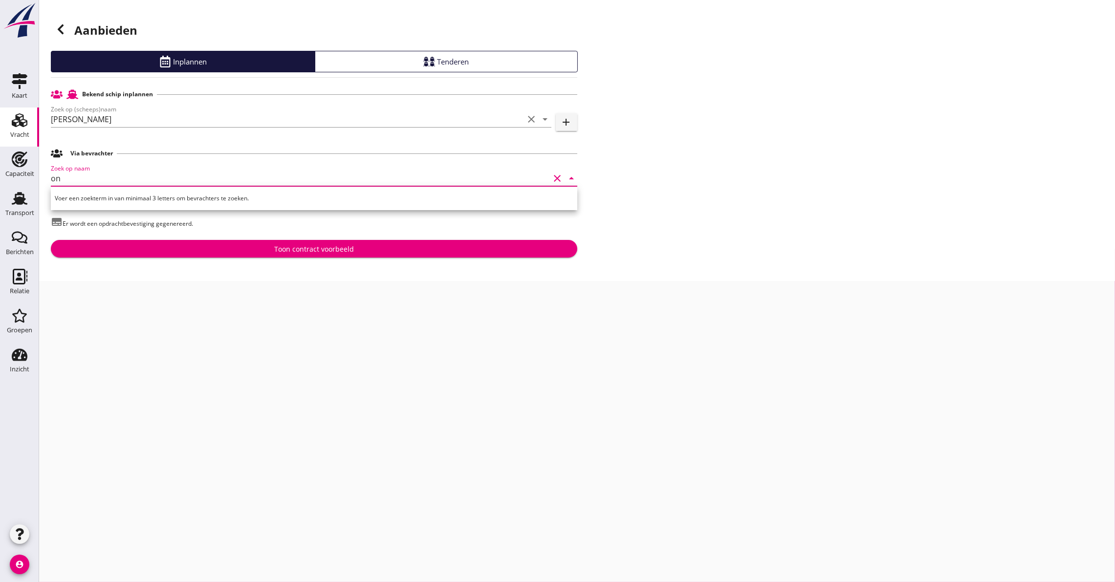
type input "o"
click at [170, 197] on div "OTS On Time Shipping GmbH ([GEOGRAPHIC_DATA])" at bounding box center [328, 203] width 484 height 12
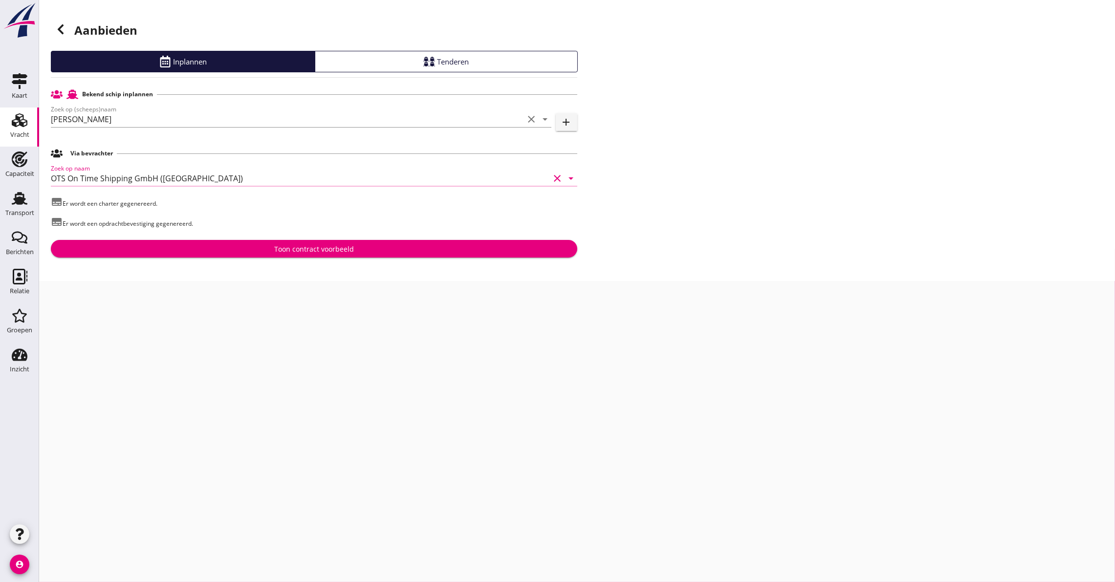
type input "OTS On Time Shipping GmbH ([GEOGRAPHIC_DATA])"
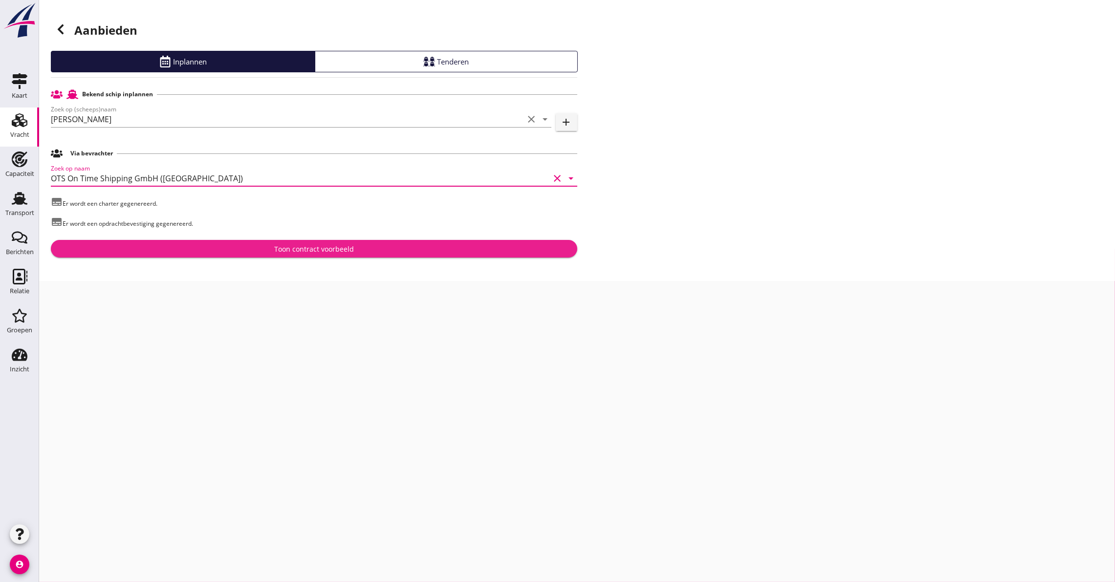
click at [172, 248] on div "Toon contract voorbeeld" at bounding box center [314, 249] width 511 height 10
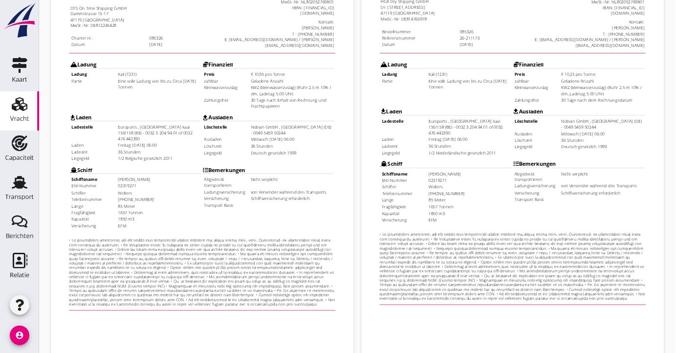
scroll to position [250, 0]
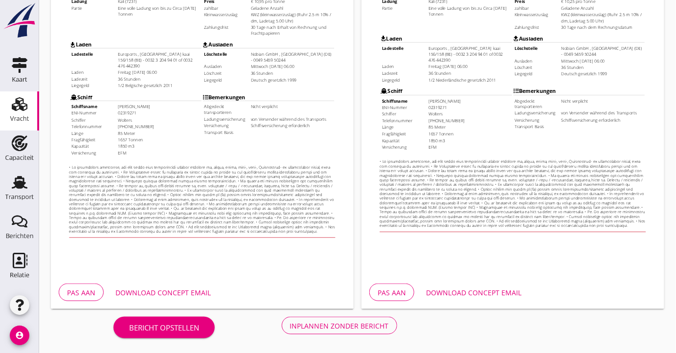
click at [149, 290] on div "Download concept email" at bounding box center [162, 292] width 95 height 10
click at [319, 323] on div "Inplannen zonder bericht" at bounding box center [339, 326] width 99 height 10
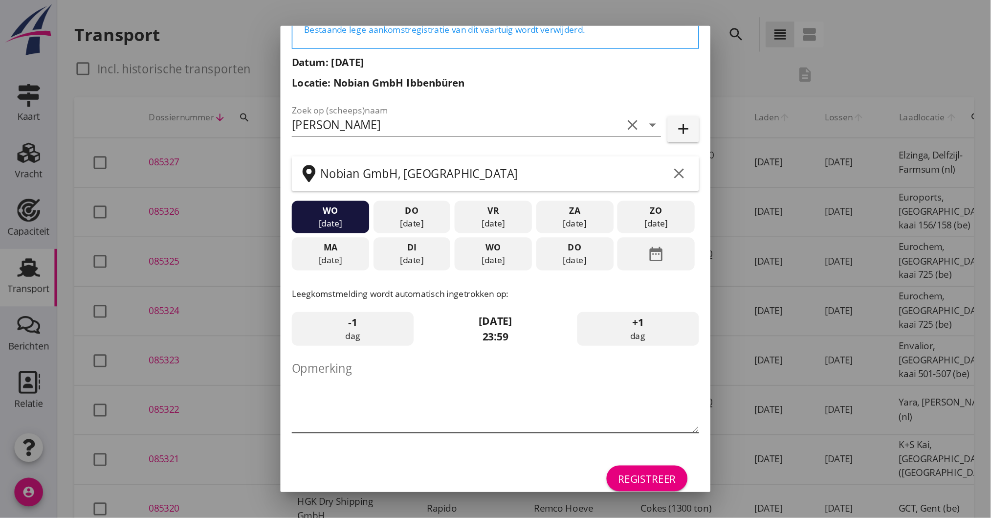
scroll to position [61, 0]
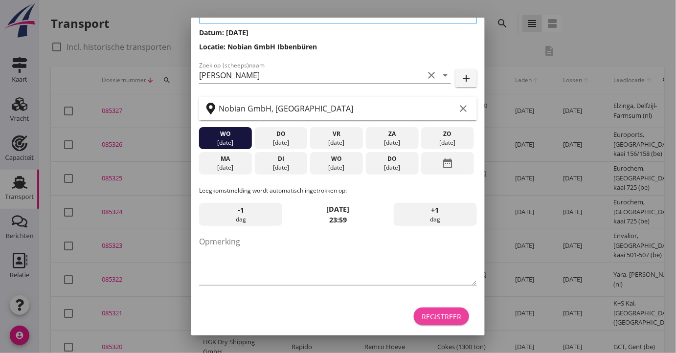
click at [439, 317] on div "Registreer" at bounding box center [441, 316] width 40 height 10
